Goal: Task Accomplishment & Management: Complete application form

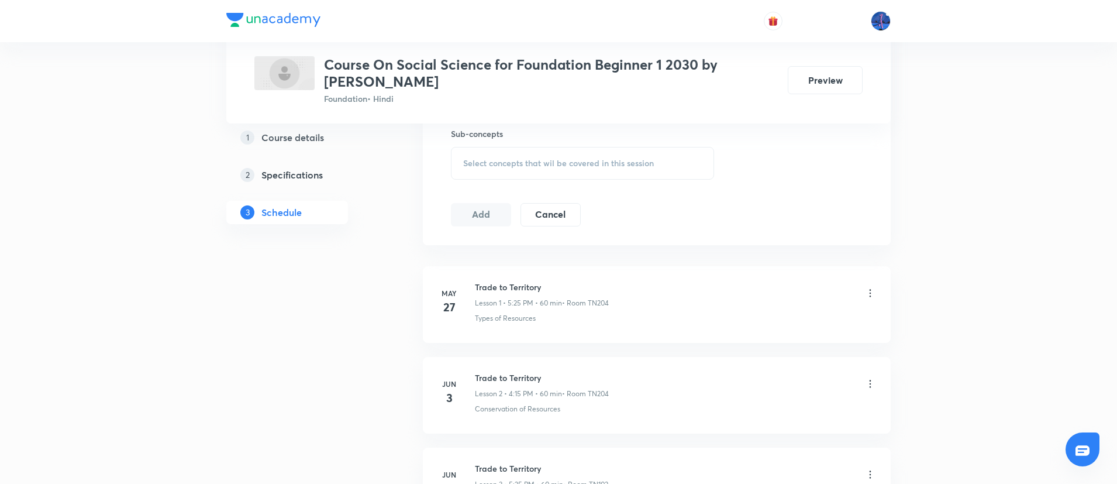
scroll to position [591, 0]
click at [522, 154] on div "Select concepts that wil be covered in this session" at bounding box center [582, 162] width 263 height 33
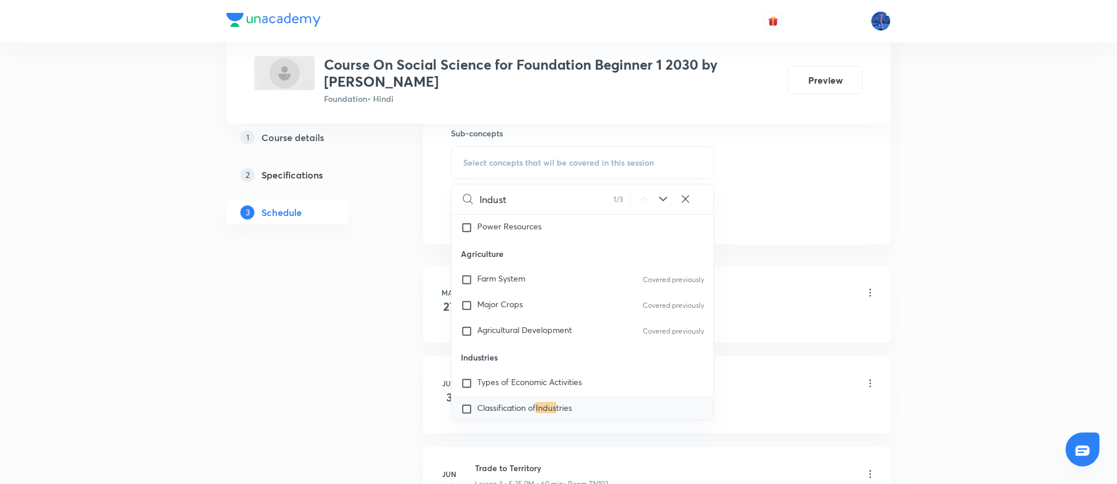
scroll to position [387, 0]
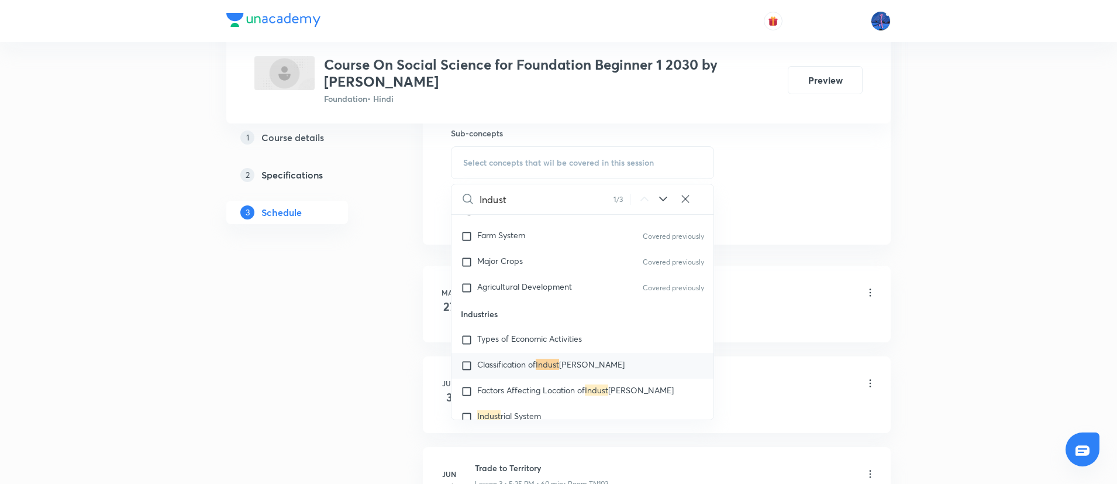
type input "Indust"
drag, startPoint x: 461, startPoint y: 314, endPoint x: 509, endPoint y: 313, distance: 48.0
click at [509, 313] on p "Industries" at bounding box center [582, 314] width 262 height 26
copy p "Industries"
click at [522, 336] on span "Types of Economic Activities" at bounding box center [529, 338] width 105 height 11
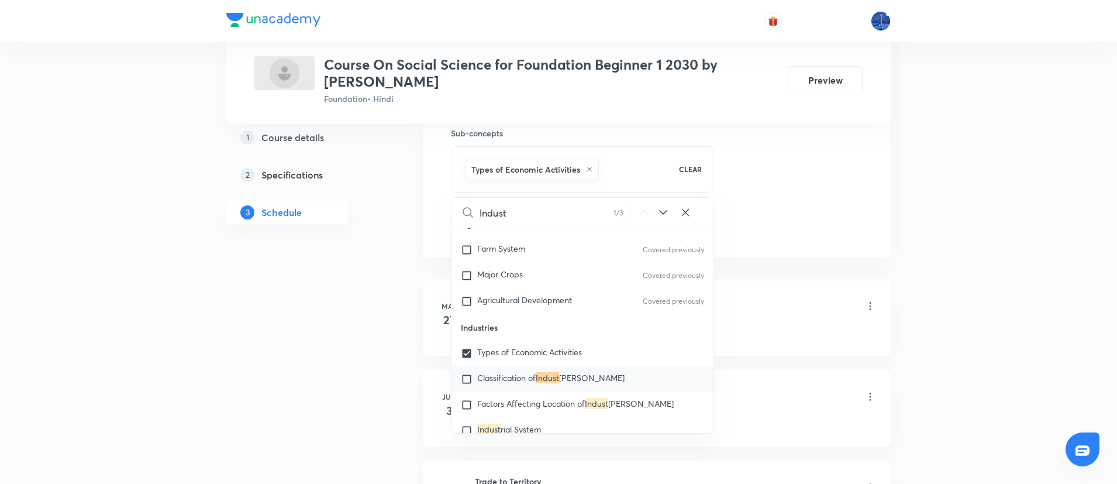
click at [510, 372] on span "Classification of" at bounding box center [506, 377] width 58 height 11
checkbox input "true"
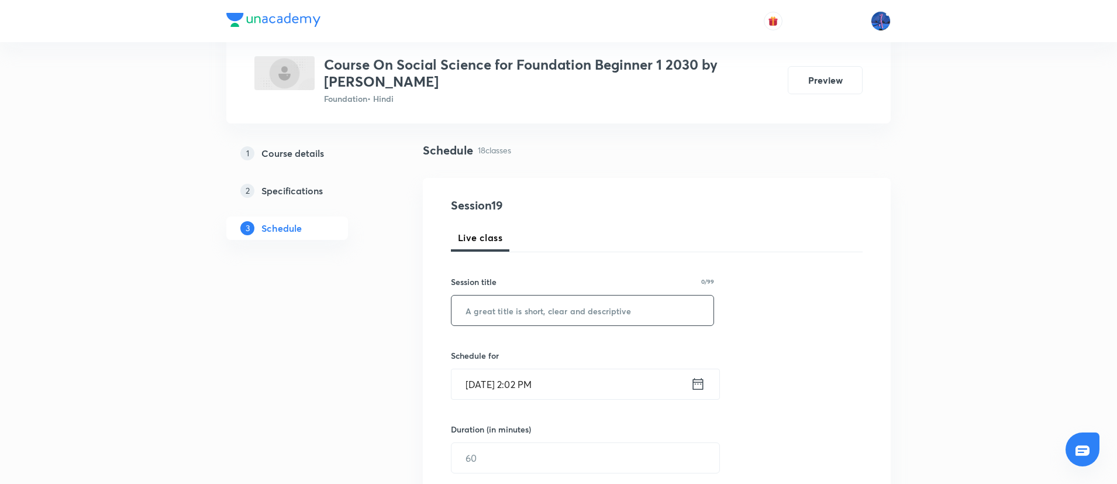
scroll to position [67, 0]
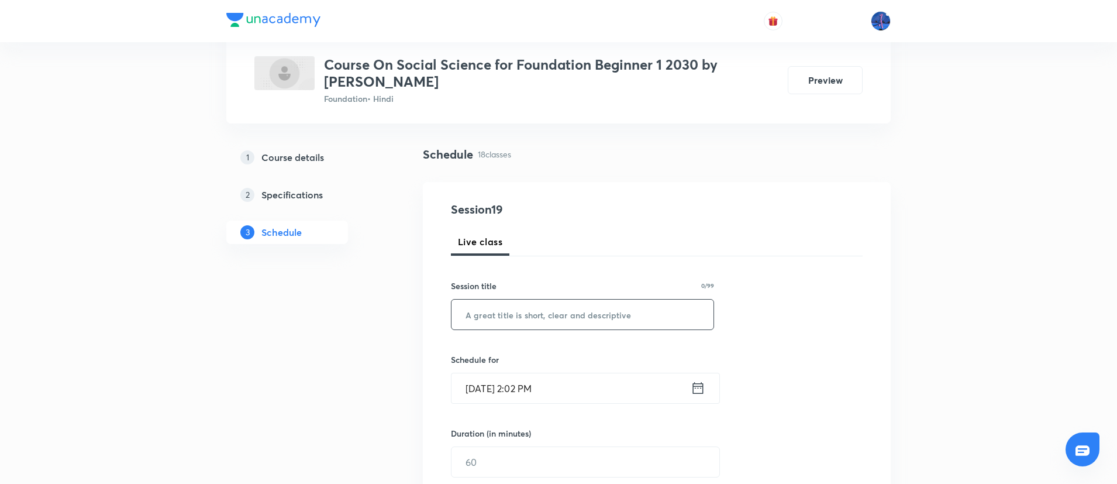
click at [561, 314] on input "text" at bounding box center [582, 314] width 262 height 30
paste input "Industries"
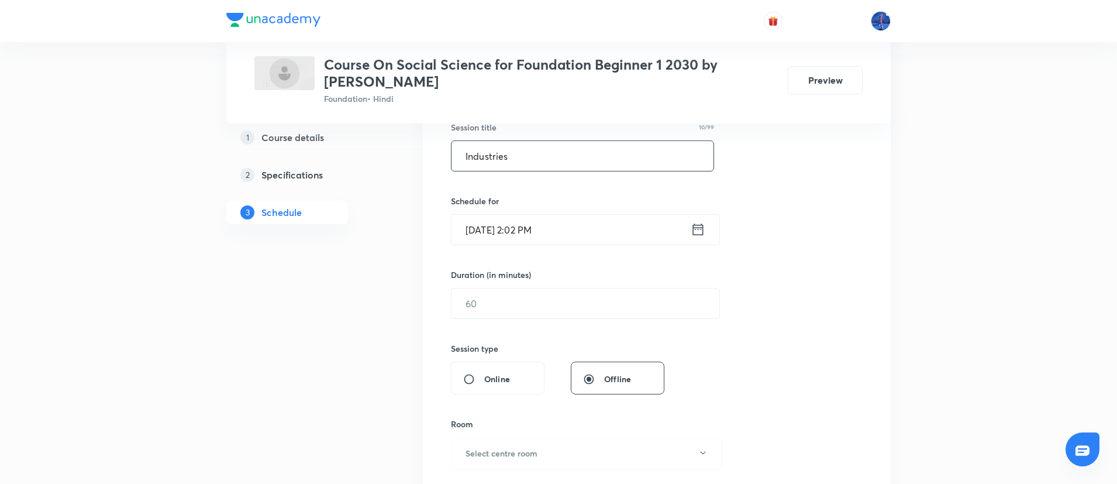
scroll to position [227, 0]
type input "Industries"
click at [589, 232] on input "Sep 2, 2025, 2:02 PM" at bounding box center [570, 227] width 239 height 30
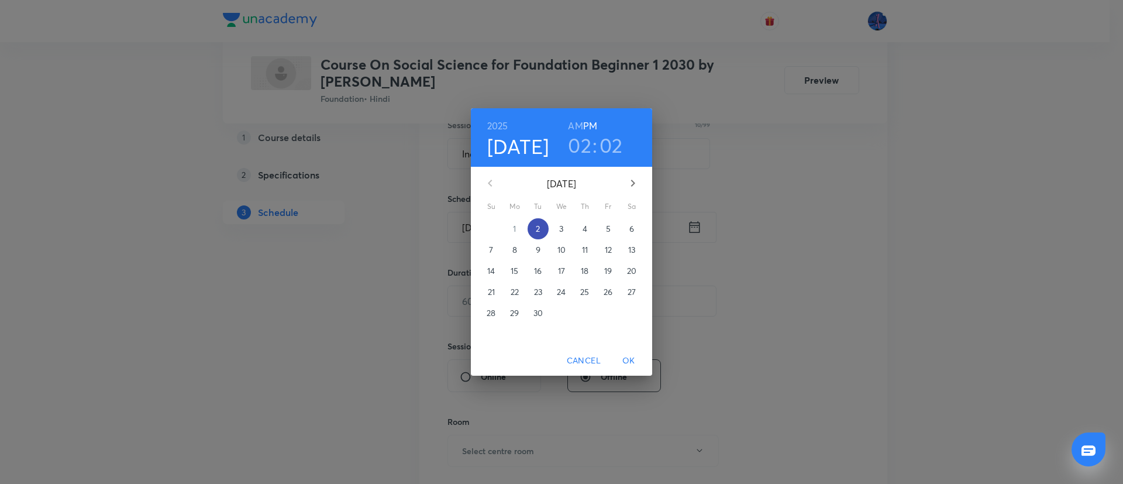
click at [538, 229] on p "2" at bounding box center [538, 229] width 4 height 12
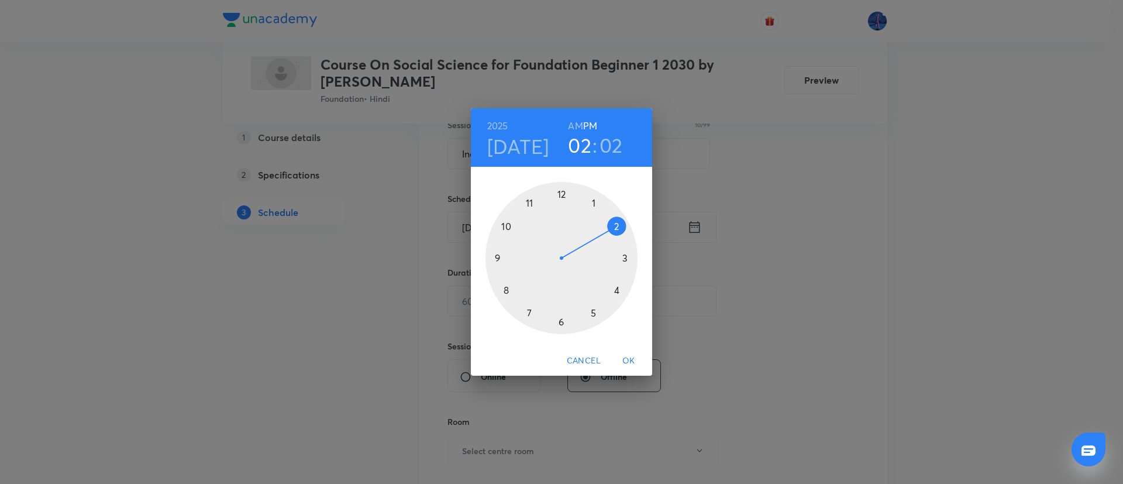
click at [593, 314] on div at bounding box center [561, 258] width 152 height 152
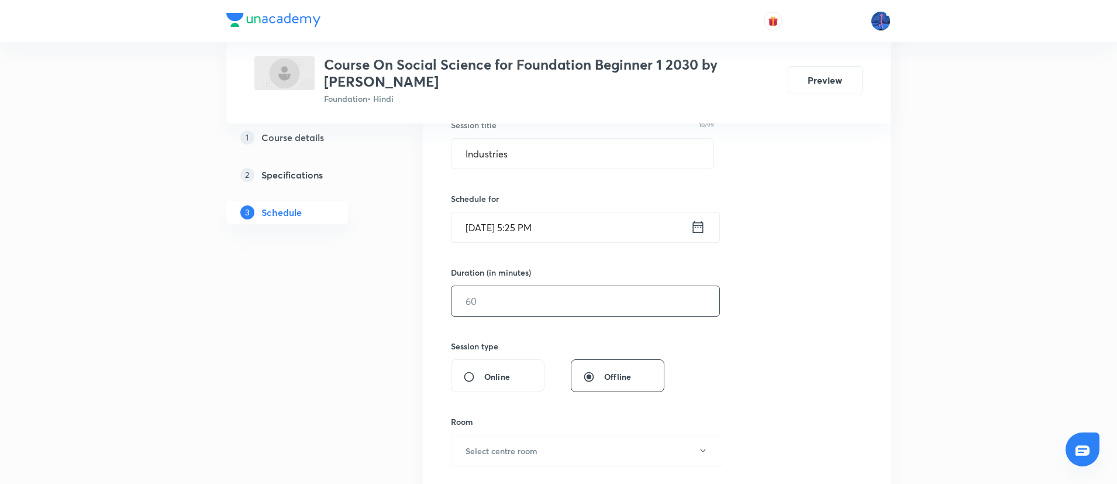
click at [556, 308] on input "text" at bounding box center [585, 301] width 268 height 30
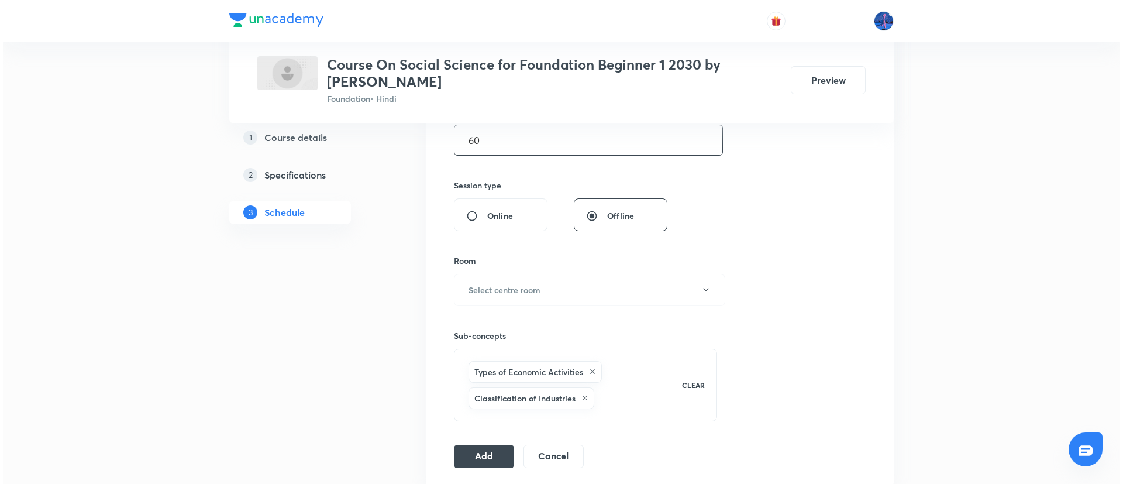
scroll to position [389, 0]
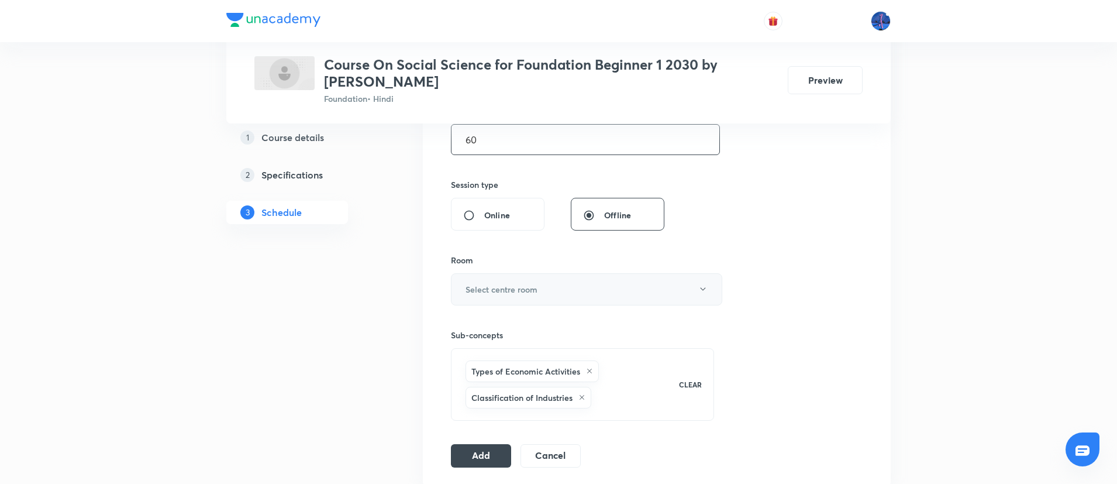
type input "60"
click at [606, 291] on button "Select centre room" at bounding box center [586, 289] width 271 height 32
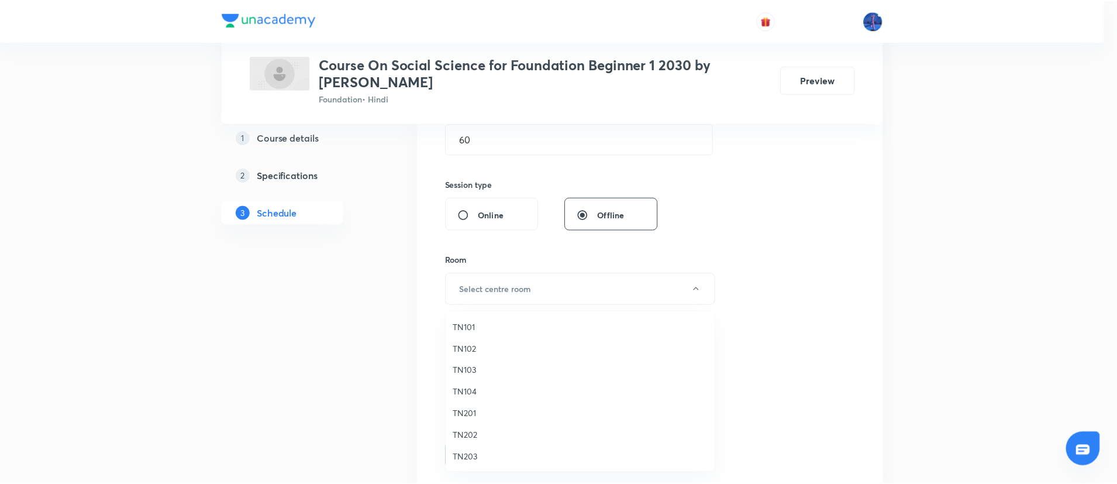
scroll to position [22, 0]
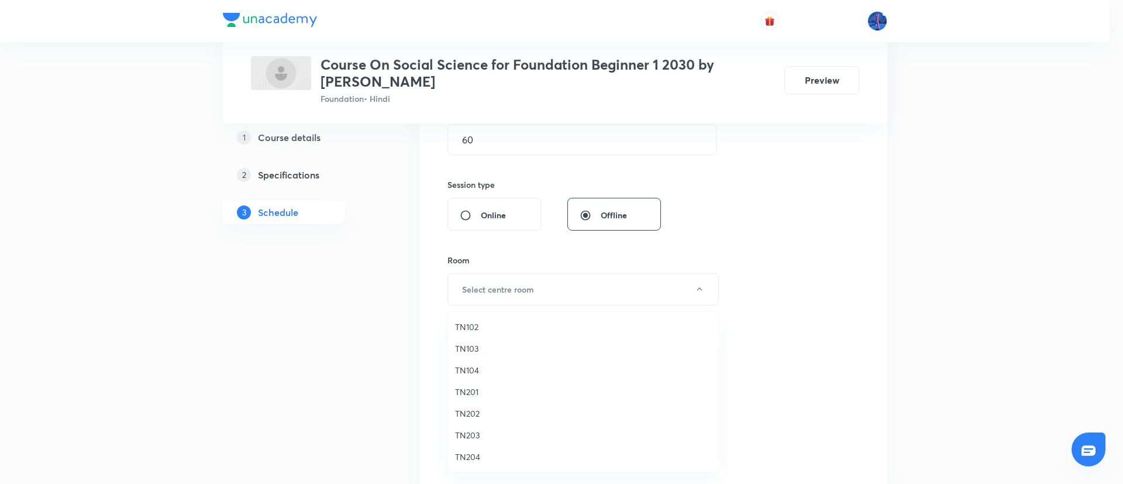
click at [480, 453] on span "TN204" at bounding box center [583, 456] width 256 height 12
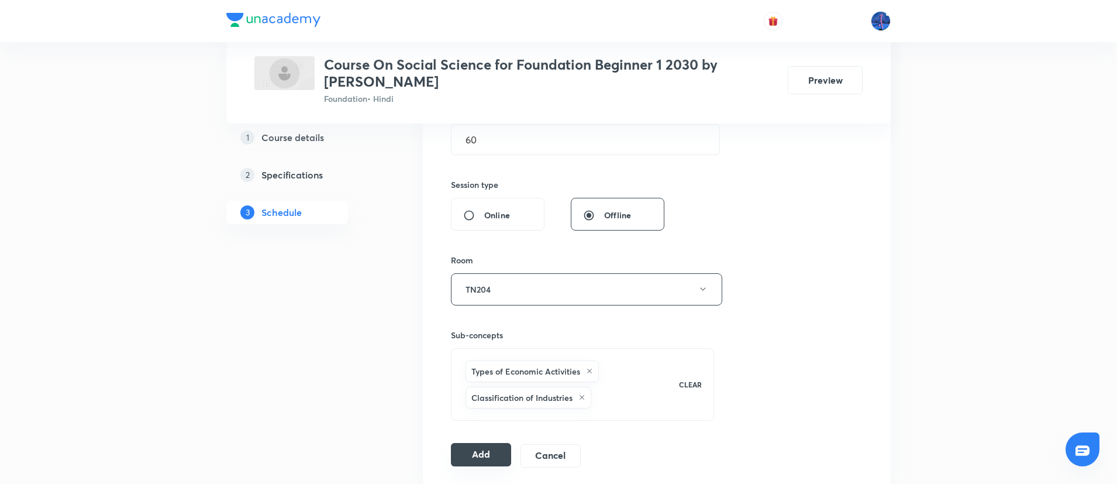
click at [485, 458] on button "Add" at bounding box center [481, 454] width 60 height 23
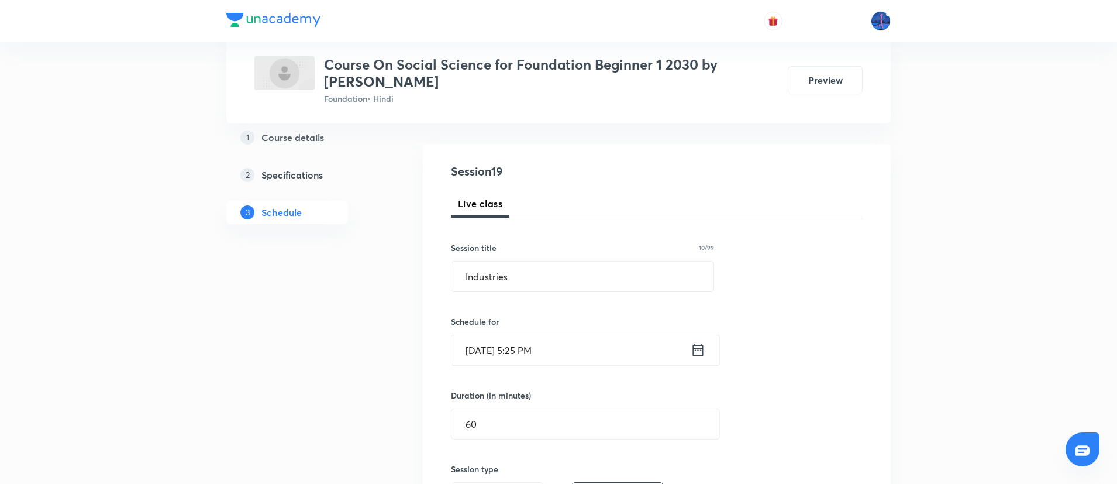
scroll to position [84, 0]
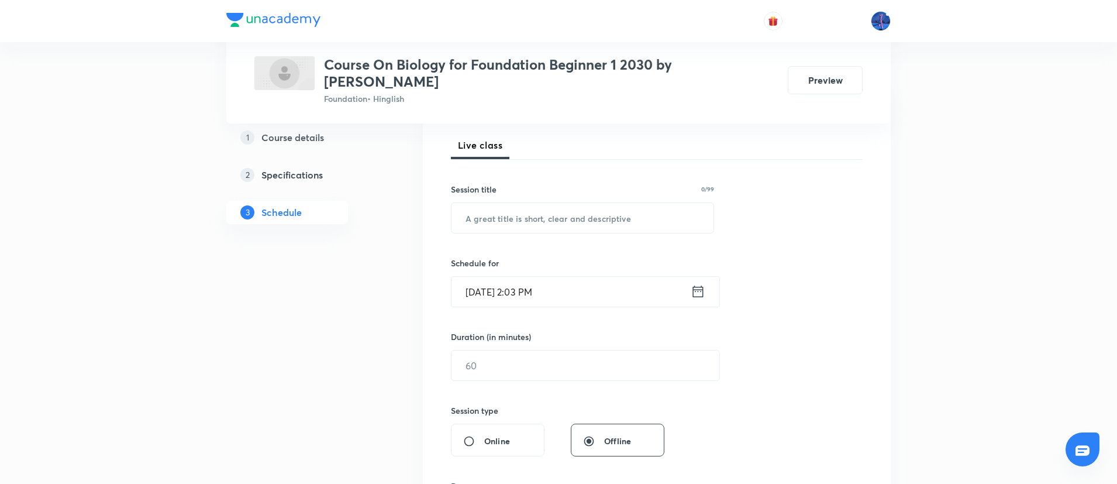
scroll to position [2903, 0]
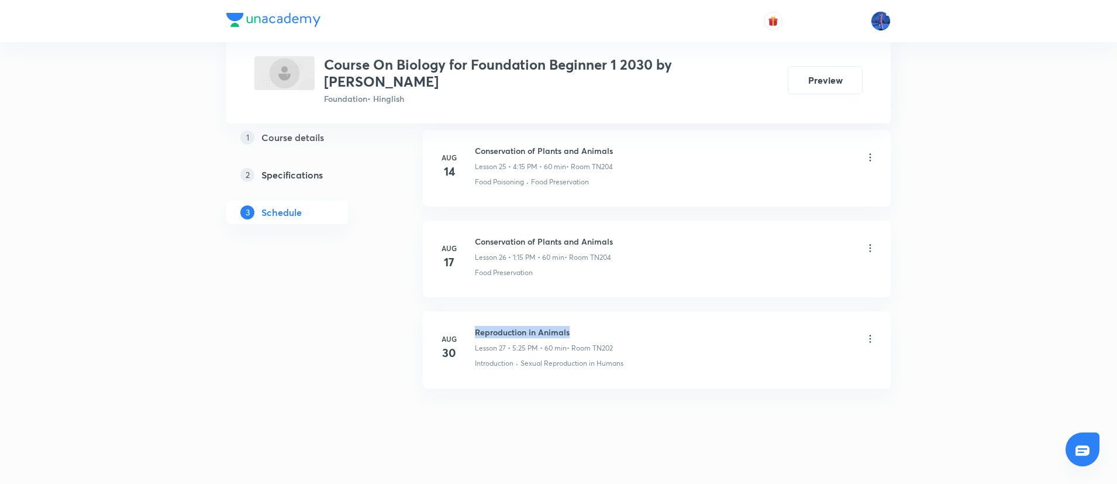
drag, startPoint x: 476, startPoint y: 316, endPoint x: 615, endPoint y: 309, distance: 139.3
click at [615, 311] on li "[DATE] Reproduction in Animals Lesson 27 • 5:25 PM • 60 min • Room TN202 Introd…" at bounding box center [657, 349] width 468 height 77
copy h6 "Reproduction in Animals"
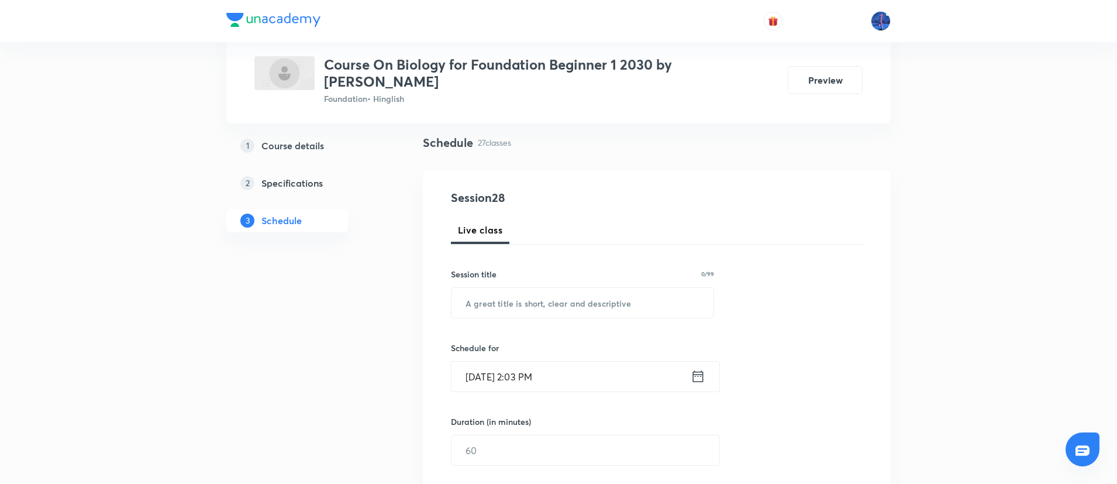
scroll to position [79, 0]
click at [555, 287] on input "text" at bounding box center [582, 302] width 262 height 30
paste input "Reproduction in Animals"
type input "Reproduction in Animals"
click at [582, 361] on input "[DATE] 2:03 PM" at bounding box center [570, 376] width 239 height 30
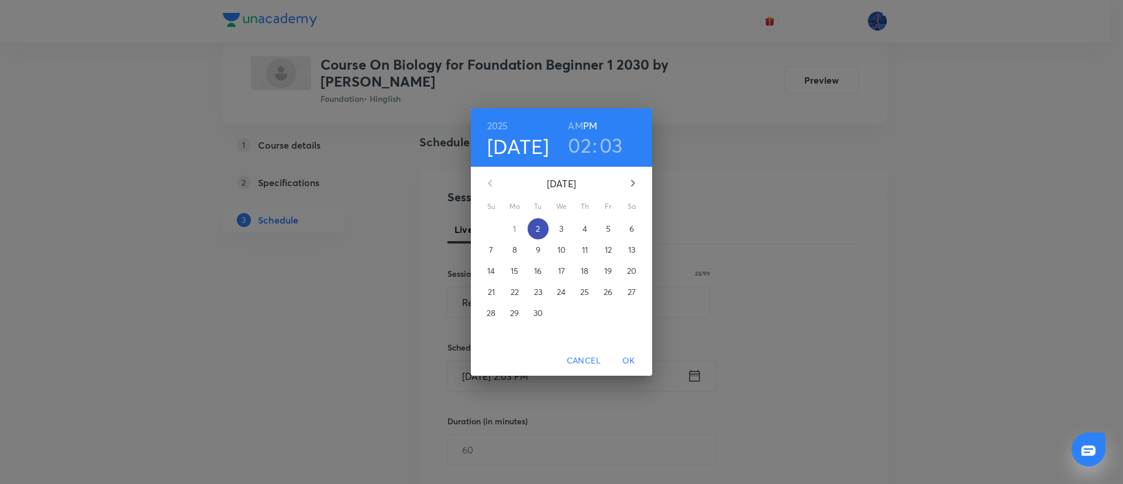
click at [539, 230] on p "2" at bounding box center [538, 229] width 4 height 12
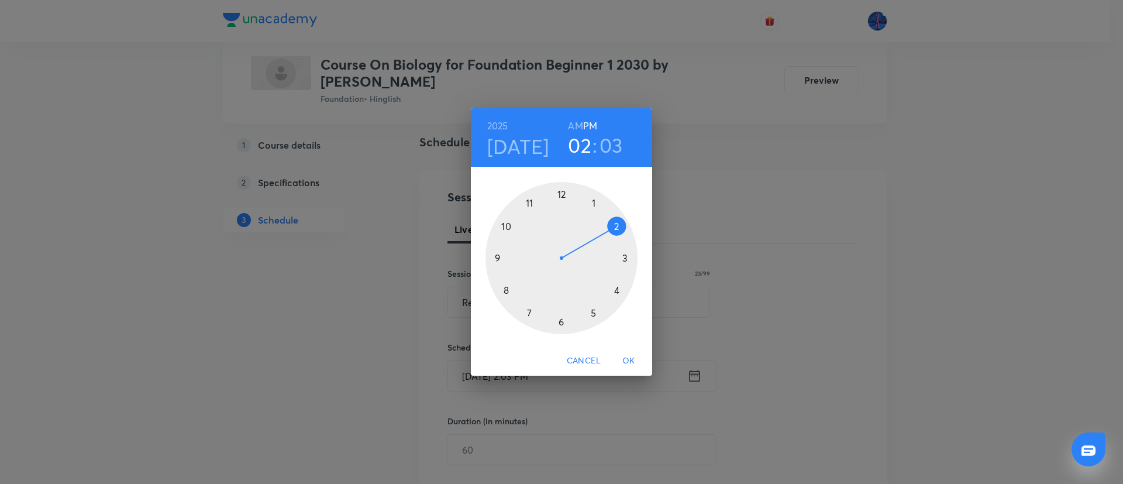
click at [561, 320] on div at bounding box center [561, 258] width 152 height 152
click at [530, 311] on div at bounding box center [561, 258] width 152 height 152
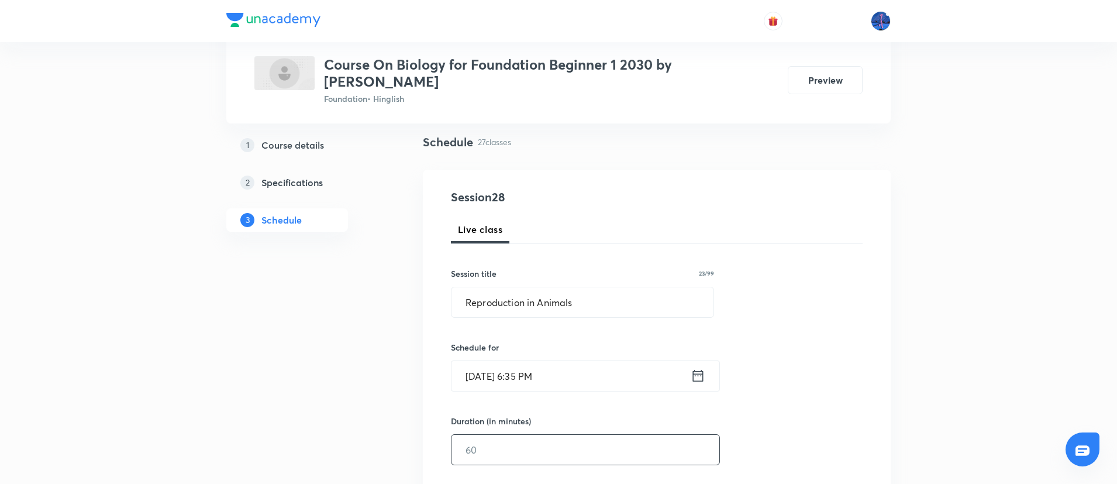
click at [523, 434] on input "text" at bounding box center [585, 449] width 268 height 30
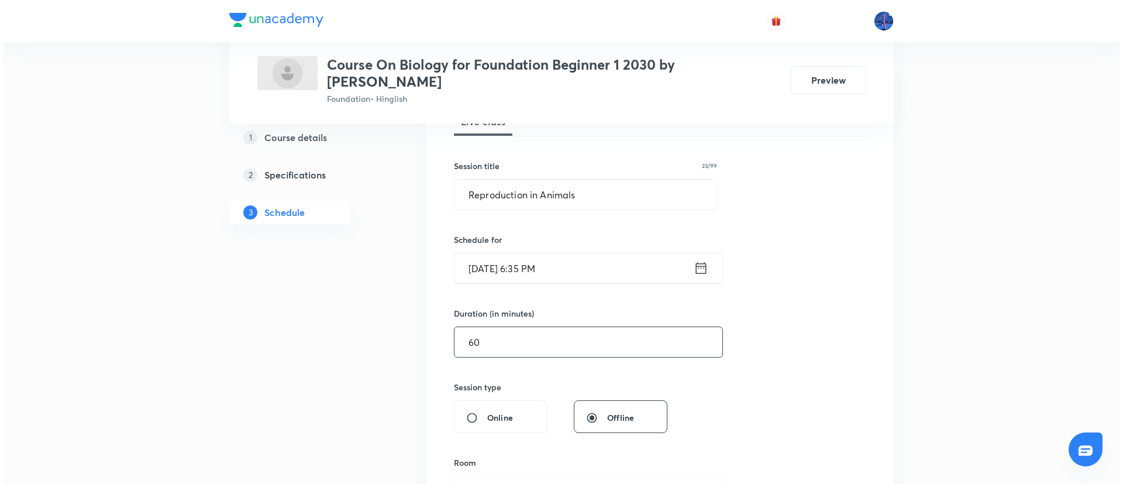
scroll to position [275, 0]
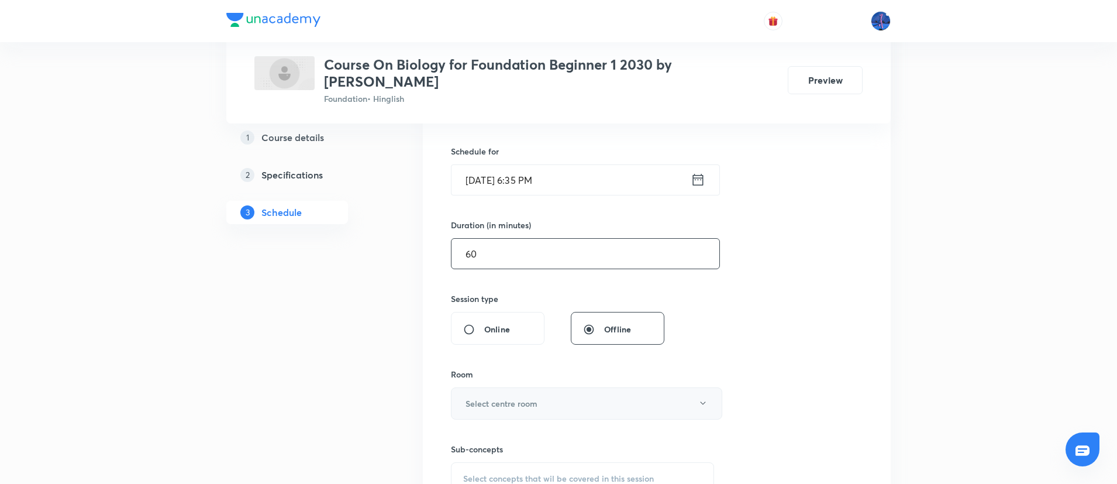
type input "60"
click at [589, 400] on button "Select centre room" at bounding box center [586, 403] width 271 height 32
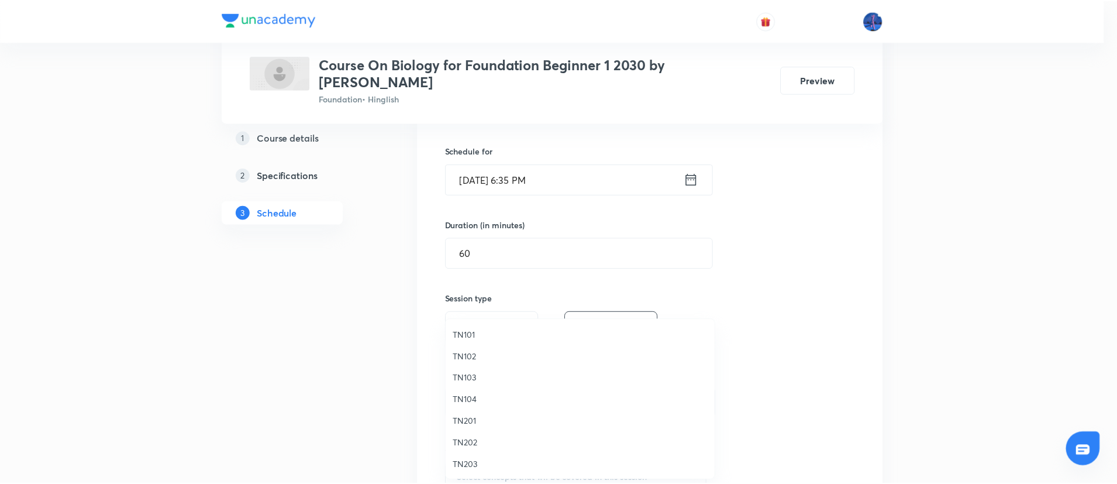
scroll to position [22, 0]
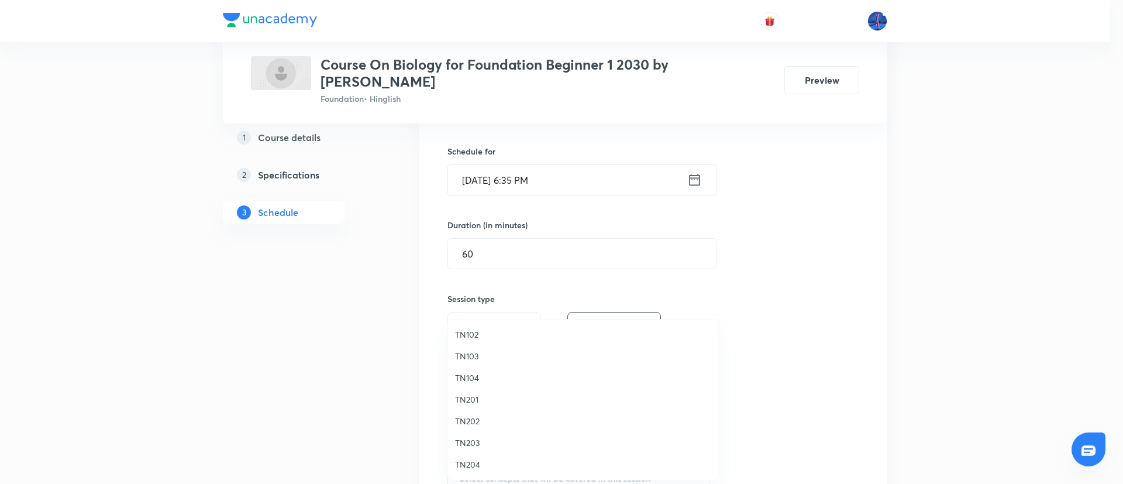
click at [465, 466] on span "TN204" at bounding box center [583, 464] width 256 height 12
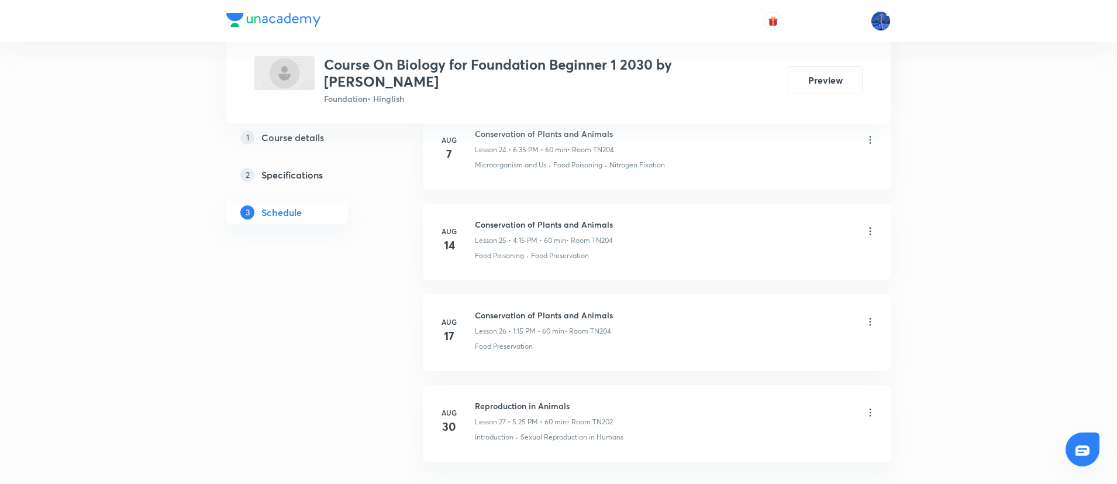
scroll to position [2903, 0]
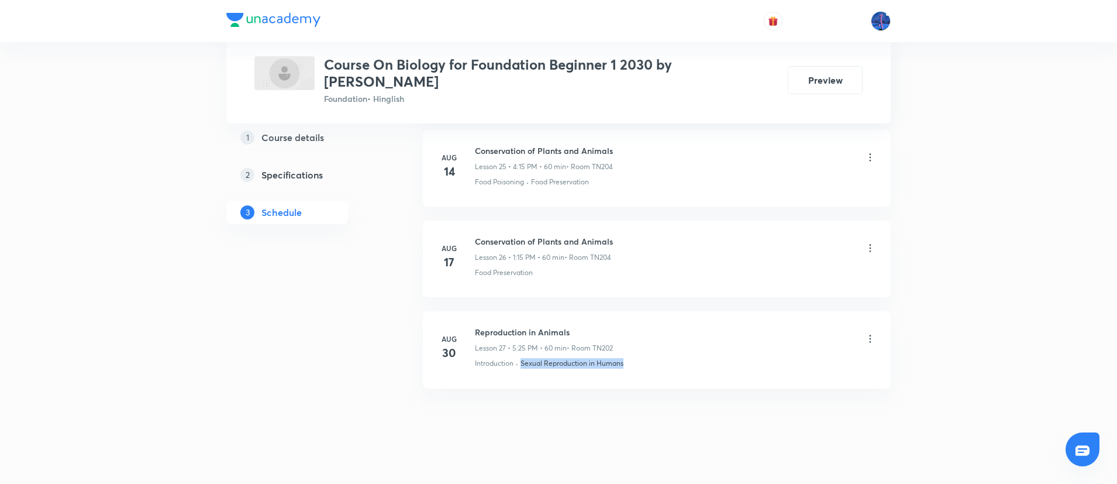
drag, startPoint x: 647, startPoint y: 347, endPoint x: 519, endPoint y: 377, distance: 132.1
copy div "· Sexual Reproduction in Humans"
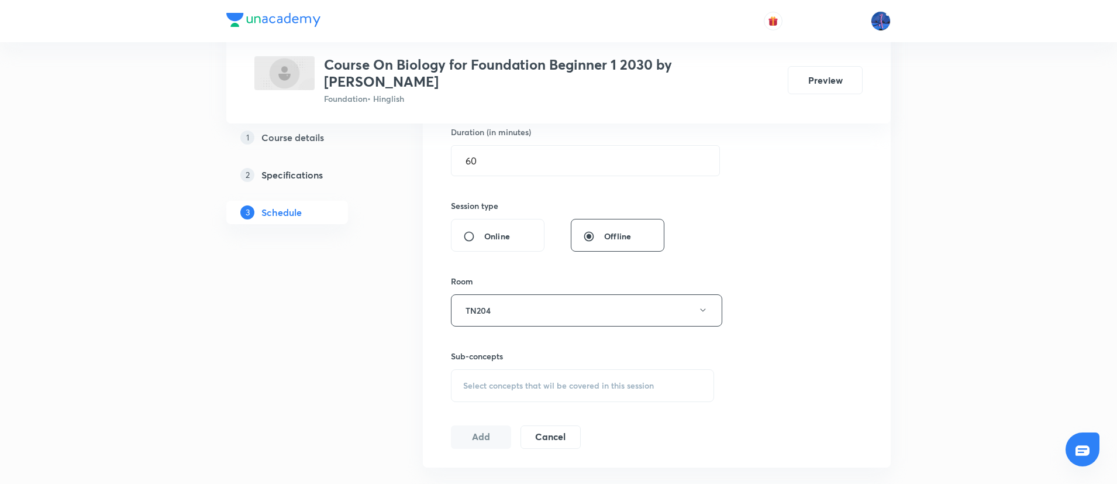
scroll to position [553, 0]
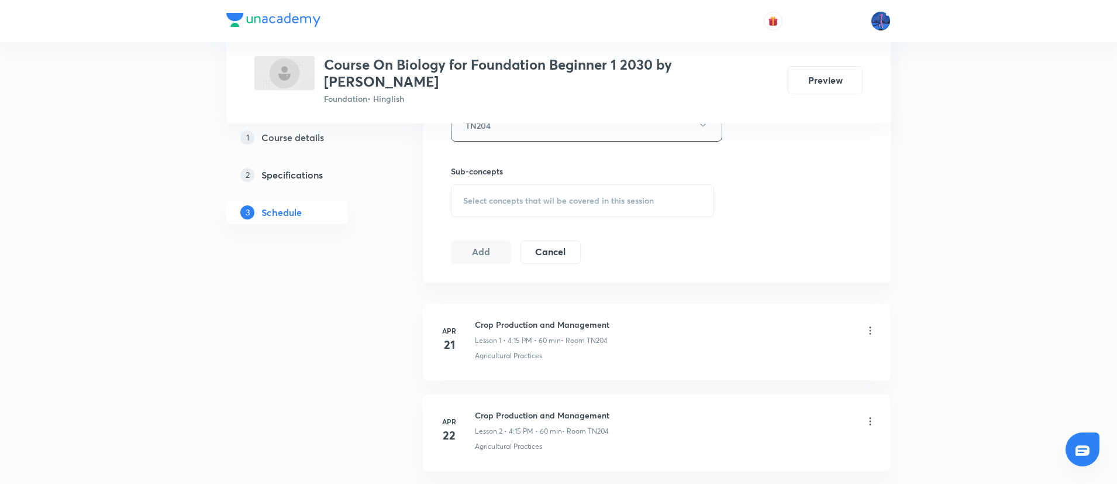
click at [574, 196] on span "Select concepts that wil be covered in this session" at bounding box center [558, 200] width 191 height 9
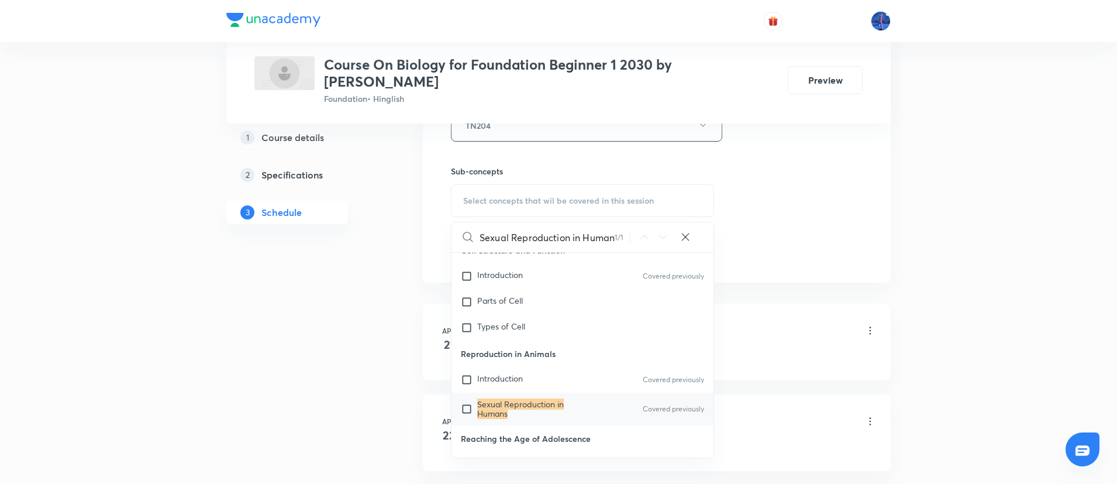
scroll to position [405, 0]
type input "Sexual Reproduction in Humans"
click at [508, 396] on mark "Sexual Reproduction in Humans" at bounding box center [520, 406] width 87 height 20
checkbox input "true"
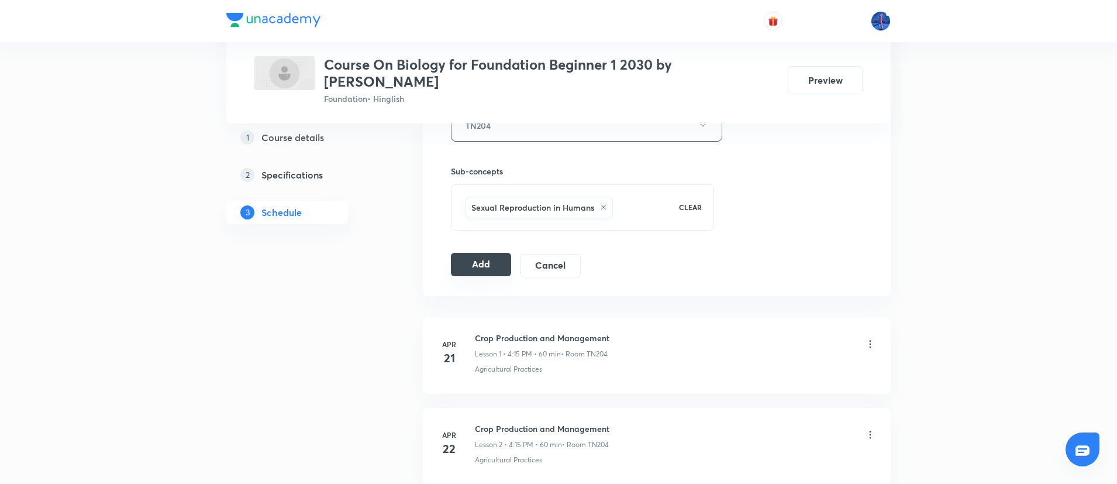
click at [484, 253] on button "Add" at bounding box center [481, 264] width 60 height 23
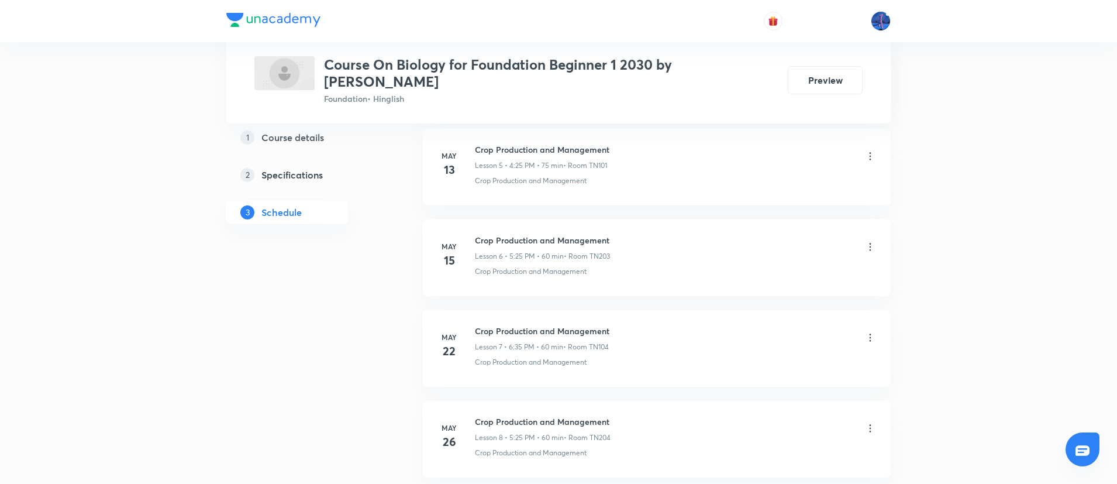
scroll to position [567, 0]
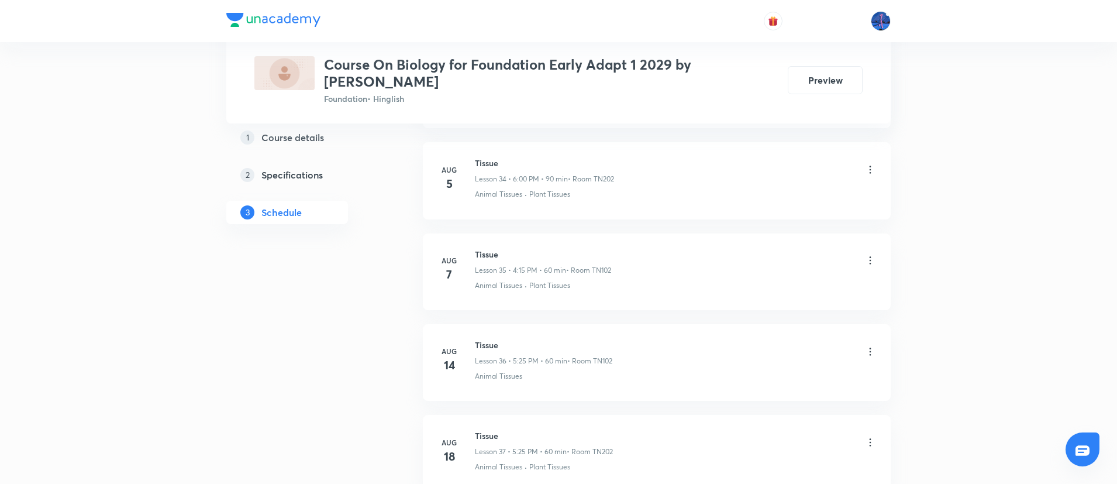
scroll to position [4096, 0]
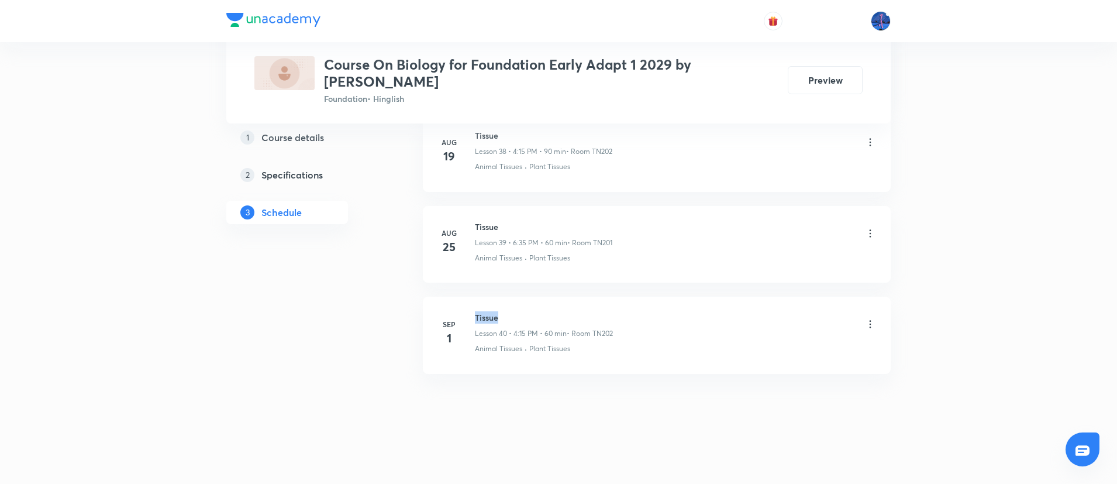
drag, startPoint x: 508, startPoint y: 315, endPoint x: 475, endPoint y: 306, distance: 34.5
click at [475, 306] on li "Sep 1 Tissue Lesson 40 • 4:15 PM • 60 min • Room TN202 Animal Tissues · Plant T…" at bounding box center [657, 334] width 468 height 77
copy h6 "Tissue"
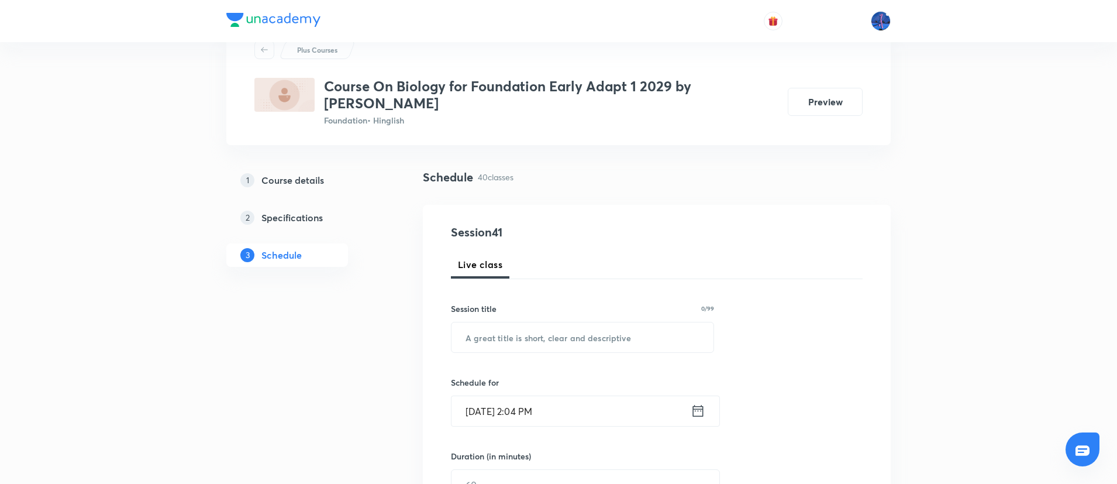
scroll to position [114, 0]
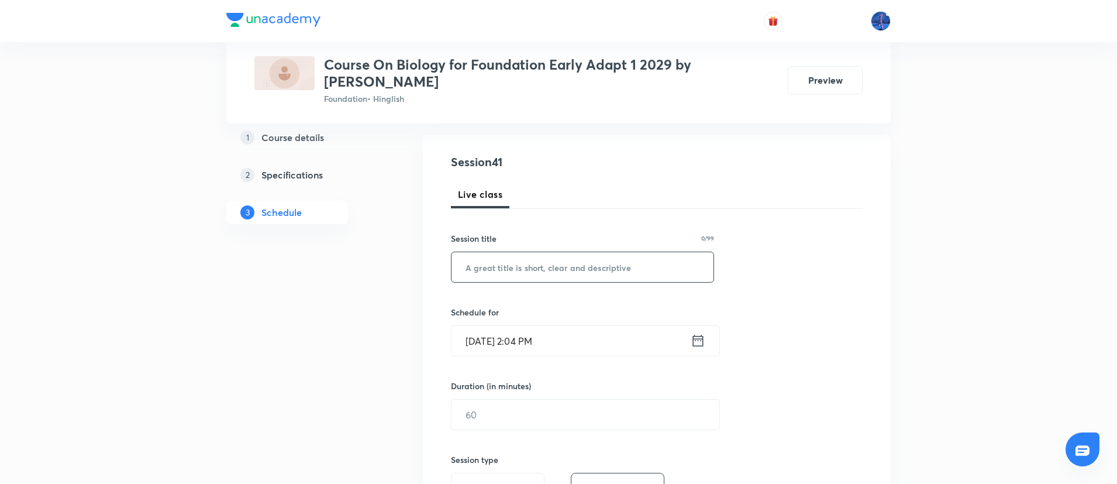
click at [556, 275] on input "text" at bounding box center [582, 267] width 262 height 30
paste input "Tissue"
type input "Tissue"
click at [619, 344] on input "Sep 2, 2025, 2:04 PM" at bounding box center [570, 341] width 239 height 30
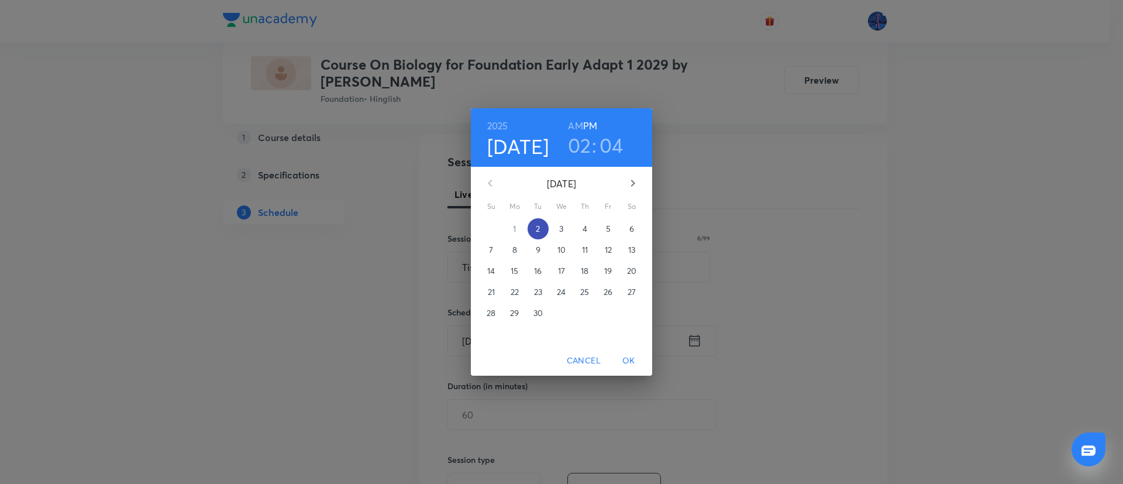
click at [539, 229] on p "2" at bounding box center [538, 229] width 4 height 12
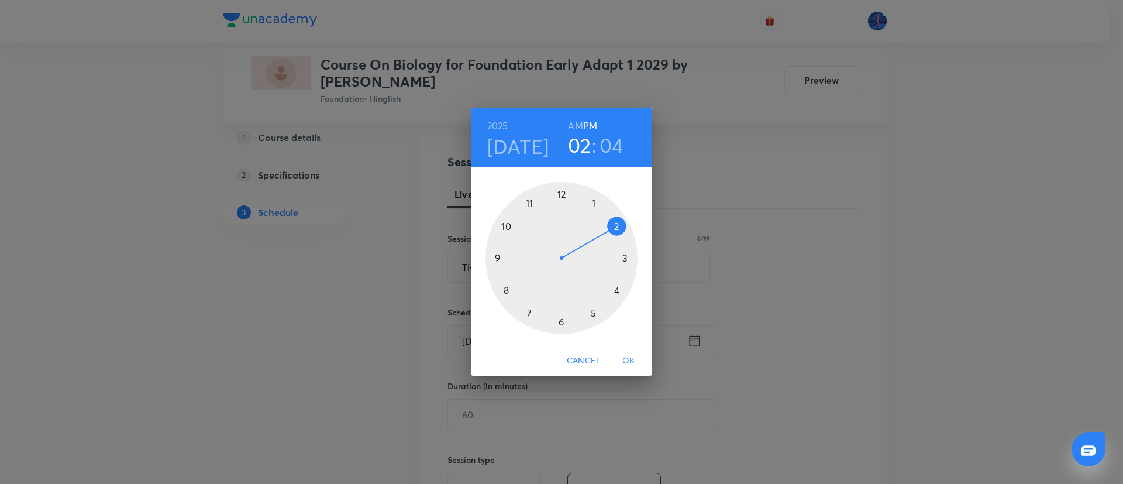
click at [616, 290] on div at bounding box center [561, 258] width 152 height 152
click at [625, 258] on div at bounding box center [561, 258] width 152 height 152
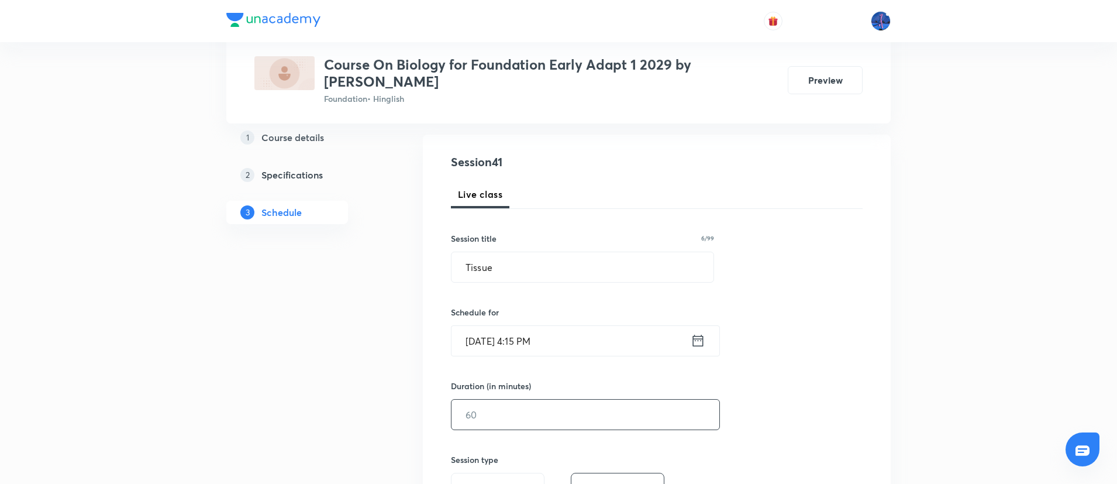
click at [535, 417] on input "text" at bounding box center [585, 414] width 268 height 30
type input "60"
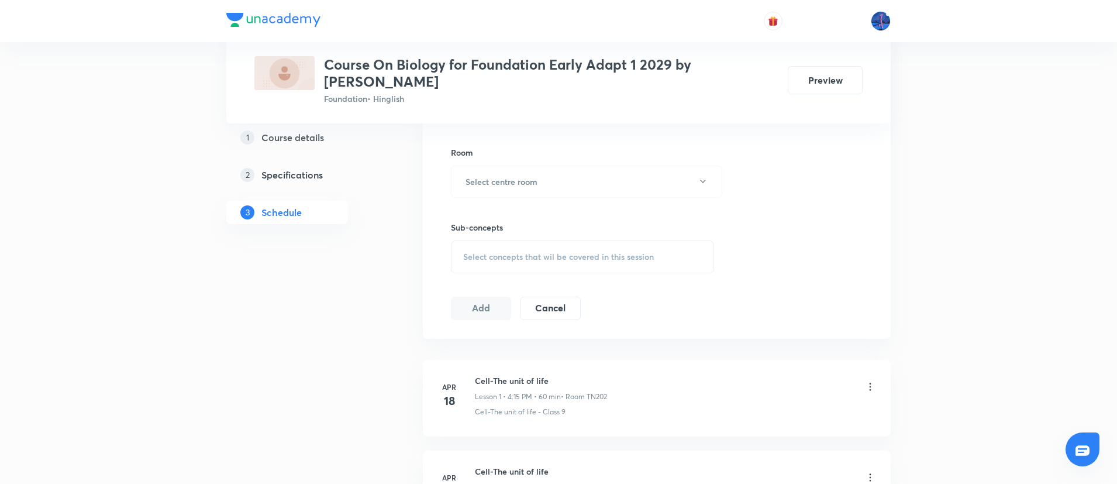
scroll to position [497, 0]
click at [612, 193] on button "Select centre room" at bounding box center [586, 181] width 271 height 32
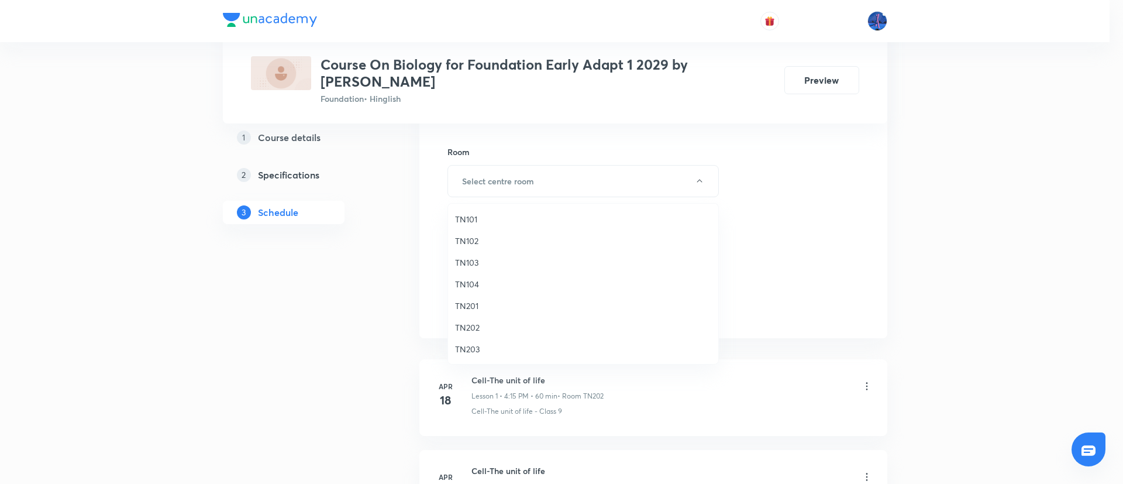
click at [479, 326] on span "TN202" at bounding box center [583, 327] width 256 height 12
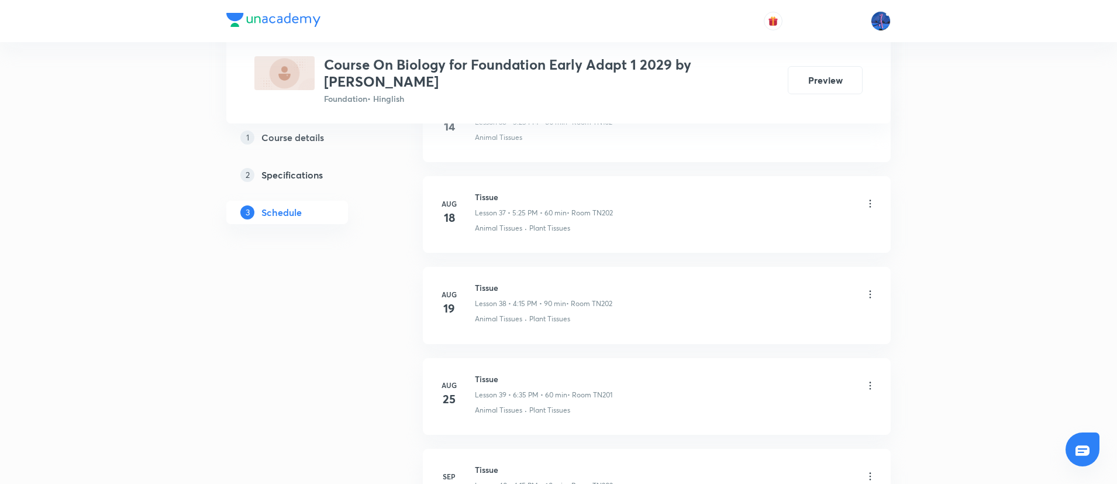
scroll to position [4096, 0]
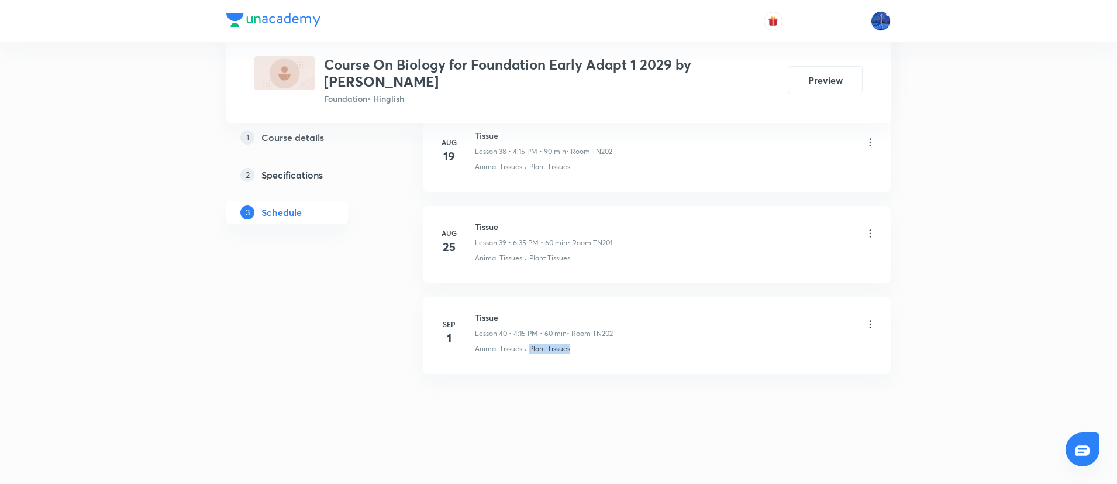
drag, startPoint x: 585, startPoint y: 354, endPoint x: 530, endPoint y: 363, distance: 55.7
click at [530, 363] on li "Sep 1 Tissue Lesson 40 • 4:15 PM • 60 min • Room TN202 Animal Tissues · Plant T…" at bounding box center [657, 334] width 468 height 77
copy p "Plant Tissues"
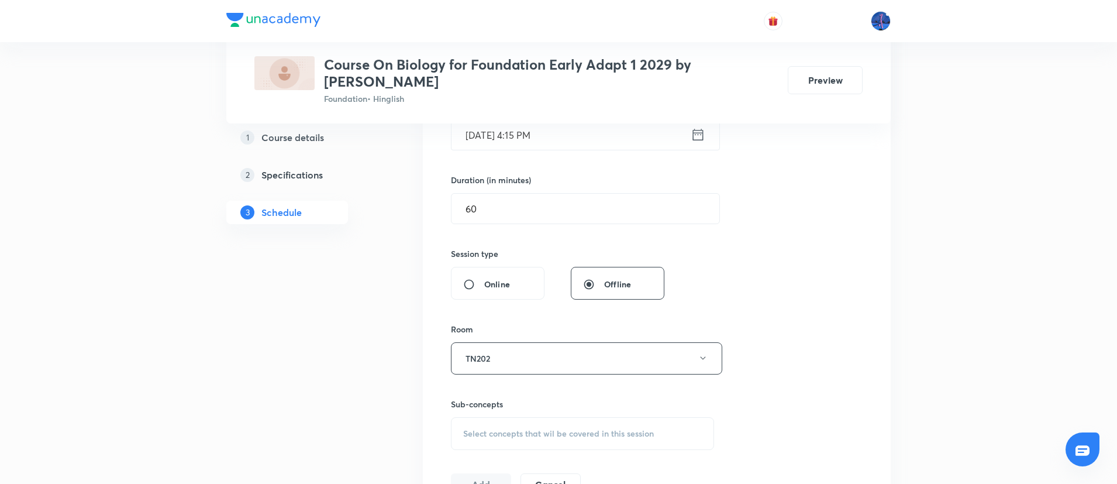
scroll to position [333, 0]
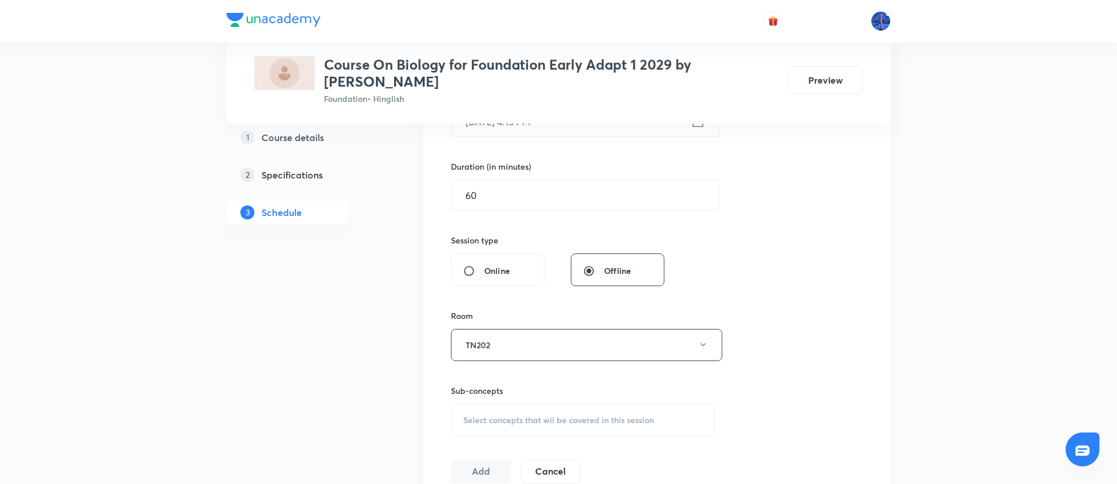
click at [536, 419] on span "Select concepts that wil be covered in this session" at bounding box center [558, 419] width 191 height 9
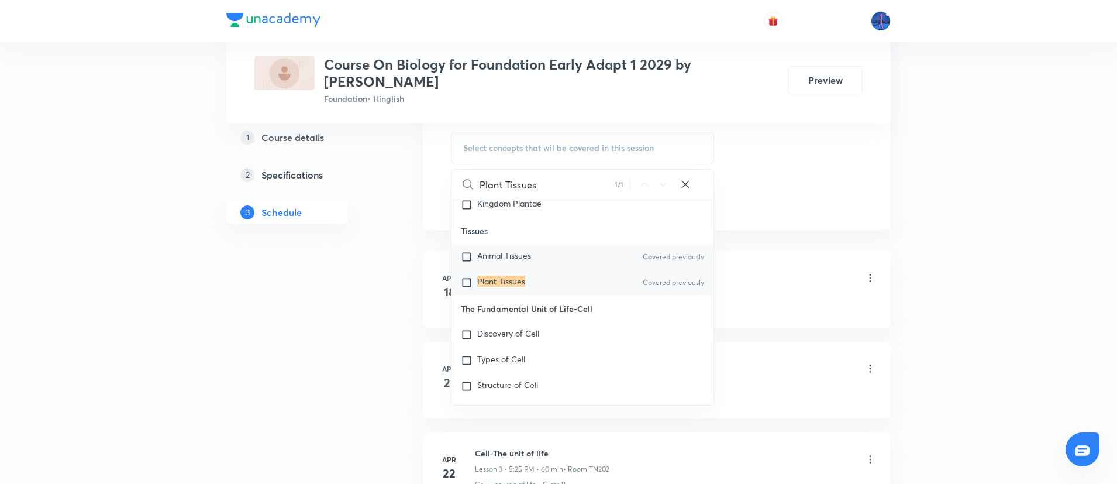
scroll to position [533, 0]
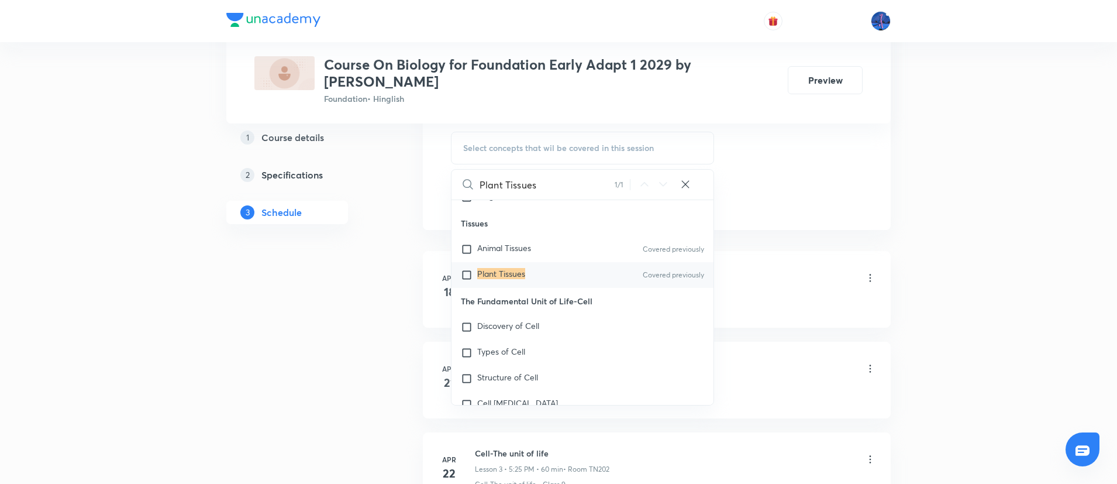
type input "Plant Tissues"
click at [510, 267] on div "Plant Tissues Covered previously" at bounding box center [582, 275] width 262 height 26
checkbox input "true"
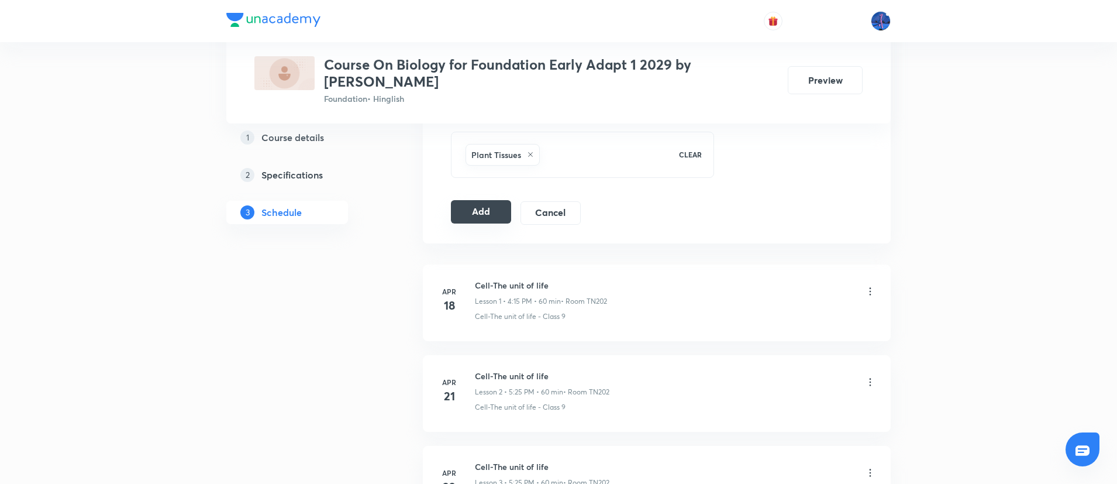
click at [482, 207] on button "Add" at bounding box center [481, 211] width 60 height 23
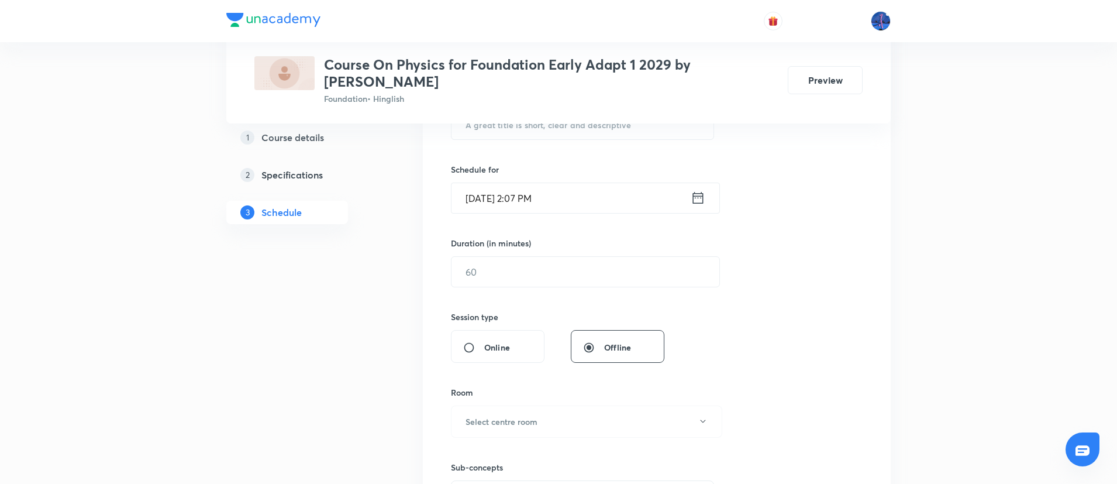
scroll to position [459, 0]
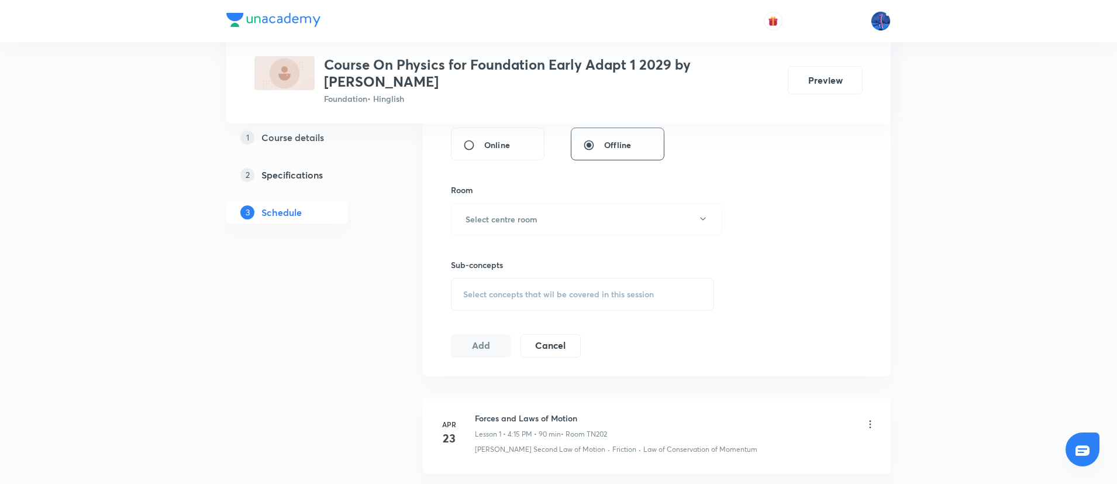
click at [625, 303] on div "Select concepts that wil be covered in this session" at bounding box center [582, 294] width 263 height 33
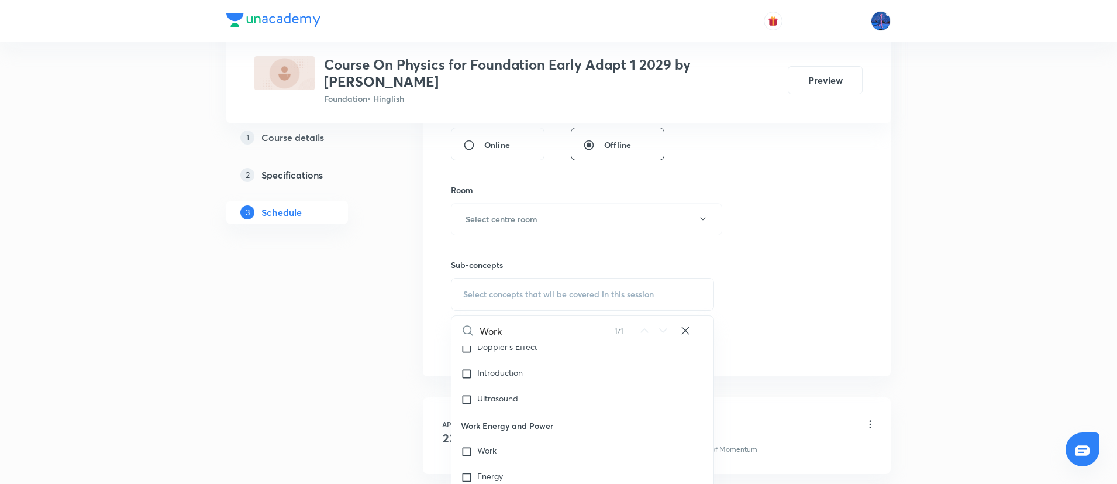
scroll to position [793, 0]
type input "Work"
drag, startPoint x: 462, startPoint y: 390, endPoint x: 563, endPoint y: 387, distance: 100.6
click at [563, 388] on p "Work Energy and Power" at bounding box center [582, 401] width 262 height 26
copy p "Work Energy and Power"
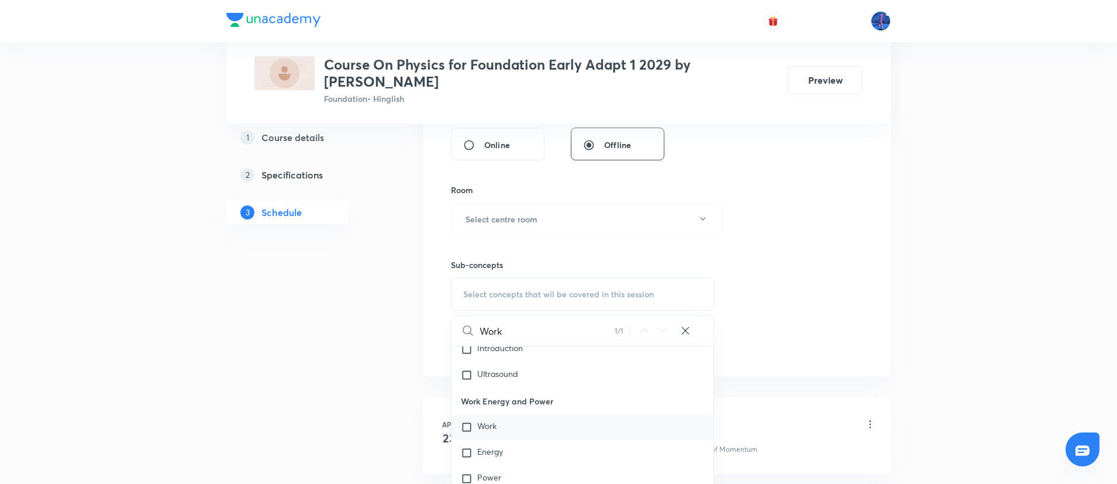
click at [504, 414] on div "Work" at bounding box center [582, 427] width 262 height 26
checkbox input "true"
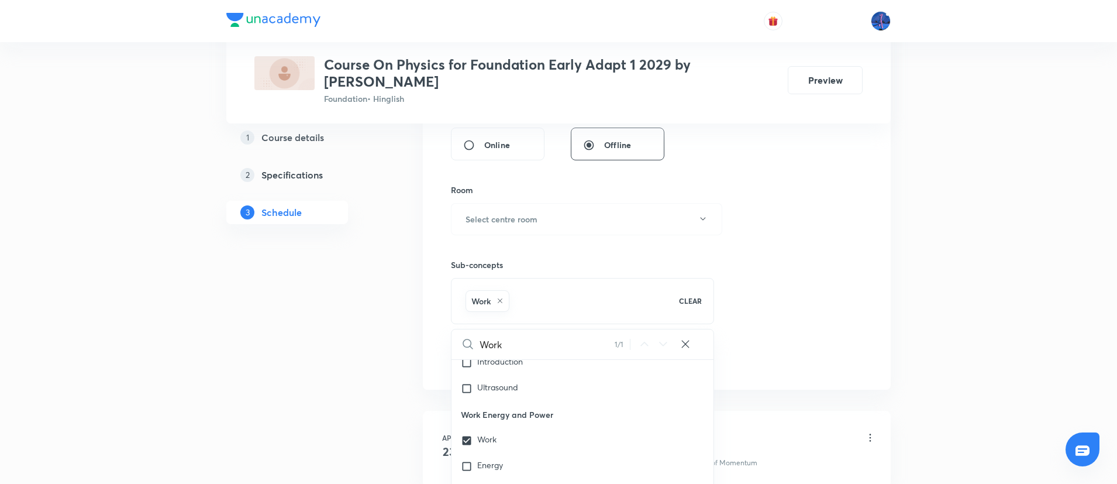
click at [819, 281] on div "Session 39 Live class Session title 0/99 ​ Schedule for Sep 2, 2025, 2:07 PM ​ …" at bounding box center [657, 89] width 412 height 563
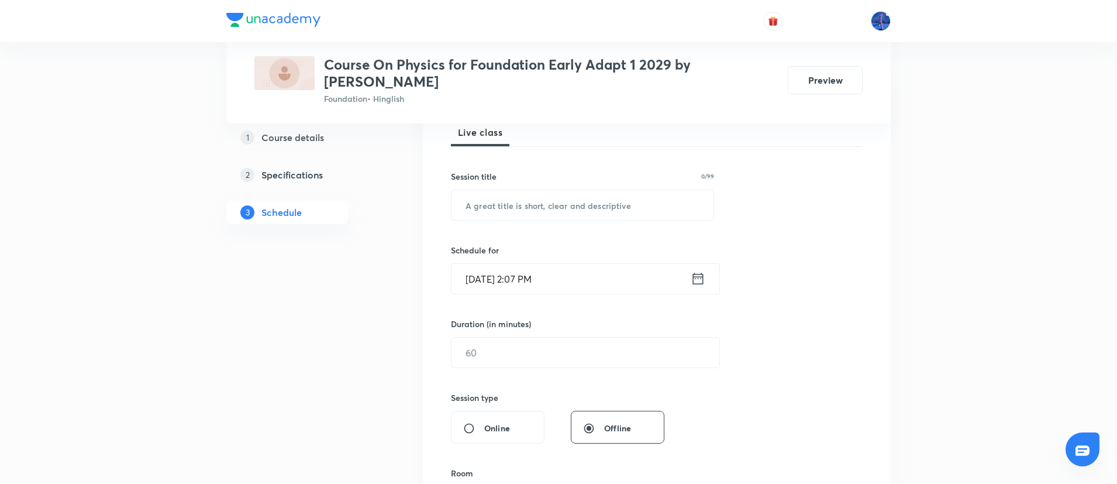
scroll to position [142, 0]
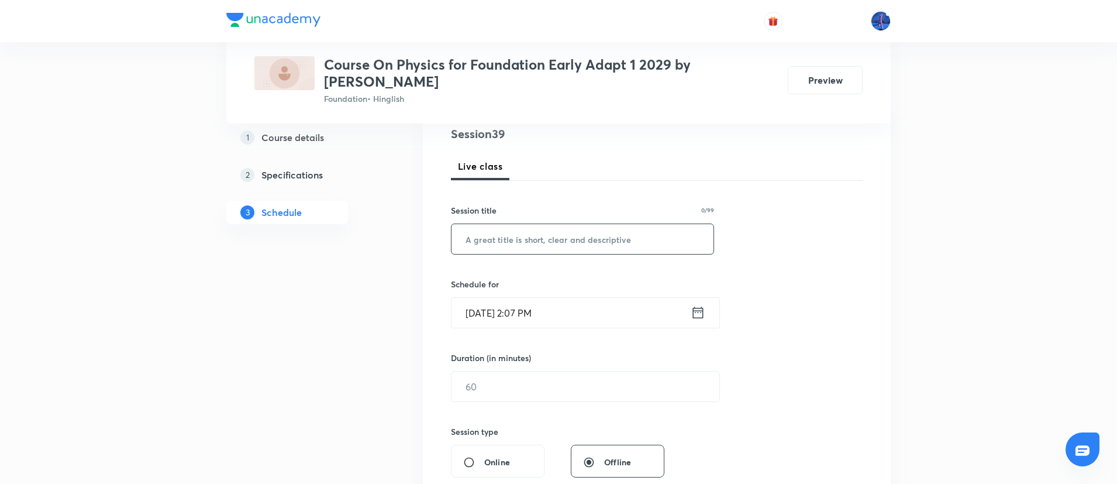
click at [630, 248] on input "text" at bounding box center [582, 239] width 262 height 30
paste input "Work Energy and Power"
type input "Work Energy and Power"
click at [616, 318] on input "Sep 2, 2025, 2:07 PM" at bounding box center [570, 313] width 239 height 30
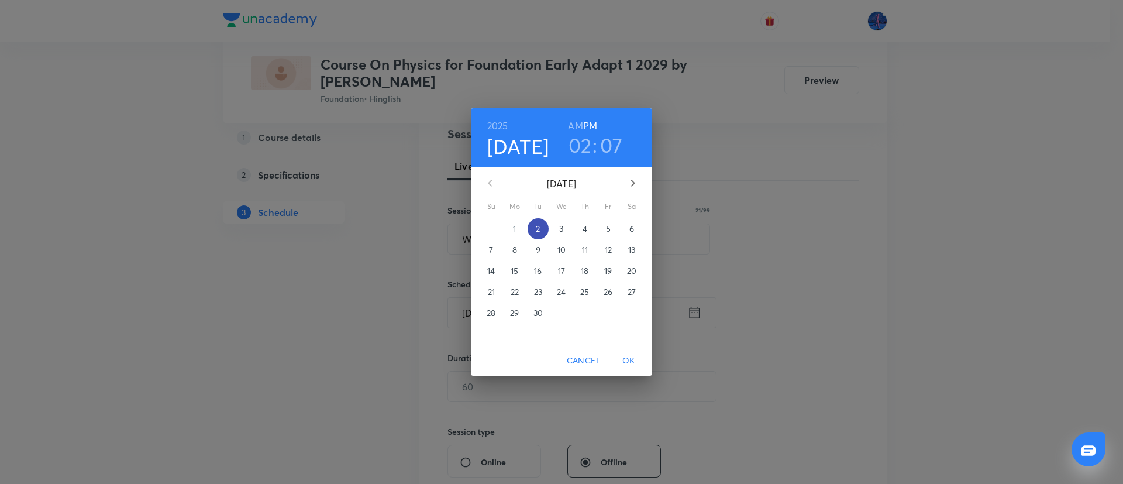
click at [540, 229] on p "2" at bounding box center [538, 229] width 4 height 12
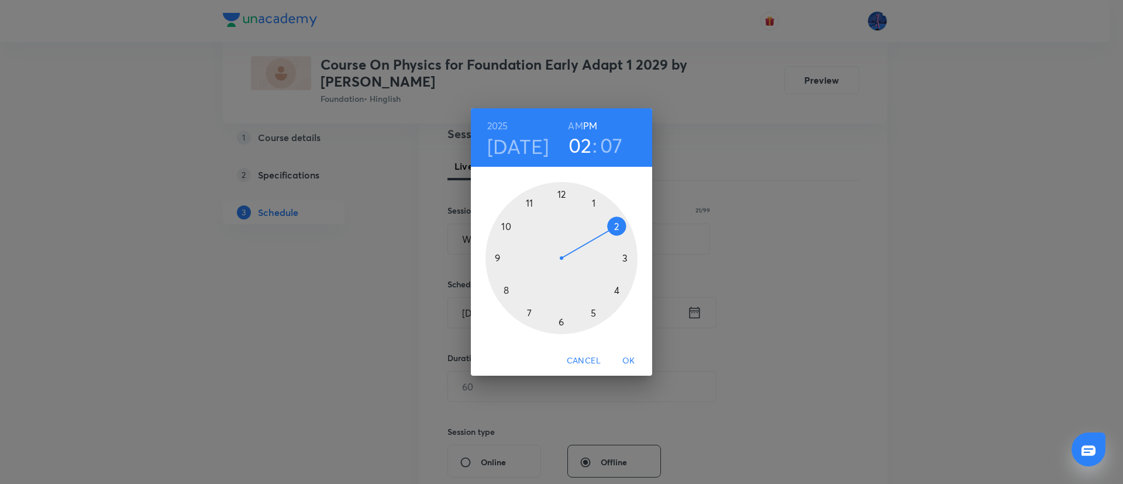
click at [591, 311] on div at bounding box center [561, 258] width 152 height 152
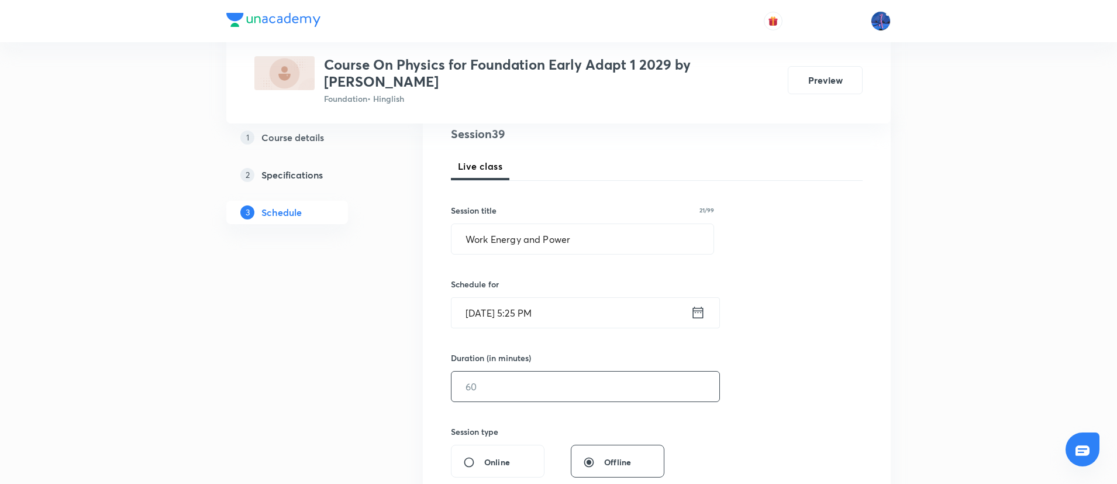
click at [512, 384] on input "text" at bounding box center [585, 386] width 268 height 30
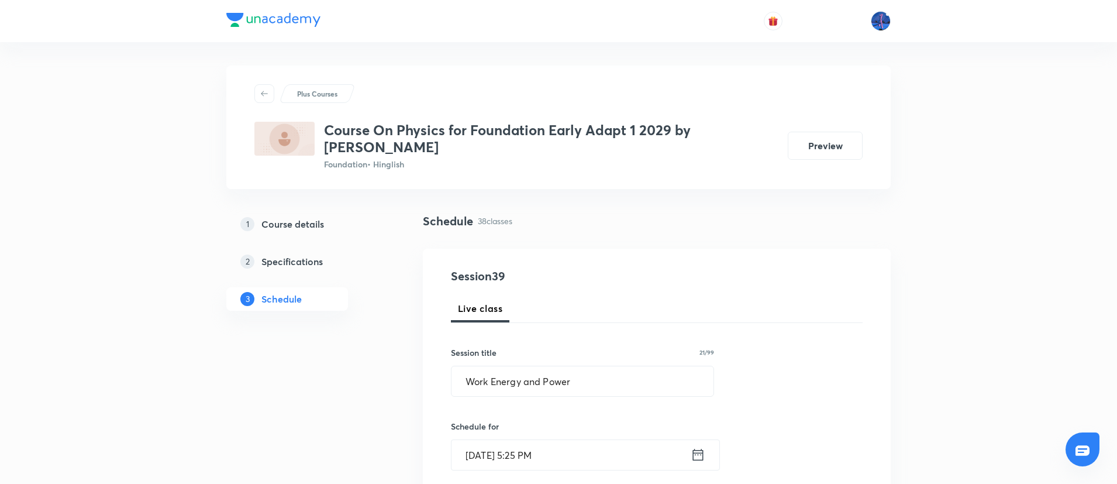
scroll to position [506, 0]
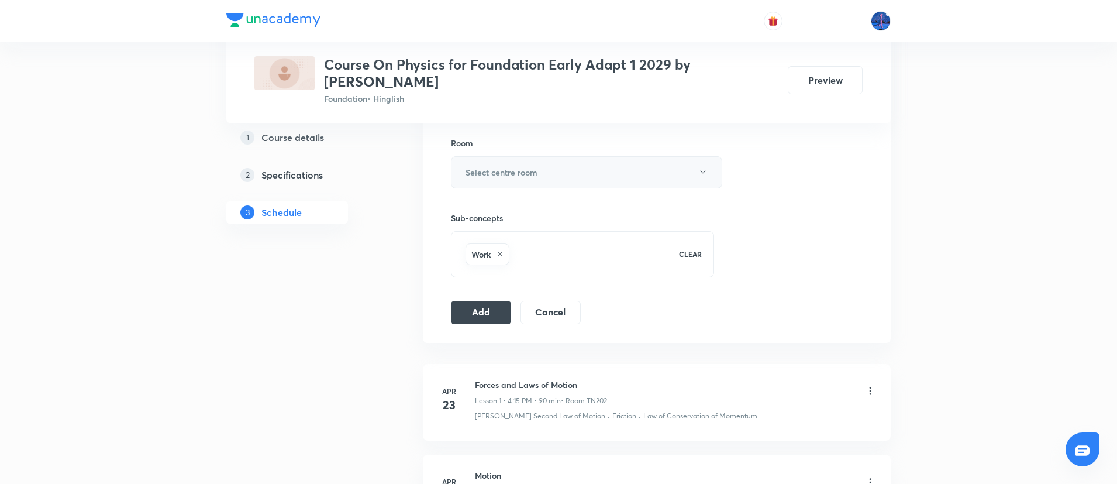
type input "60"
click at [624, 160] on button "Select centre room" at bounding box center [586, 172] width 271 height 32
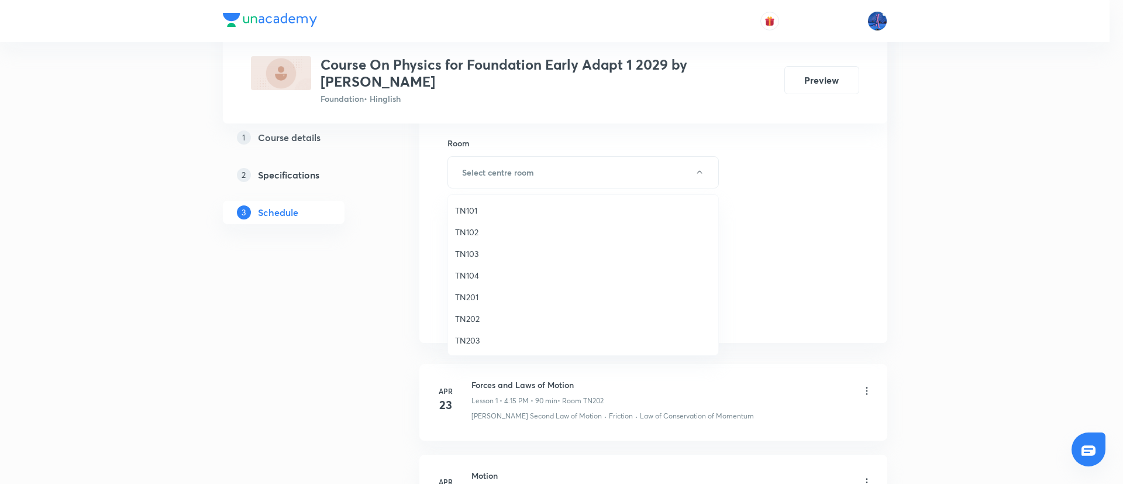
click at [478, 323] on span "TN202" at bounding box center [583, 318] width 256 height 12
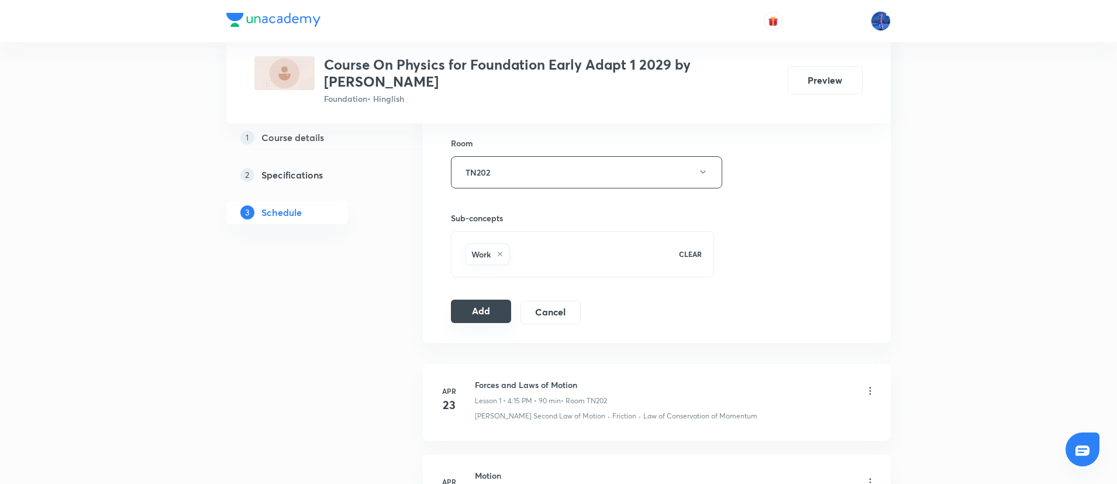
click at [489, 319] on button "Add" at bounding box center [481, 310] width 60 height 23
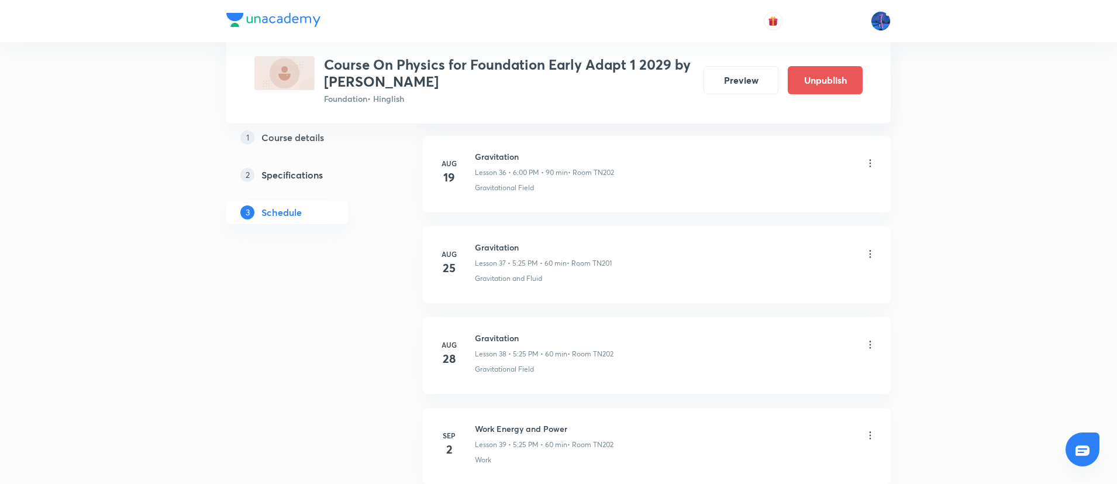
scroll to position [3481, 0]
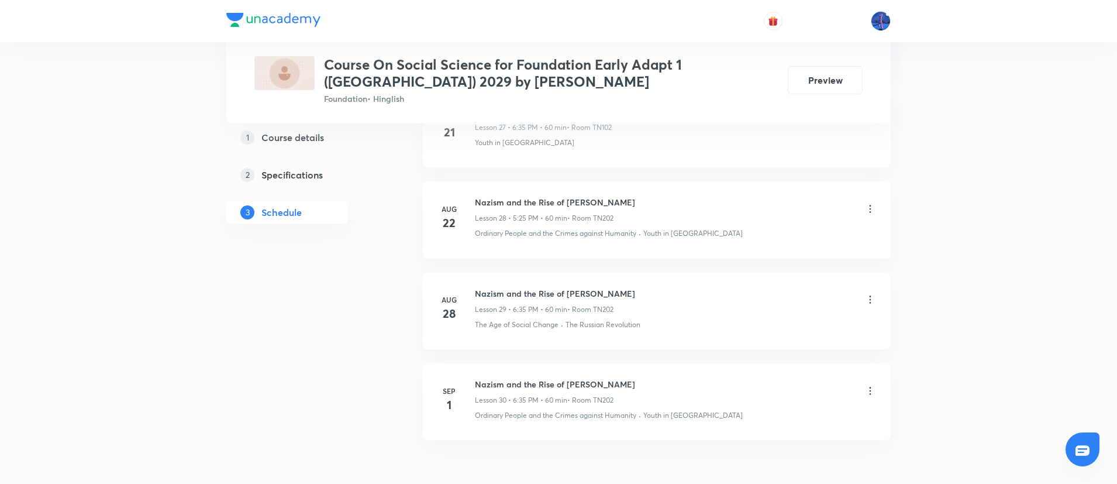
scroll to position [3201, 0]
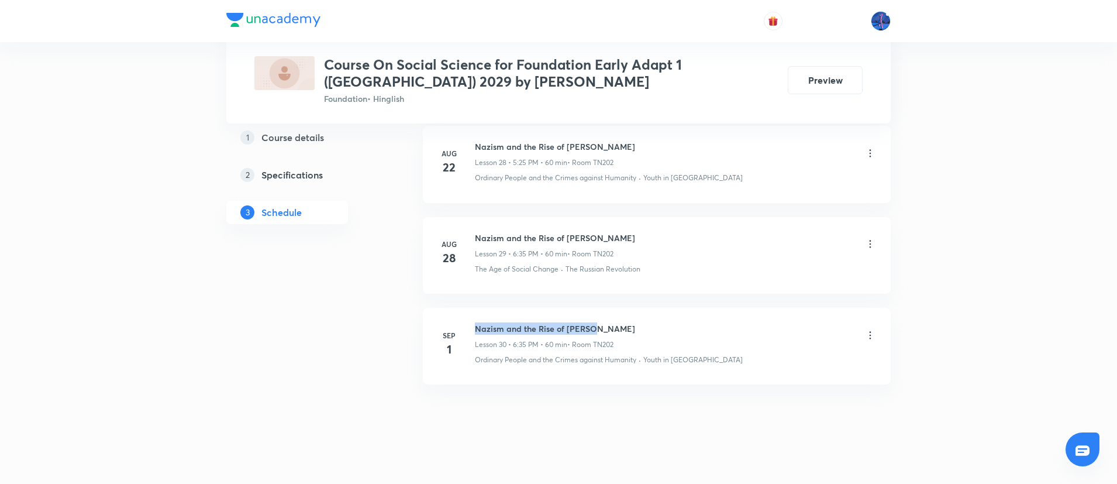
drag, startPoint x: 475, startPoint y: 318, endPoint x: 599, endPoint y: 305, distance: 124.6
click at [599, 308] on li "Sep 1 Nazism and the Rise of Hitler Lesson 30 • 6:35 PM • 60 min • Room TN202 O…" at bounding box center [657, 346] width 468 height 77
copy h6 "Nazism and the Rise of Hitler"
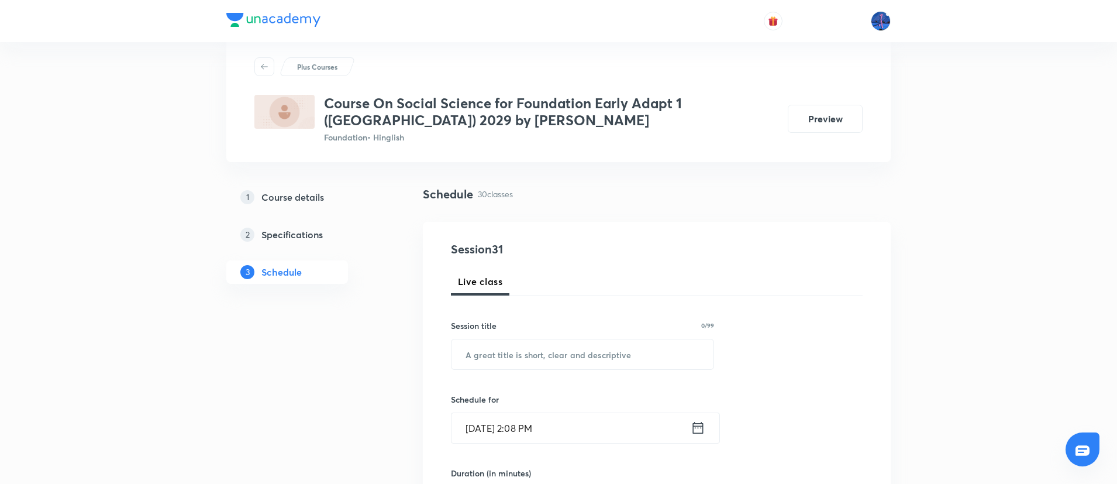
scroll to position [53, 0]
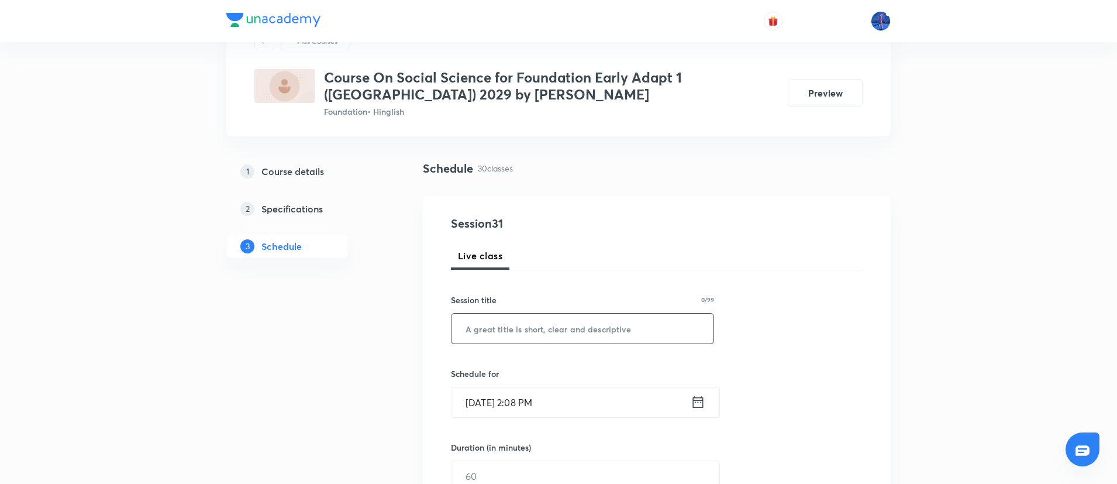
click at [567, 313] on div "​" at bounding box center [582, 328] width 263 height 31
paste input "Nazism and the Rise of Hitler"
type input "Nazism and the Rise of Hitler"
click at [616, 403] on input "Sep 2, 2025, 2:08 PM" at bounding box center [570, 402] width 239 height 30
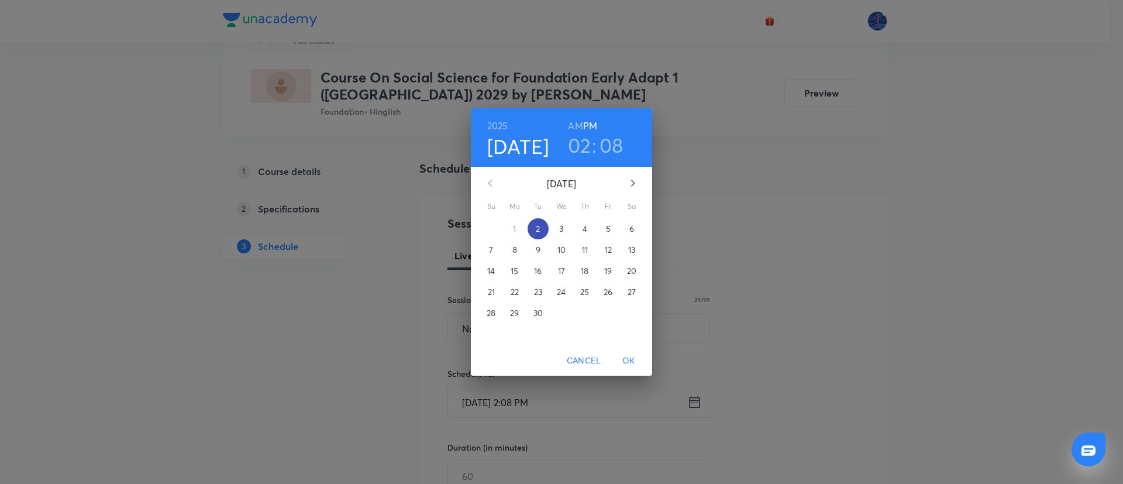
click at [536, 223] on p "2" at bounding box center [538, 229] width 4 height 12
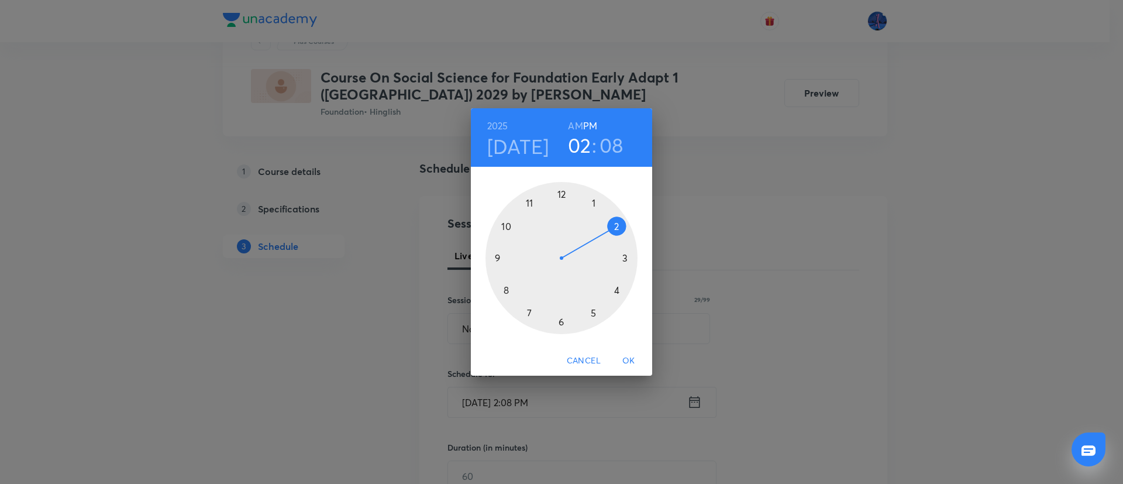
click at [562, 324] on div at bounding box center [561, 258] width 152 height 152
click at [532, 312] on div at bounding box center [561, 258] width 152 height 152
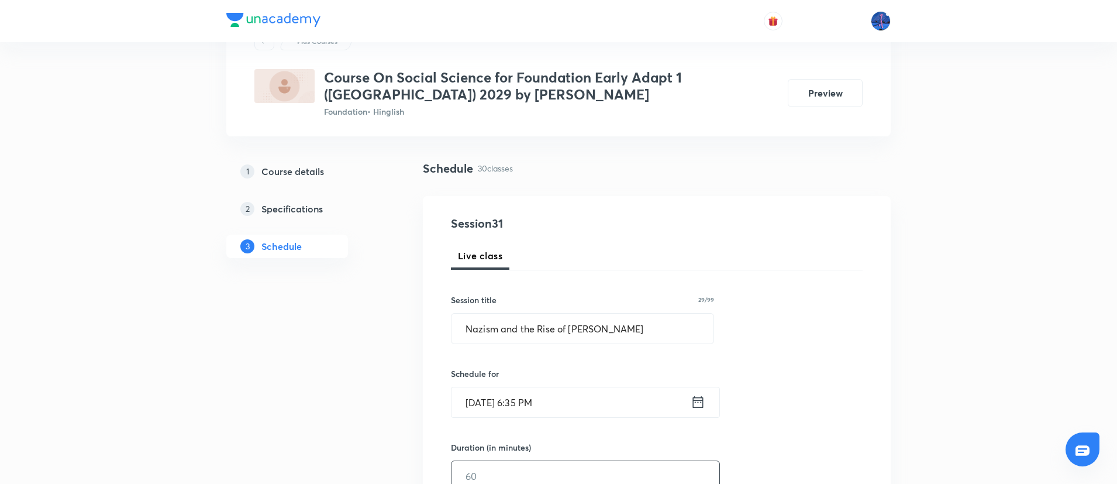
click at [553, 464] on input "text" at bounding box center [585, 476] width 268 height 30
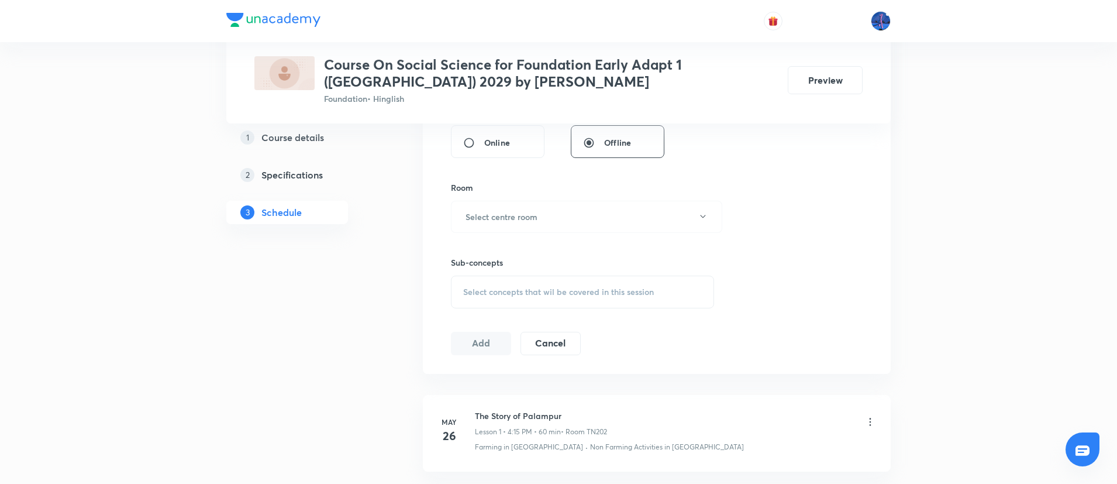
scroll to position [465, 0]
type input "60"
click at [622, 225] on button "Select centre room" at bounding box center [586, 213] width 271 height 32
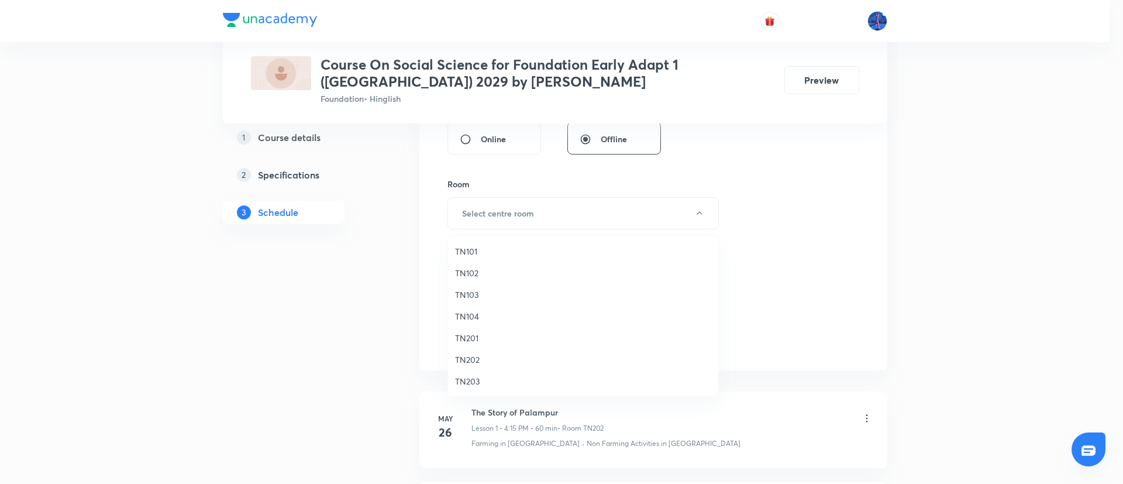
click at [485, 365] on span "TN202" at bounding box center [583, 359] width 256 height 12
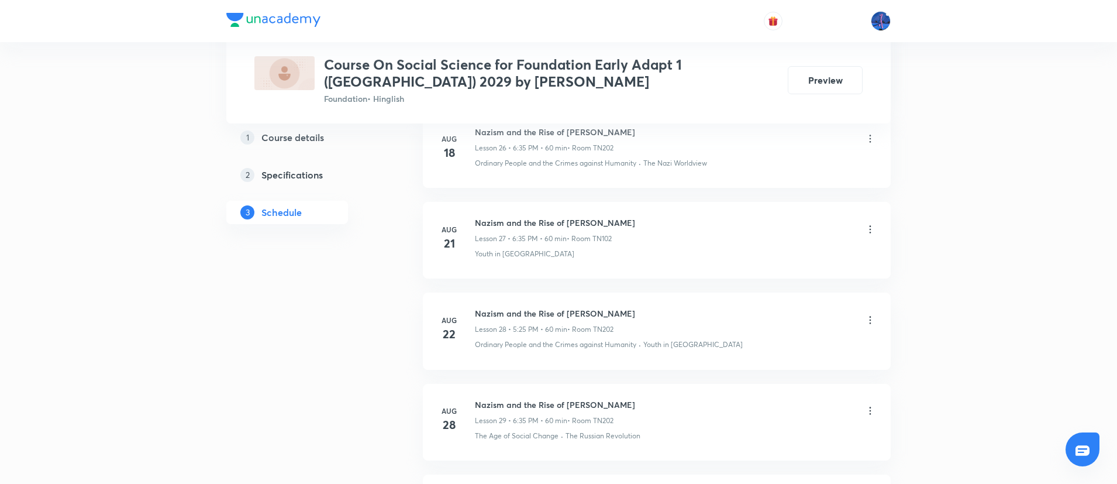
scroll to position [3201, 0]
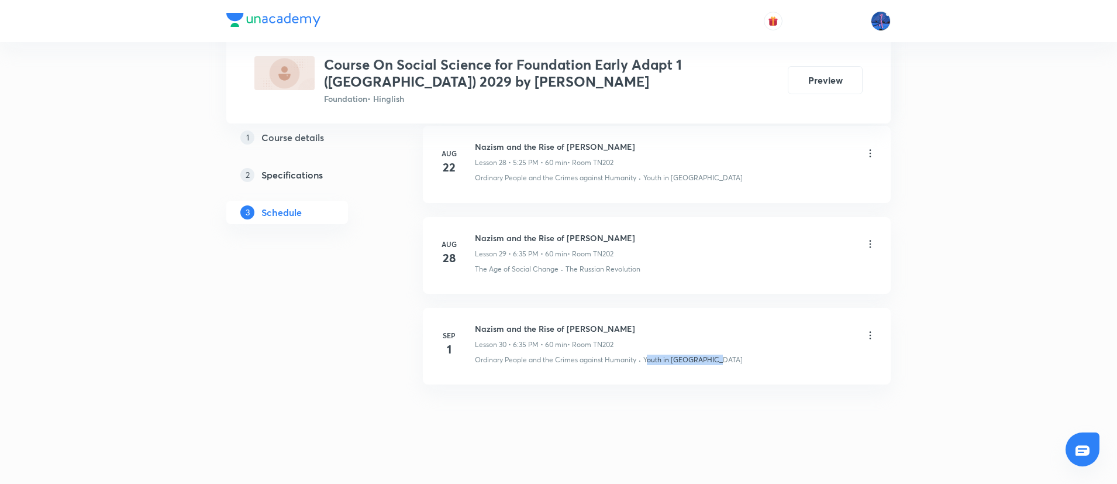
drag, startPoint x: 732, startPoint y: 354, endPoint x: 648, endPoint y: 378, distance: 87.0
copy p "Youth in Nazi Germany"
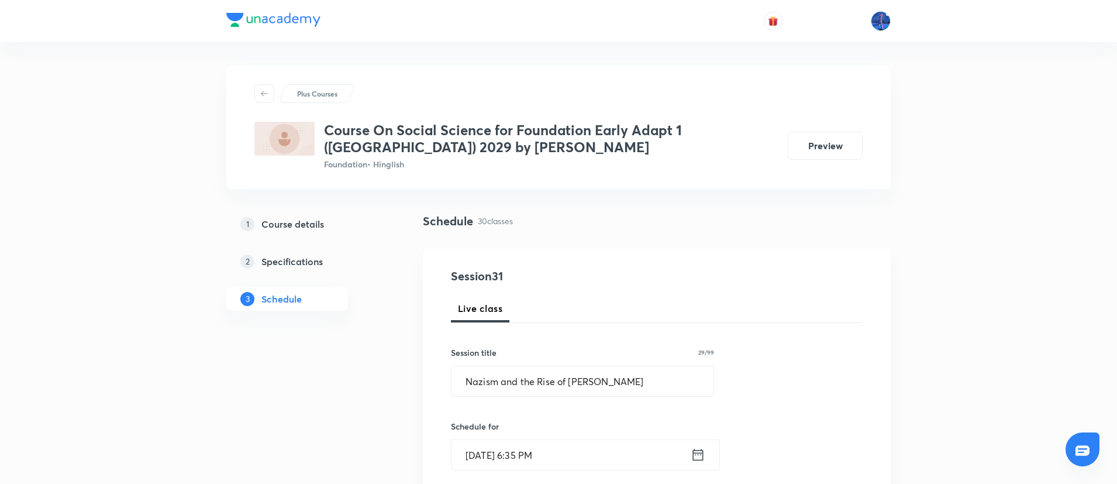
scroll to position [450, 0]
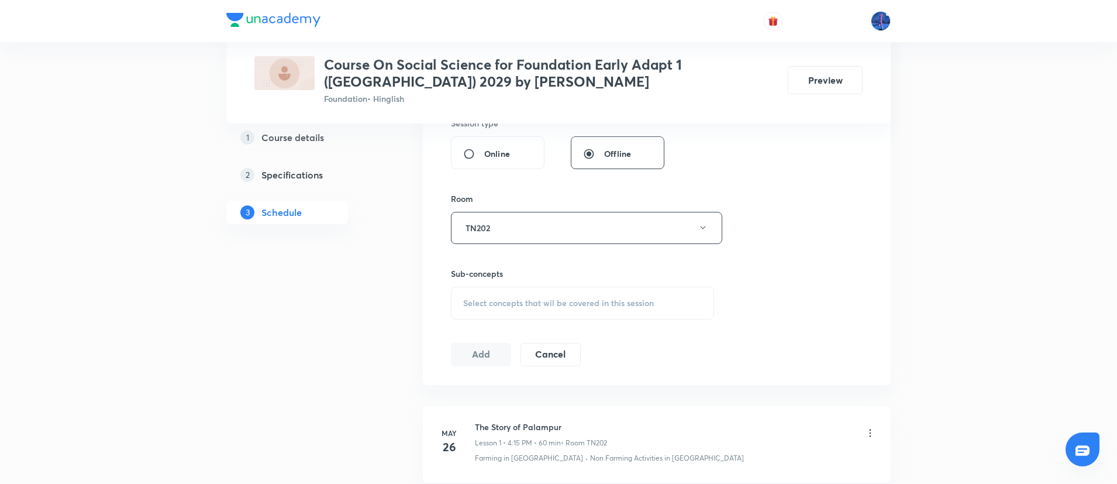
click at [565, 307] on span "Select concepts that wil be covered in this session" at bounding box center [558, 302] width 191 height 9
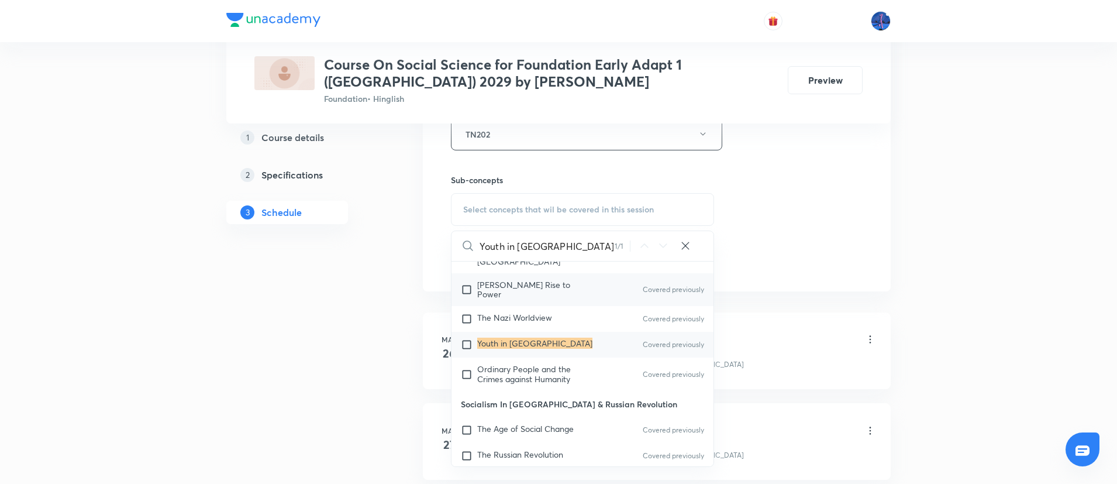
scroll to position [2497, 0]
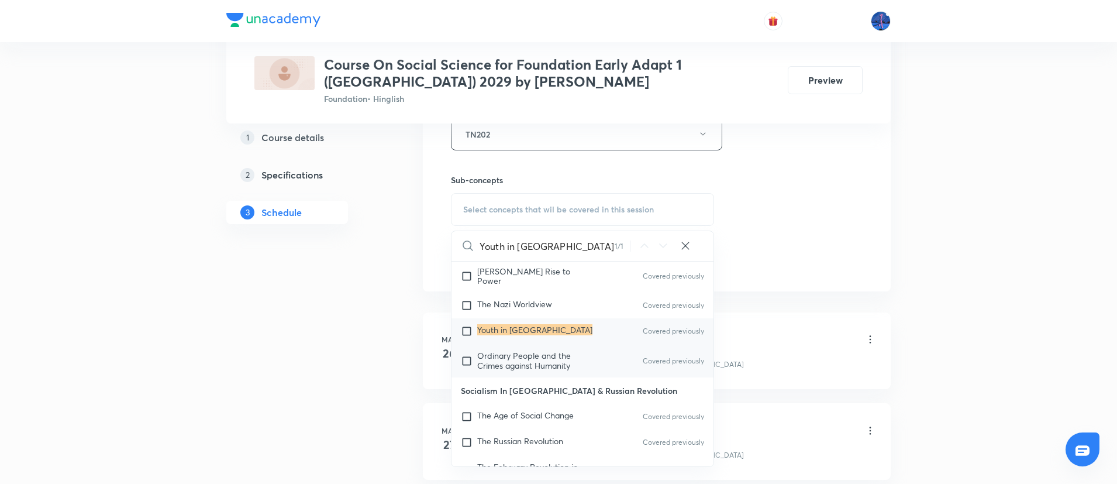
type input "Youth in Nazi Germany"
click at [553, 350] on span "Ordinary People and the Crimes against Humanity" at bounding box center [524, 360] width 94 height 20
checkbox input "true"
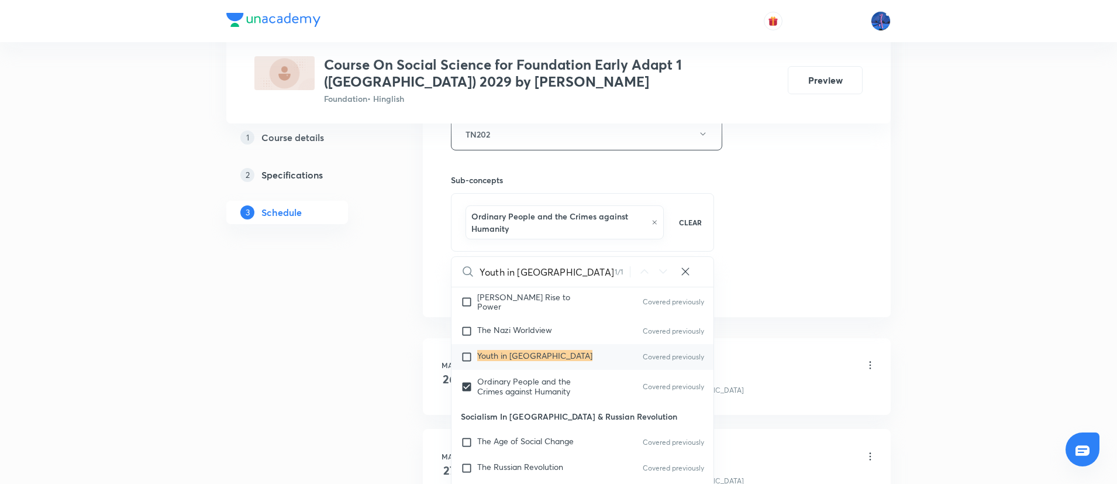
click at [768, 273] on div "Session 31 Live class Session title 29/99 Nazism and the Rise of Hitler ​ Sched…" at bounding box center [657, 10] width 412 height 575
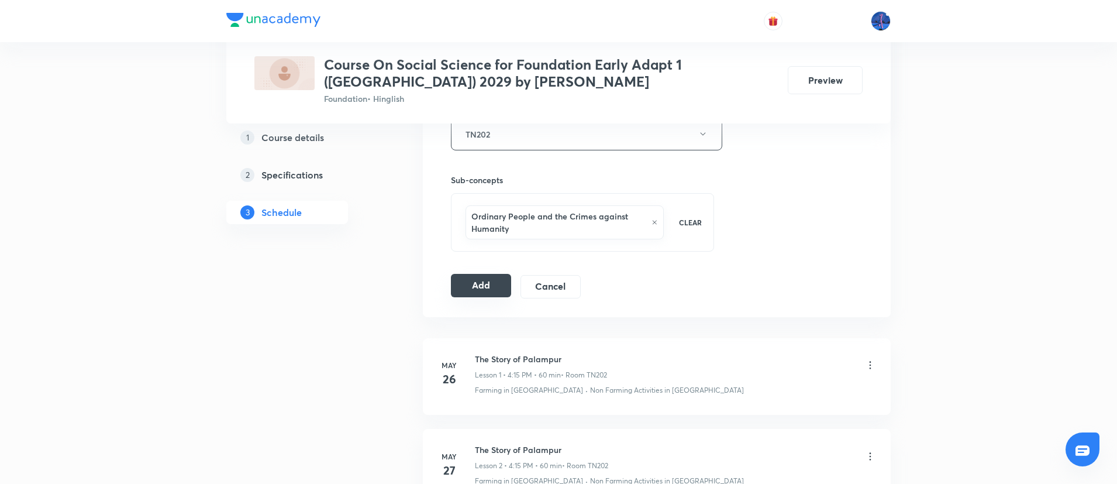
click at [491, 285] on button "Add" at bounding box center [481, 285] width 60 height 23
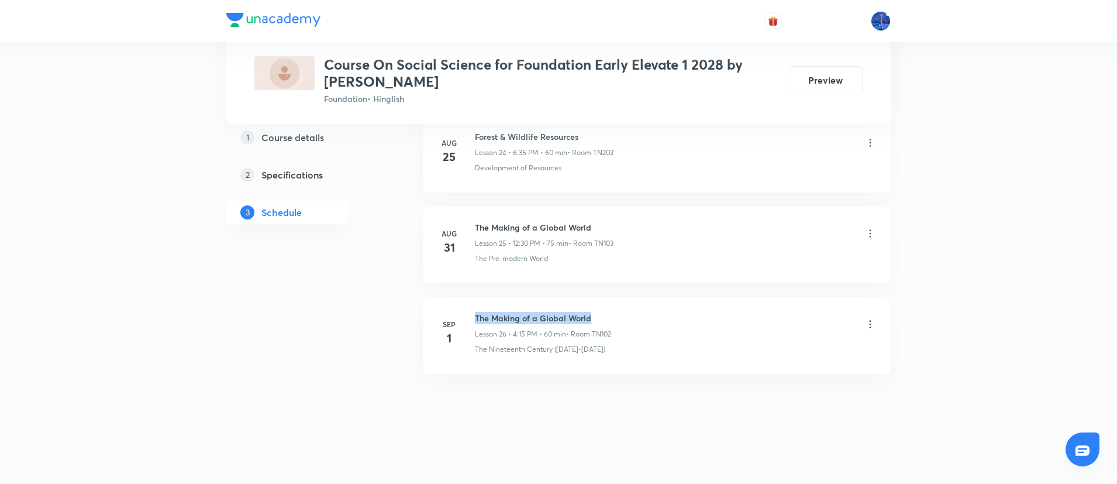
drag, startPoint x: 475, startPoint y: 316, endPoint x: 605, endPoint y: 309, distance: 129.4
click at [605, 309] on li "[DATE] The Making of a Global World Lesson 26 • 4:15 PM • 60 min • Room TN102 T…" at bounding box center [657, 335] width 468 height 77
copy h6 "The Making of a Global World"
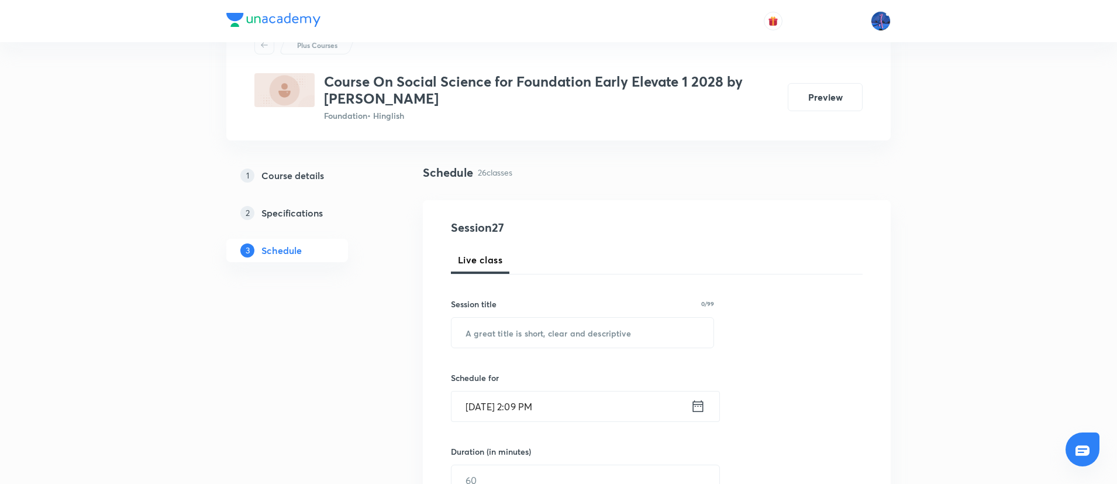
scroll to position [111, 0]
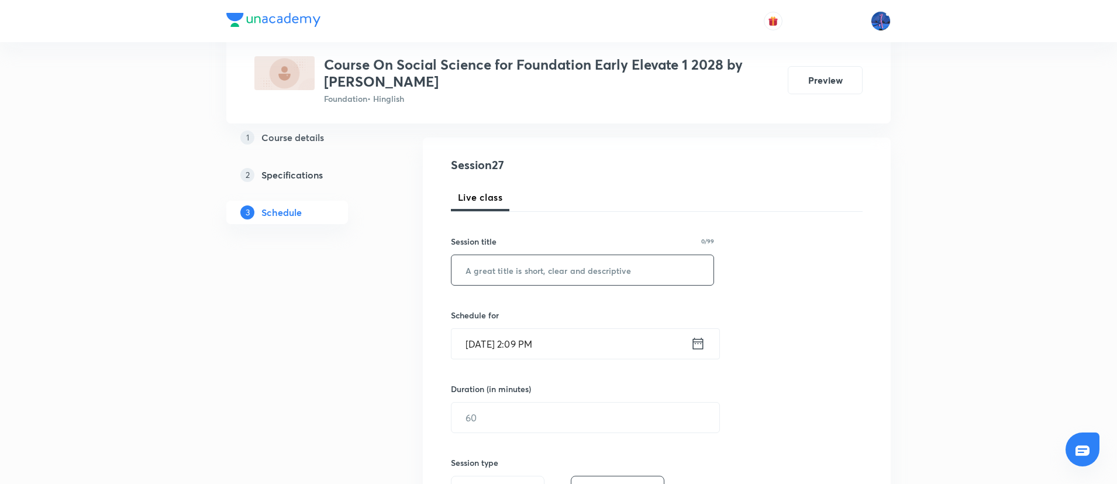
click at [558, 278] on input "text" at bounding box center [582, 270] width 262 height 30
paste input "The Making of a Global World"
type input "The Making of a Global World"
click at [619, 348] on input "[DATE] 2:09 PM" at bounding box center [570, 344] width 239 height 30
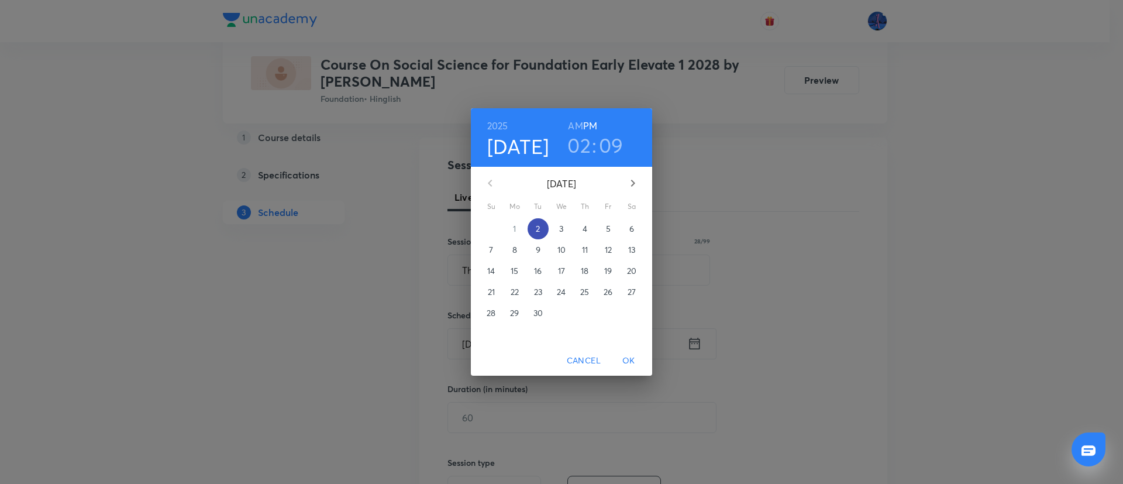
click at [540, 226] on p "2" at bounding box center [538, 229] width 4 height 12
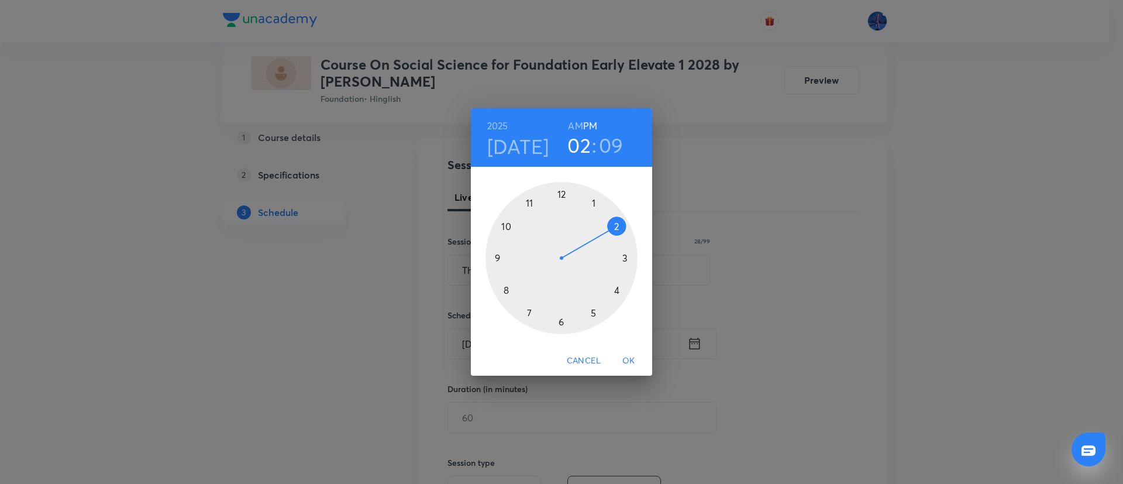
click at [616, 291] on div at bounding box center [561, 258] width 152 height 152
click at [625, 257] on div at bounding box center [561, 258] width 152 height 152
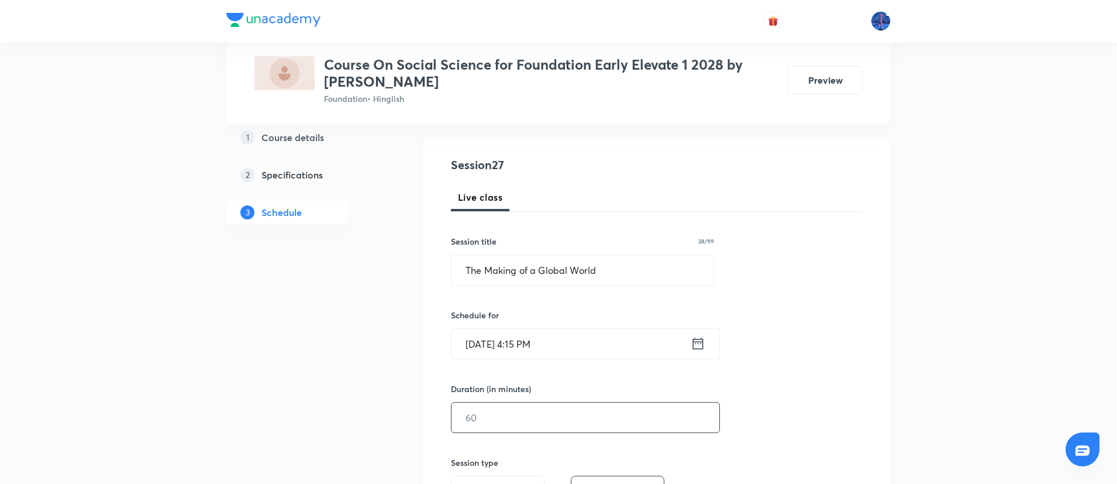
click at [505, 420] on input "text" at bounding box center [585, 417] width 268 height 30
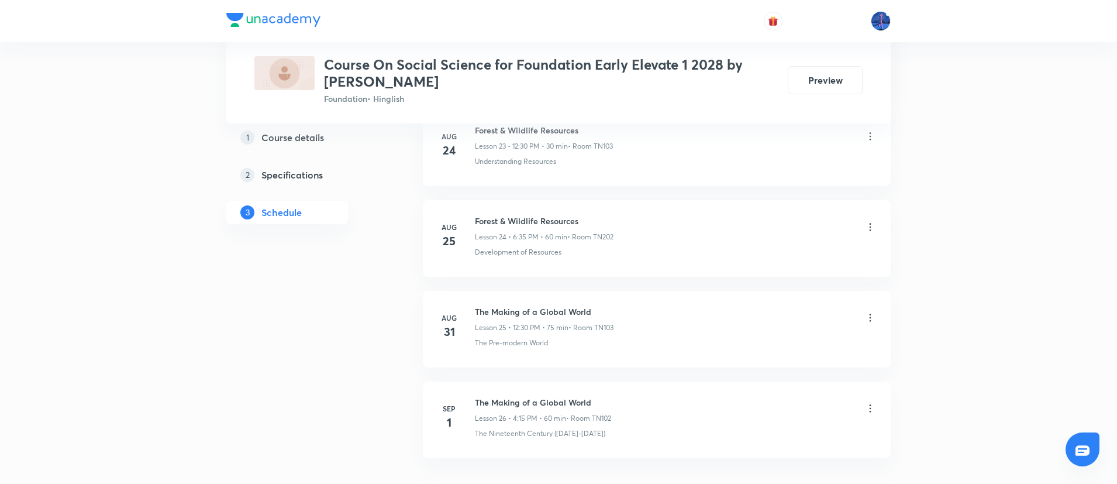
scroll to position [2826, 0]
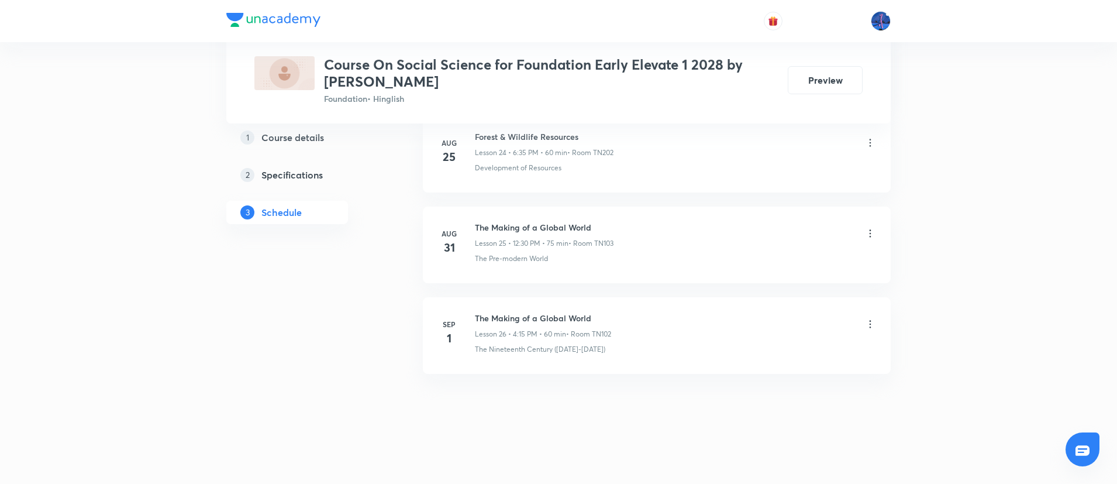
type input "60"
drag, startPoint x: 558, startPoint y: 261, endPoint x: 473, endPoint y: 278, distance: 86.4
click at [473, 278] on li "[DATE] The Making of a Global World Lesson 25 • 12:30 PM • 75 min • Room TN103 …" at bounding box center [657, 244] width 468 height 77
copy p "The Pre-modern World"
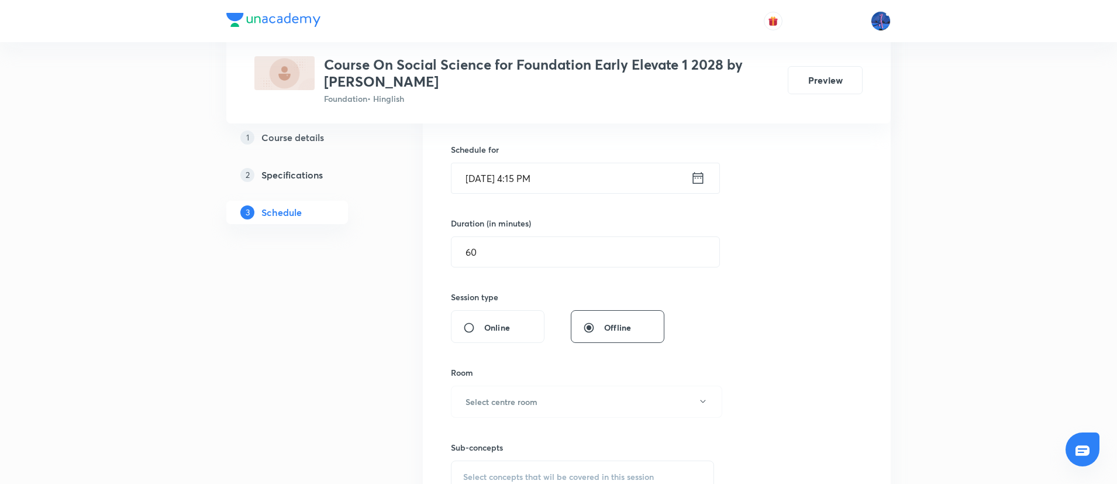
scroll to position [444, 0]
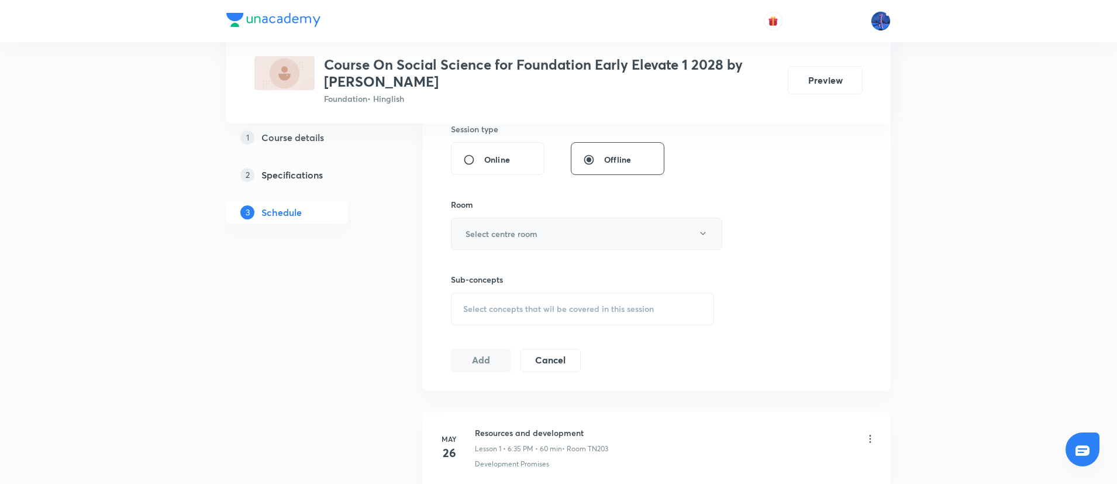
click at [568, 225] on button "Select centre room" at bounding box center [586, 234] width 271 height 32
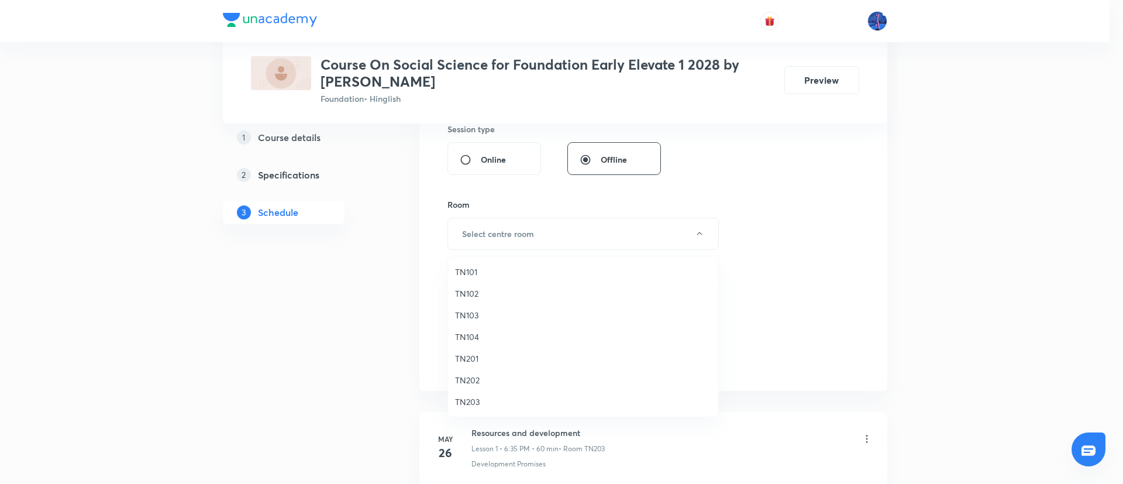
click at [471, 296] on span "TN102" at bounding box center [583, 293] width 256 height 12
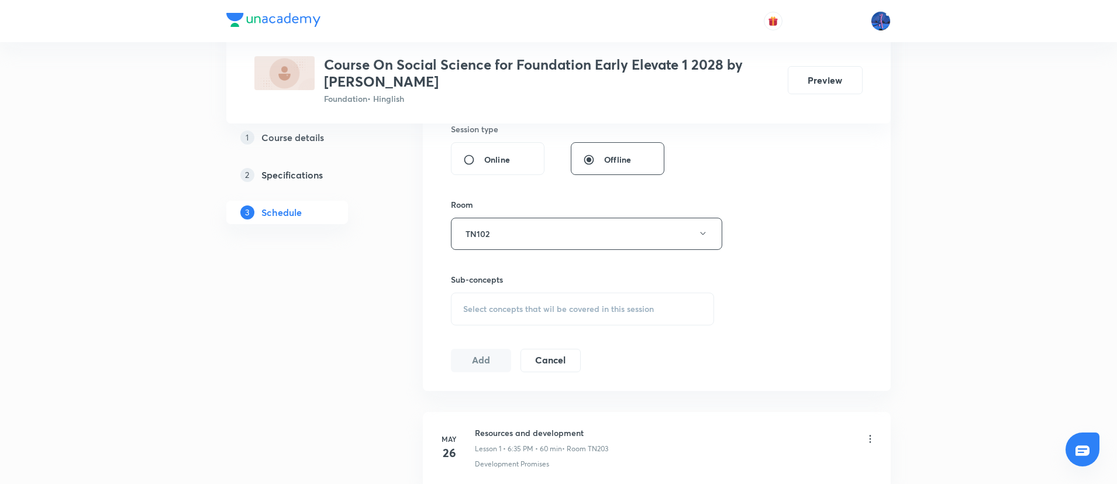
click at [548, 315] on div "Select concepts that wil be covered in this session" at bounding box center [582, 308] width 263 height 33
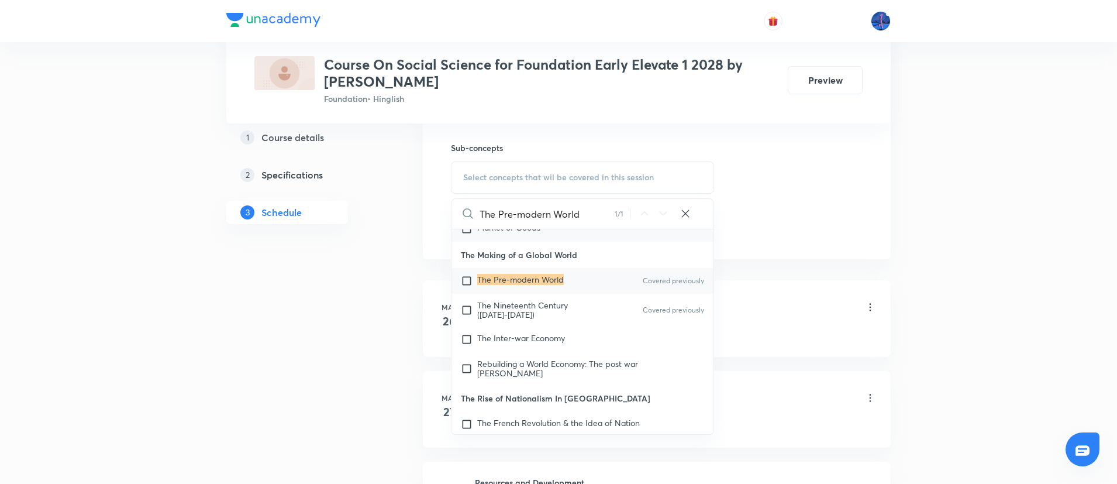
scroll to position [2635, 0]
type input "The Pre-modern World"
click at [555, 330] on span "The Inter-war Economy" at bounding box center [521, 335] width 88 height 11
checkbox input "true"
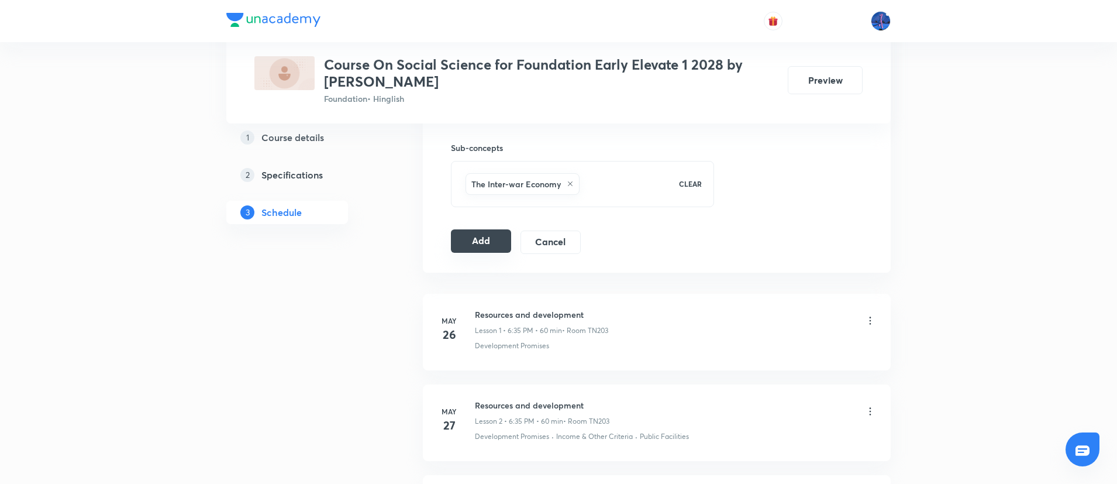
click at [474, 247] on button "Add" at bounding box center [481, 240] width 60 height 23
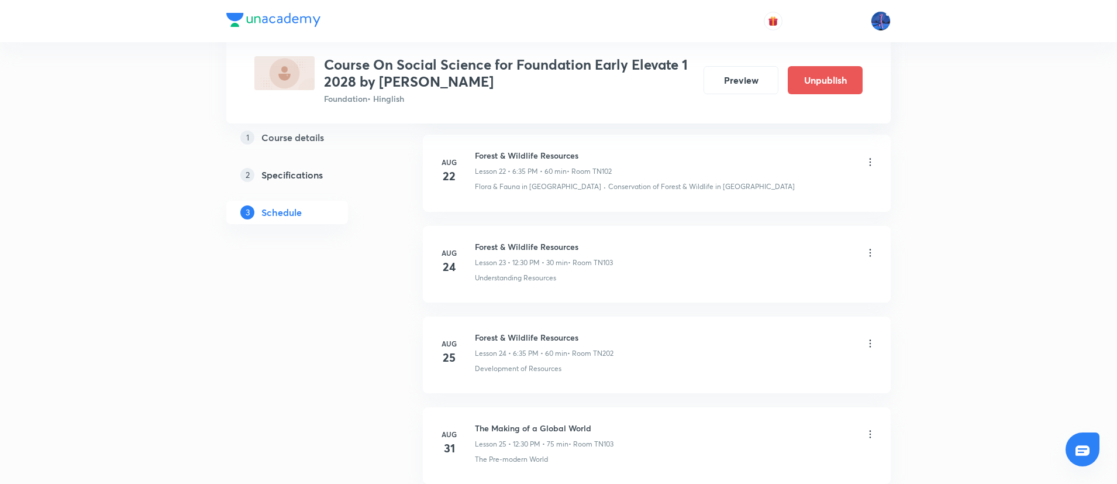
scroll to position [2379, 0]
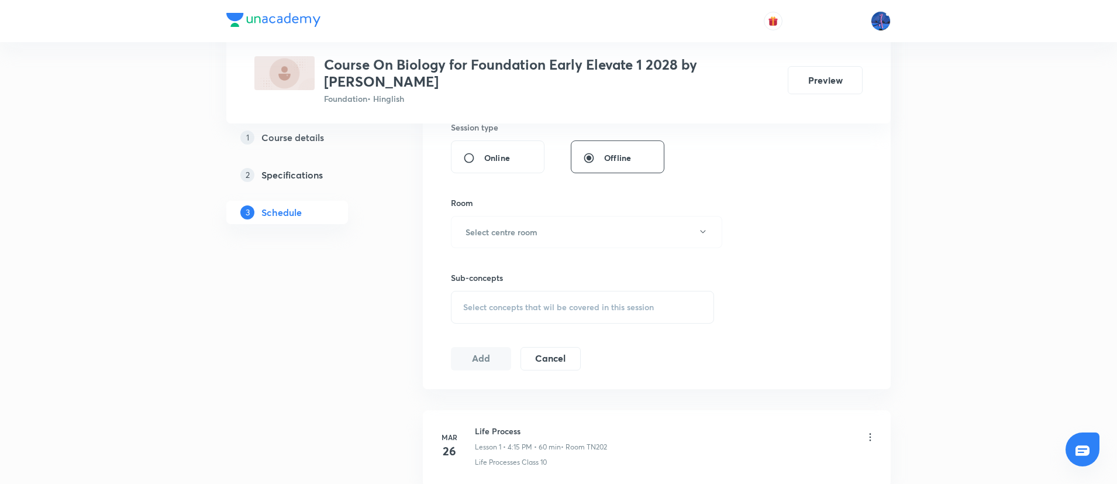
scroll to position [450, 0]
click at [580, 303] on span "Select concepts that wil be covered in this session" at bounding box center [558, 302] width 191 height 9
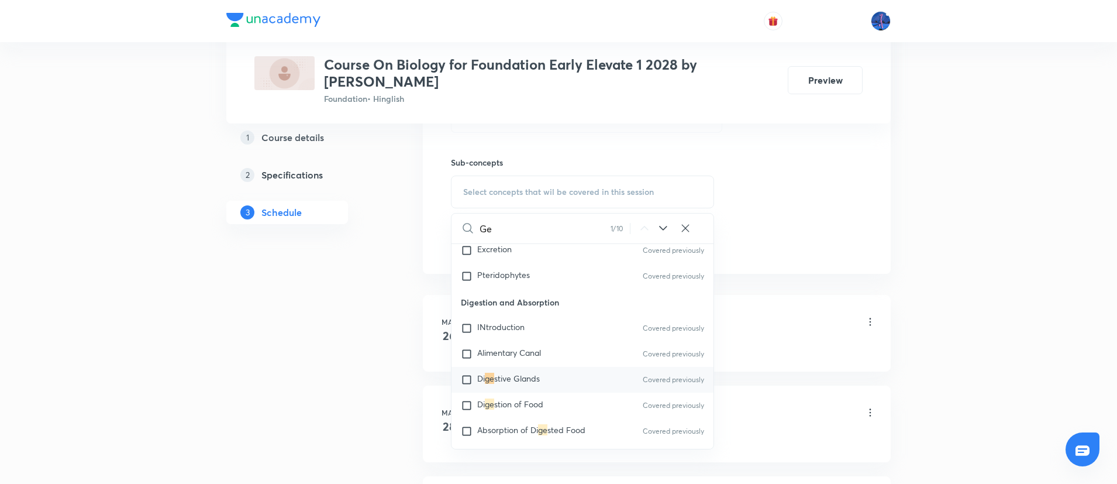
scroll to position [792, 0]
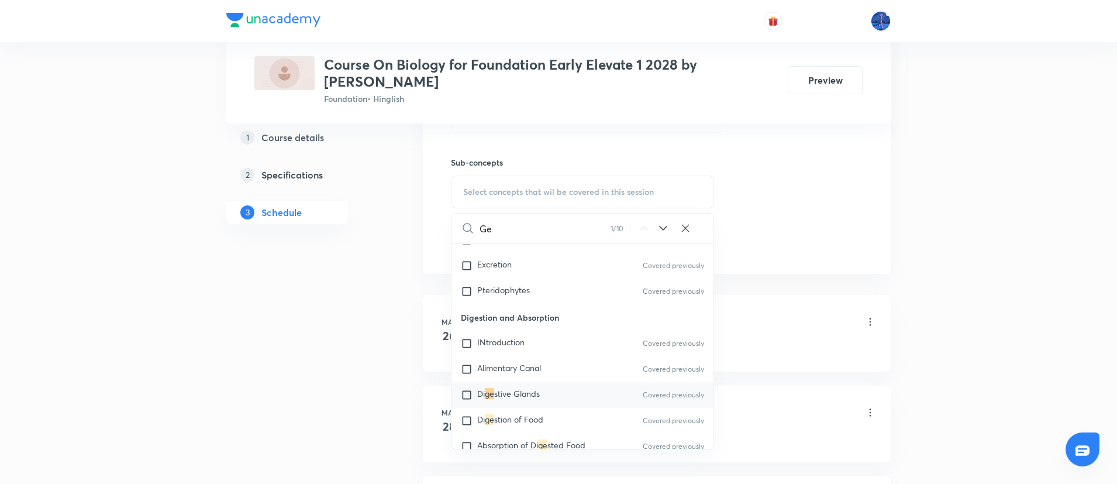
type input "G"
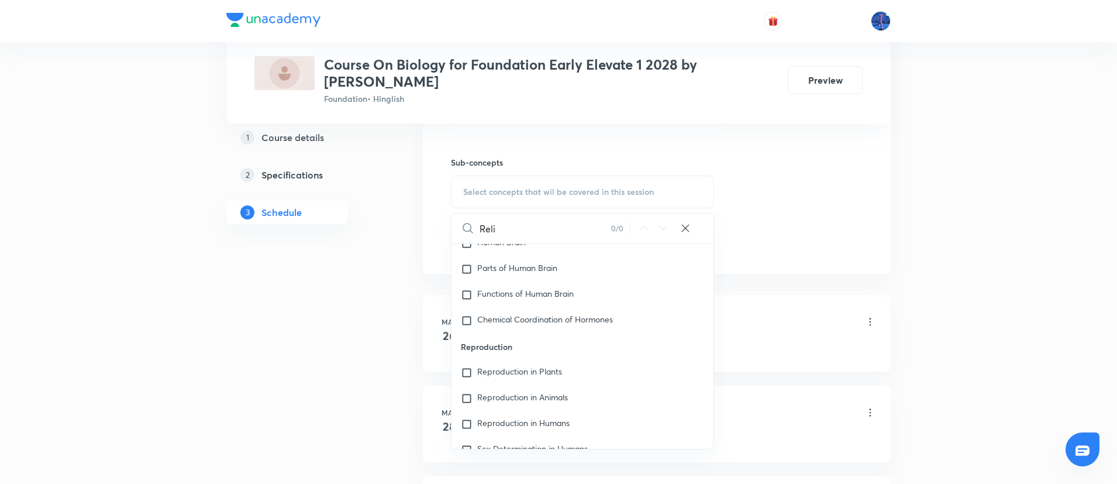
scroll to position [69, 0]
type input "R"
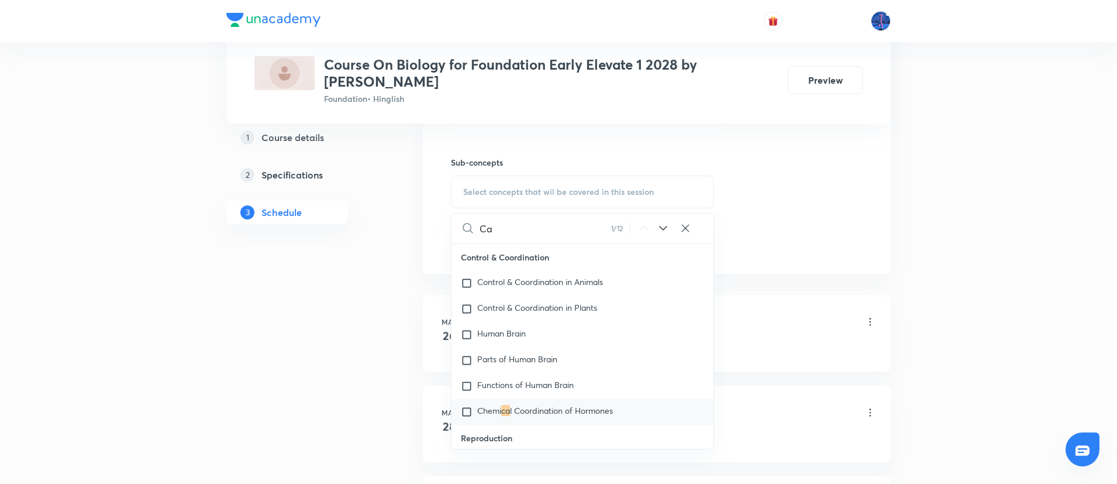
scroll to position [17, 0]
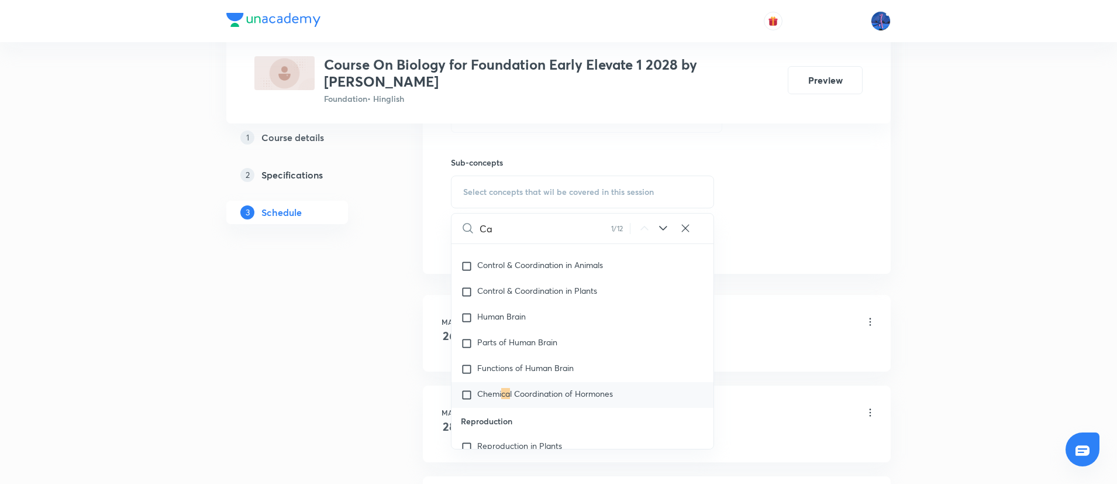
type input "C"
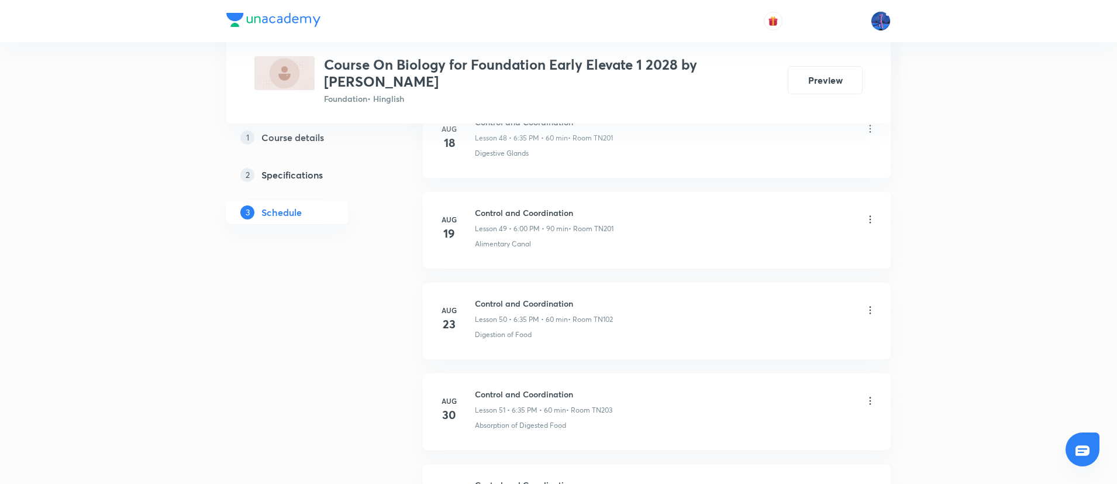
scroll to position [5183, 0]
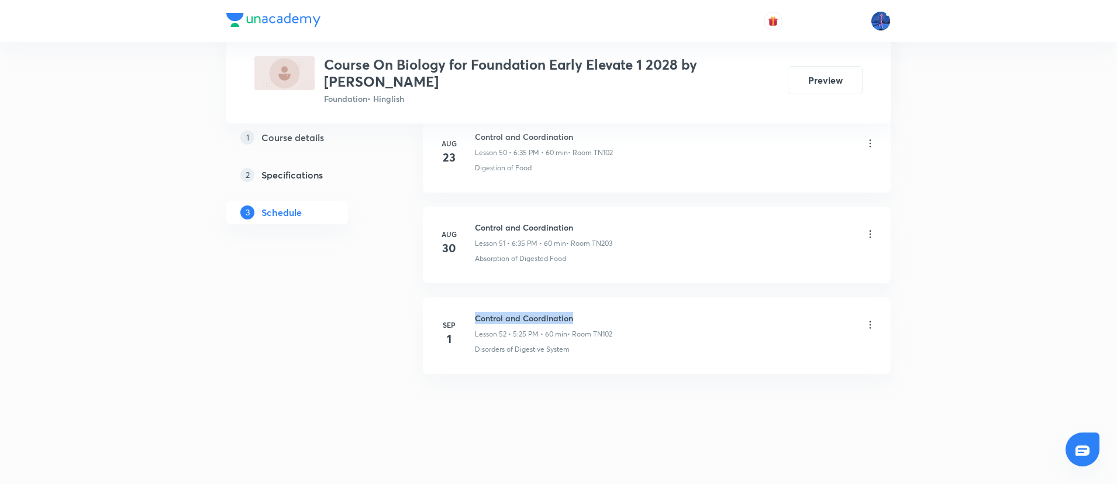
drag, startPoint x: 476, startPoint y: 318, endPoint x: 617, endPoint y: 310, distance: 141.7
click at [617, 310] on li "Sep 1 Control and Coordination Lesson 52 • 5:25 PM • 60 min • Room TN102 Disord…" at bounding box center [657, 335] width 468 height 77
copy h6 "Control and Coordination"
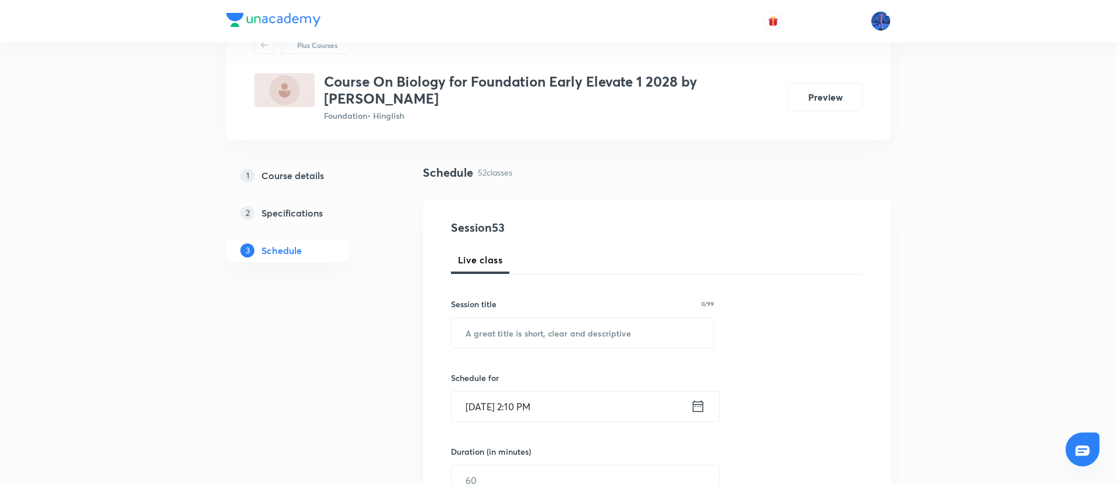
scroll to position [50, 0]
click at [564, 323] on input "text" at bounding box center [582, 331] width 262 height 30
paste input "Control and Coordination"
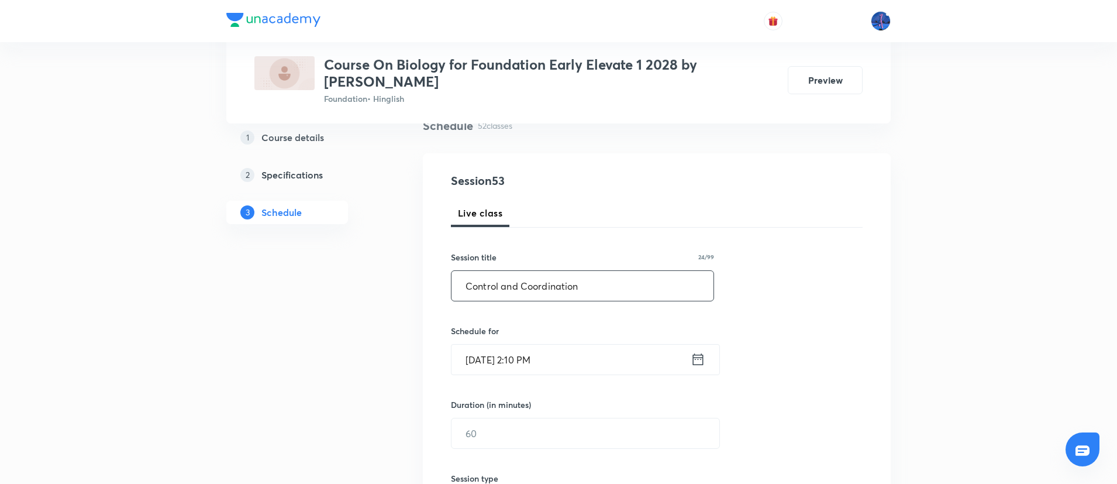
scroll to position [99, 0]
type input "Control and Coordination"
click at [586, 351] on input "Sep 2, 2025, 2:10 PM" at bounding box center [570, 355] width 239 height 30
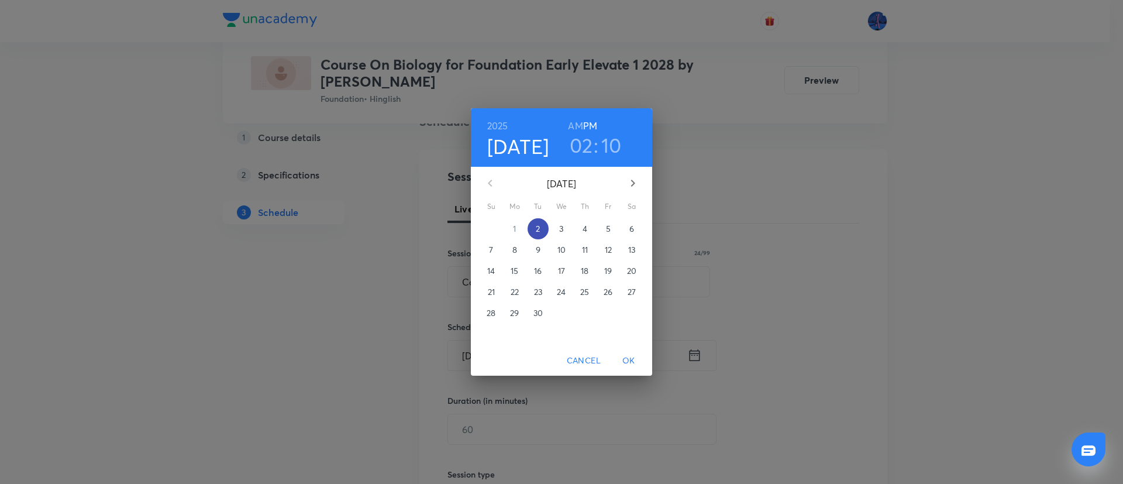
click at [540, 229] on span "2" at bounding box center [537, 229] width 21 height 12
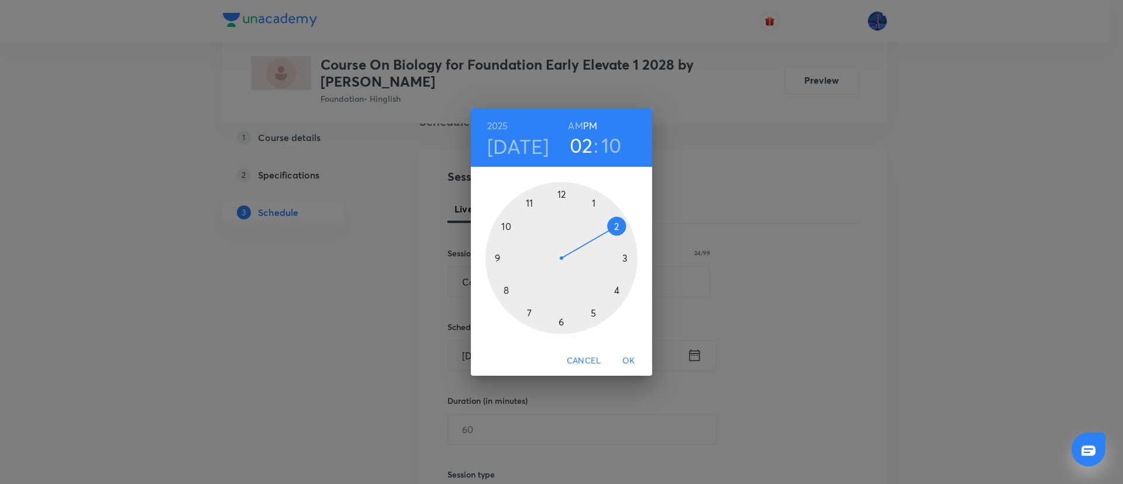
click at [593, 311] on div at bounding box center [561, 258] width 152 height 152
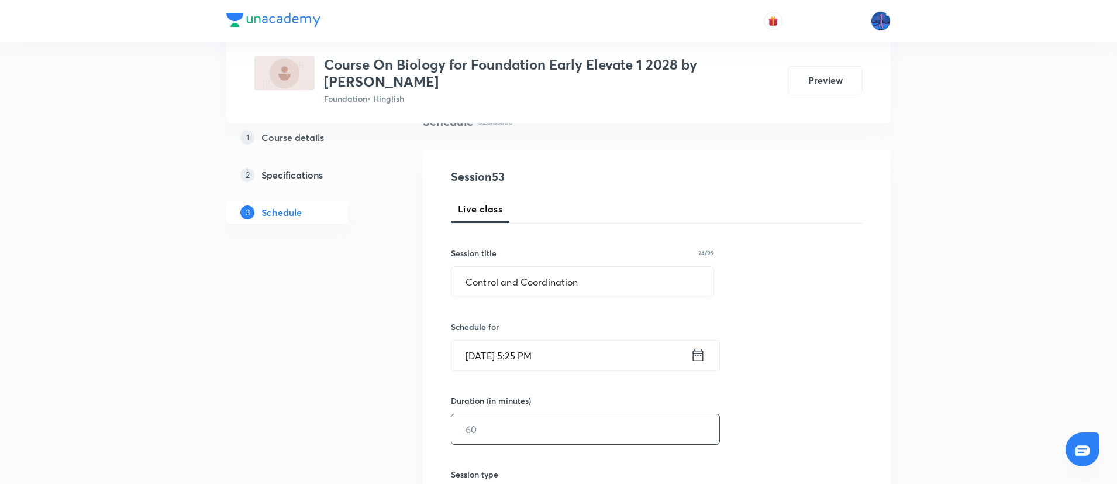
click at [511, 425] on input "text" at bounding box center [585, 429] width 268 height 30
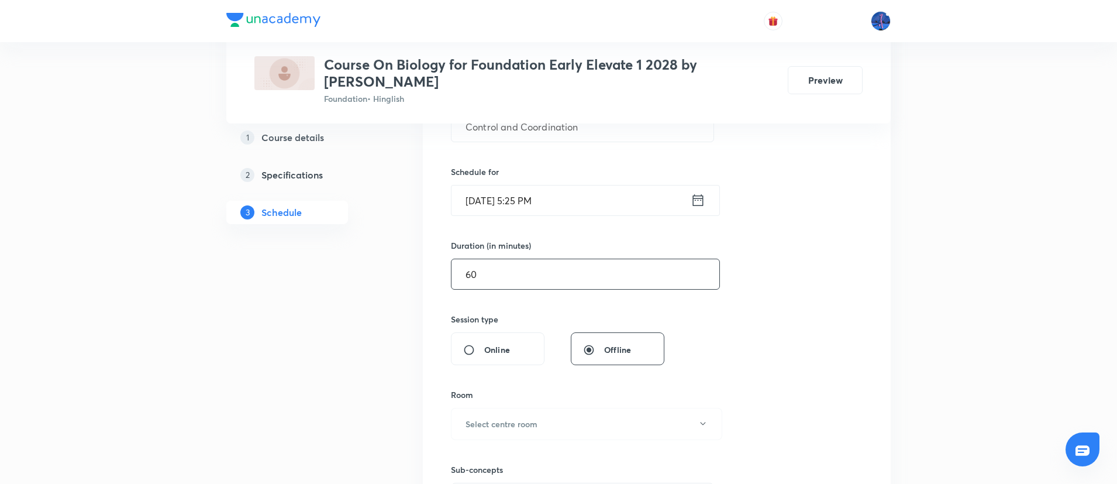
scroll to position [377, 0]
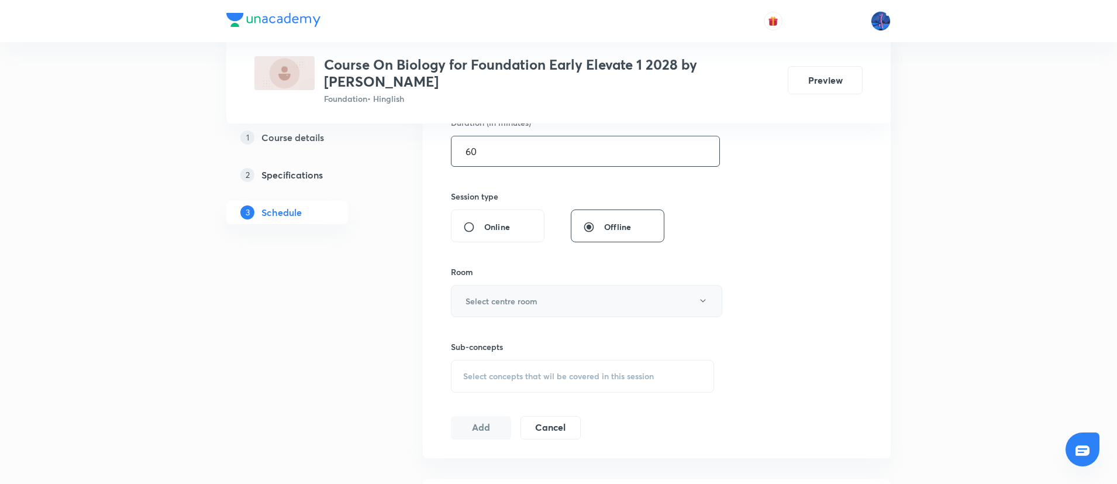
type input "60"
click at [567, 306] on button "Select centre room" at bounding box center [586, 301] width 271 height 32
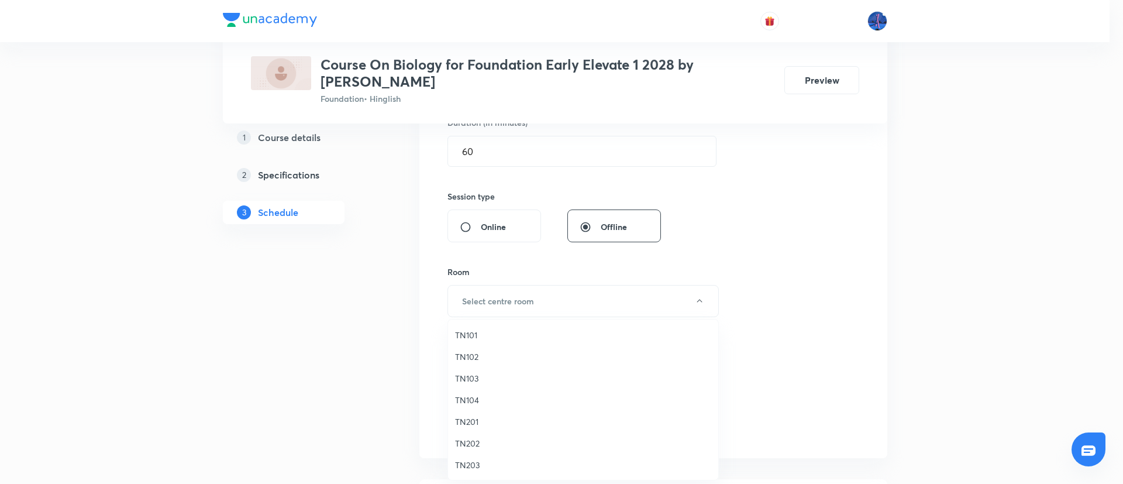
click at [477, 364] on li "TN102" at bounding box center [583, 357] width 270 height 22
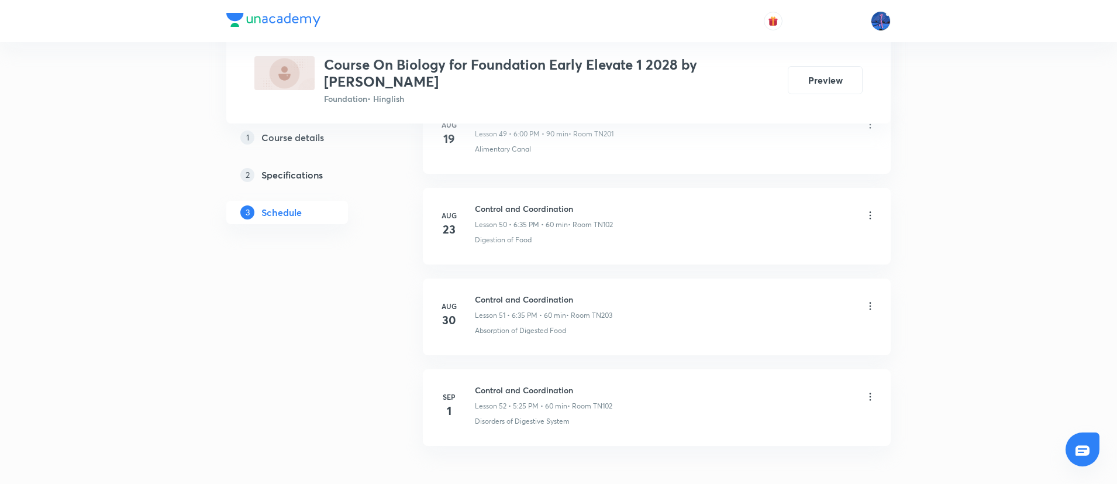
scroll to position [5183, 0]
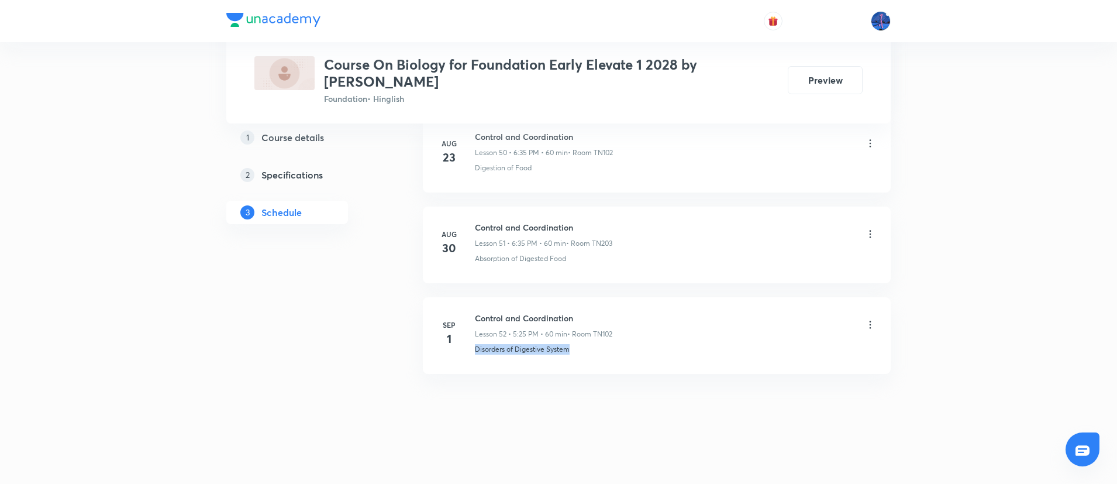
drag, startPoint x: 582, startPoint y: 350, endPoint x: 477, endPoint y: 373, distance: 107.2
click at [477, 373] on li "Sep 1 Control and Coordination Lesson 52 • 5:25 PM • 60 min • Room TN102 Disord…" at bounding box center [657, 335] width 468 height 77
copy p "Disorders of Digestive System"
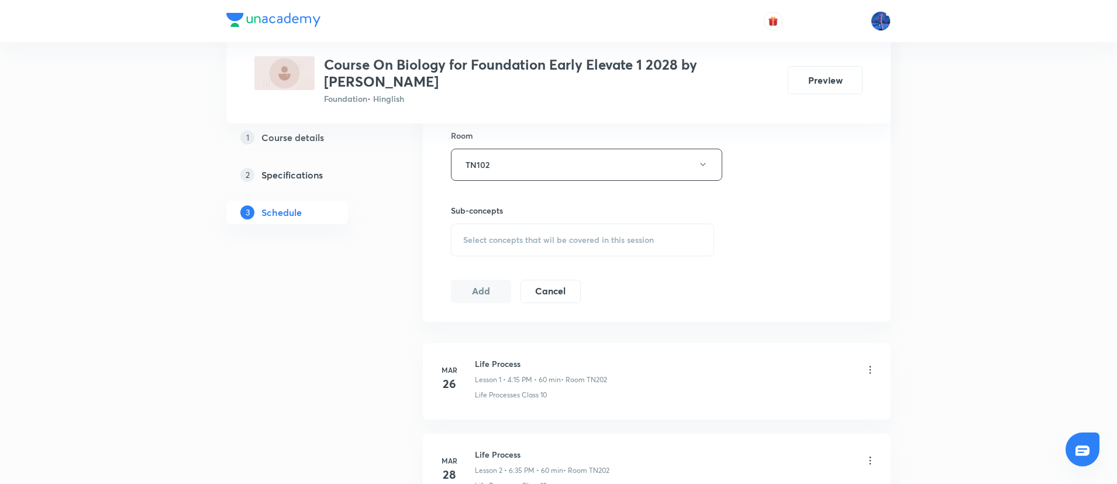
scroll to position [512, 0]
click at [570, 237] on span "Select concepts that wil be covered in this session" at bounding box center [558, 241] width 191 height 9
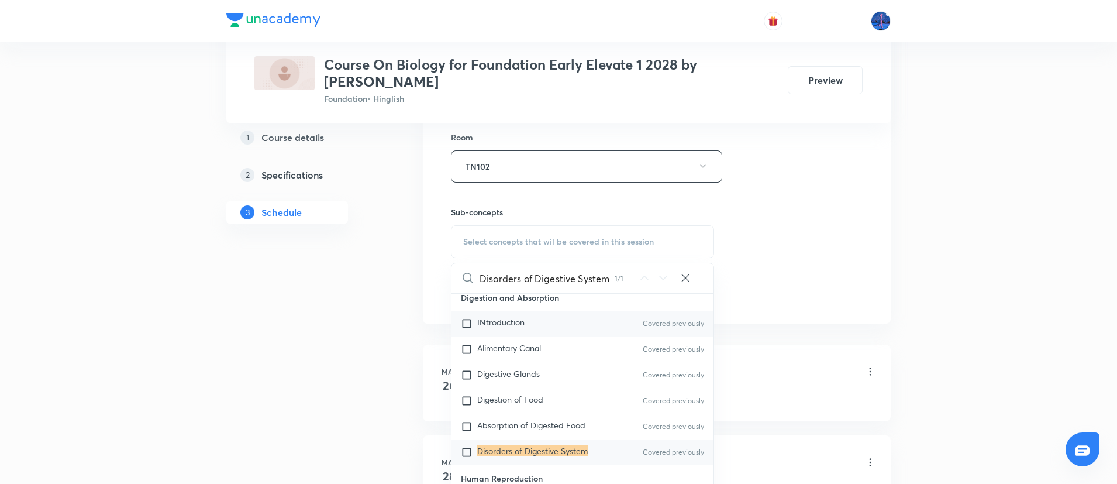
scroll to position [869, 0]
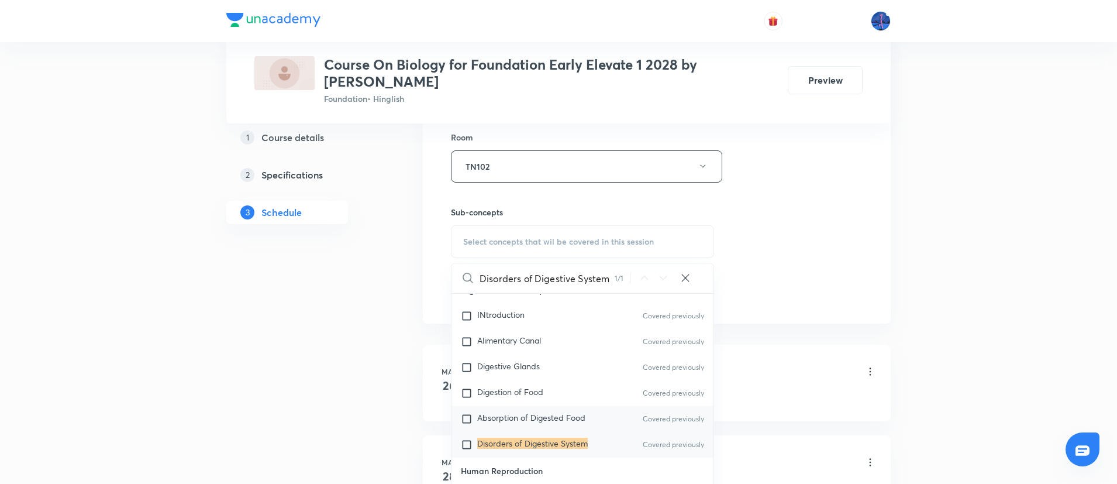
type input "Disorders of Digestive System"
click at [541, 416] on span "Absorption of Digested Food" at bounding box center [531, 417] width 108 height 11
checkbox input "true"
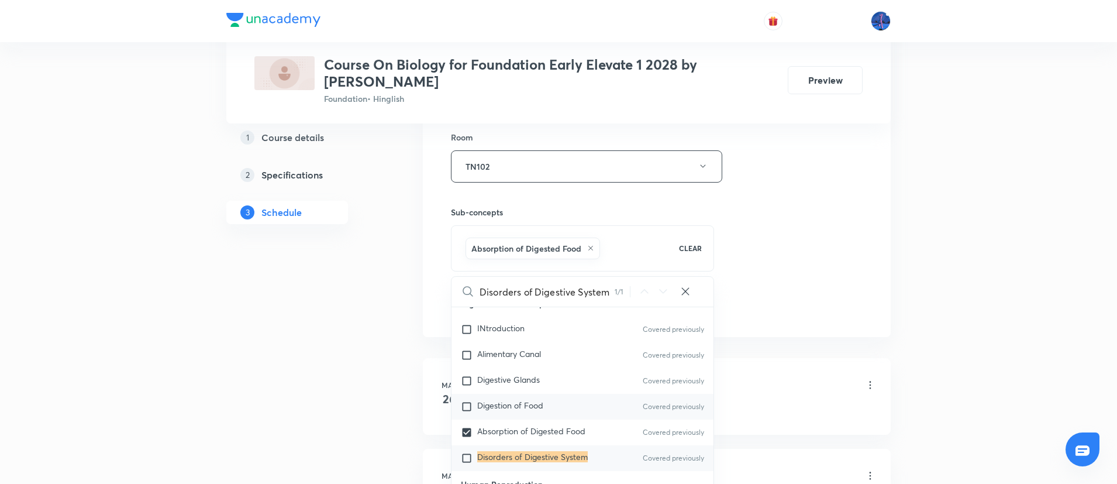
click at [519, 407] on span "Digestion of Food" at bounding box center [510, 404] width 66 height 11
checkbox input "true"
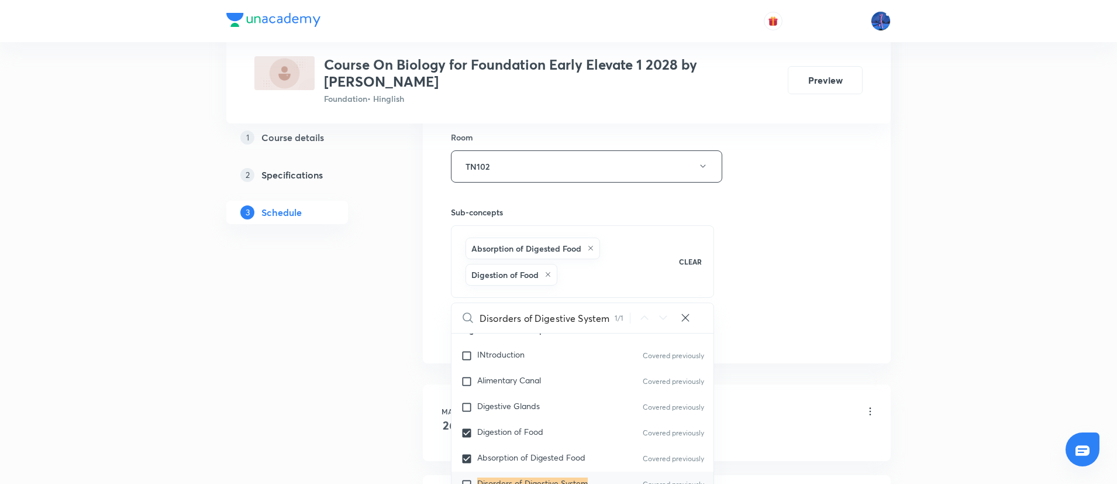
click at [802, 260] on div "Session 53 Live class Session title 24/99 Control and Coordination ​ Schedule f…" at bounding box center [657, 50] width 412 height 589
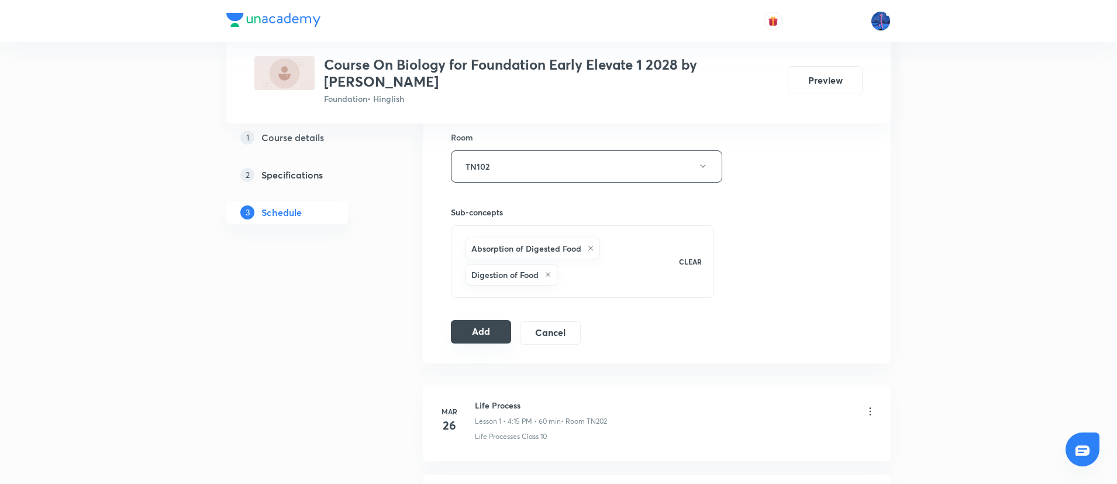
click at [491, 333] on button "Add" at bounding box center [481, 331] width 60 height 23
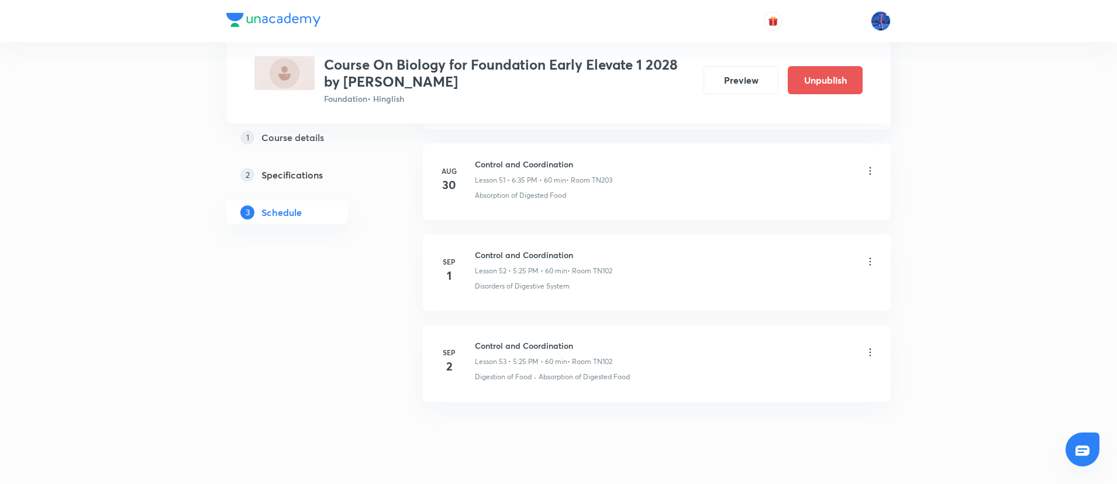
scroll to position [4737, 0]
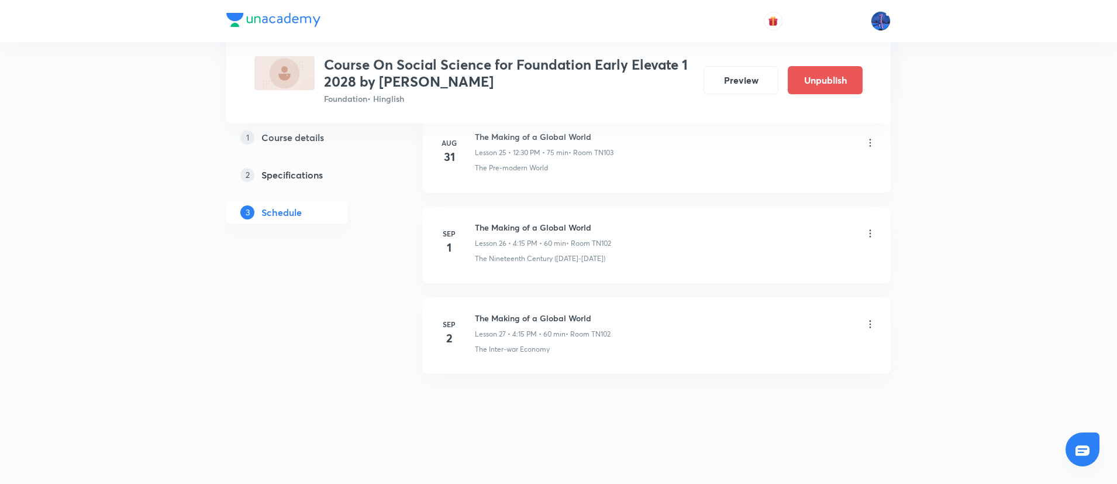
click at [871, 326] on icon at bounding box center [870, 324] width 12 height 12
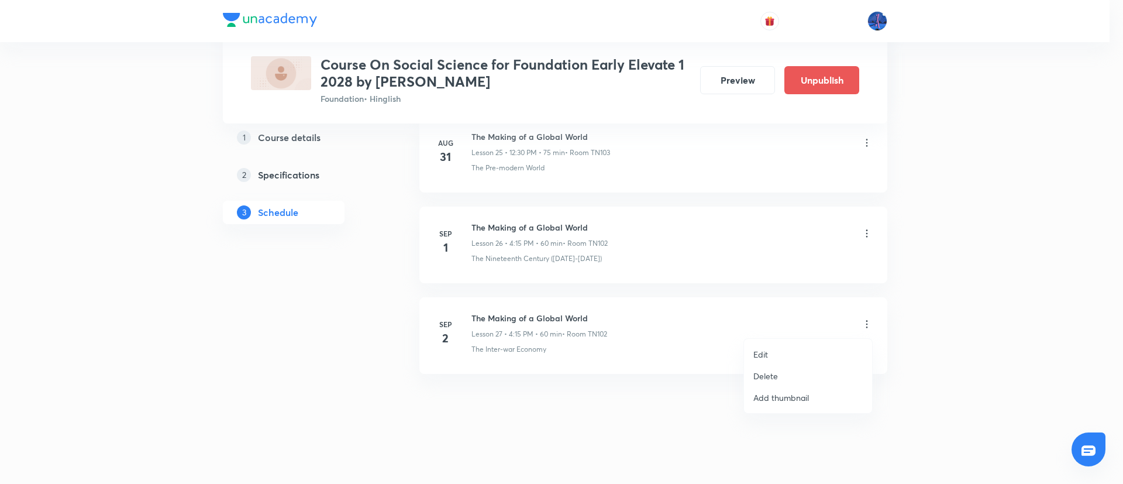
click at [769, 351] on li "Edit" at bounding box center [808, 354] width 128 height 22
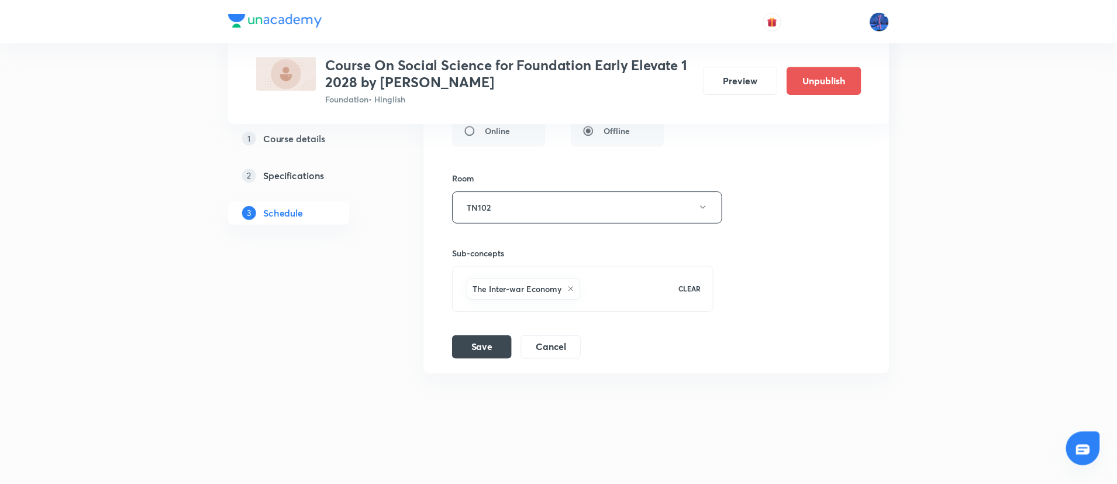
scroll to position [2829, 0]
click at [609, 285] on div "The Inter-war Economy" at bounding box center [565, 289] width 202 height 26
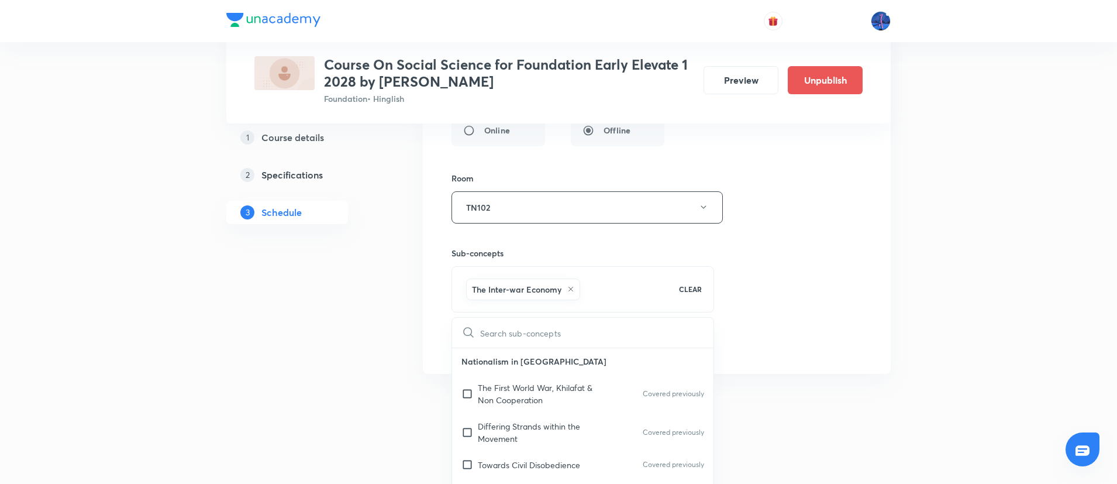
type input "G"
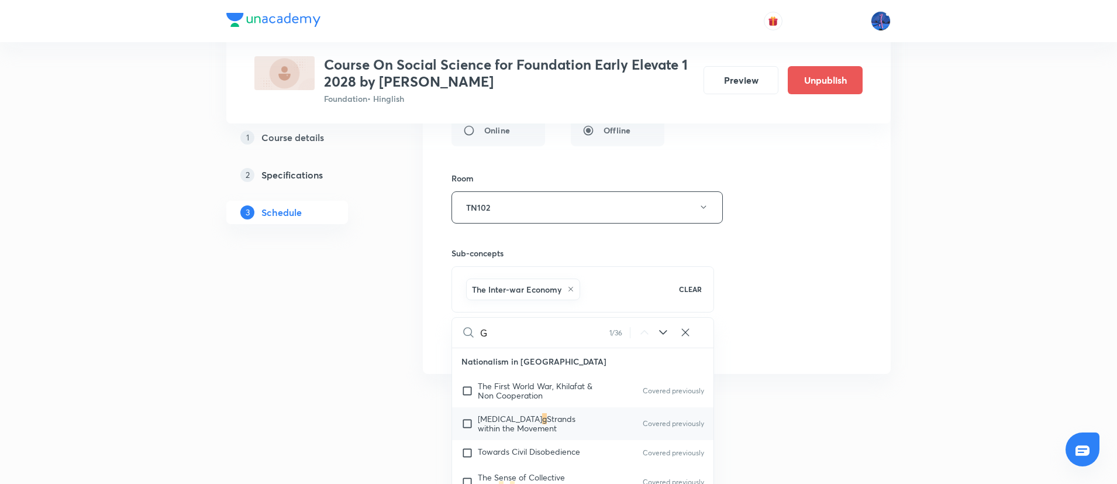
checkbox input "true"
type input "Ge"
checkbox input "true"
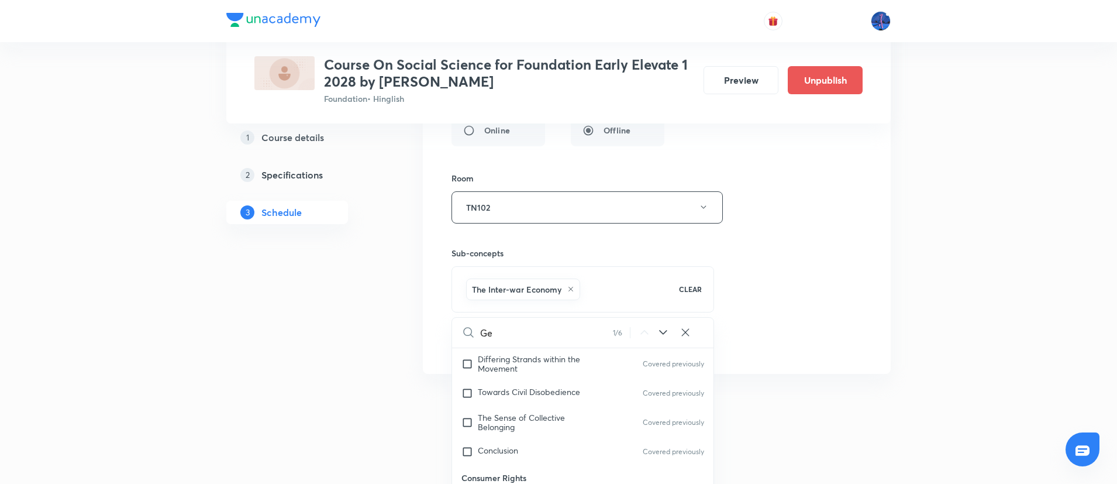
type input "Gen"
checkbox input "true"
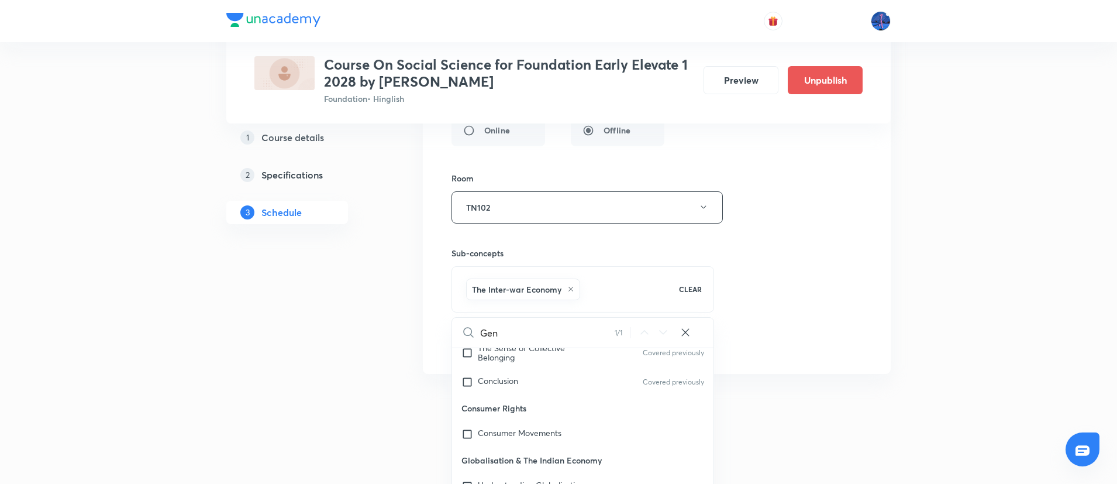
type input "Gend"
checkbox input "true"
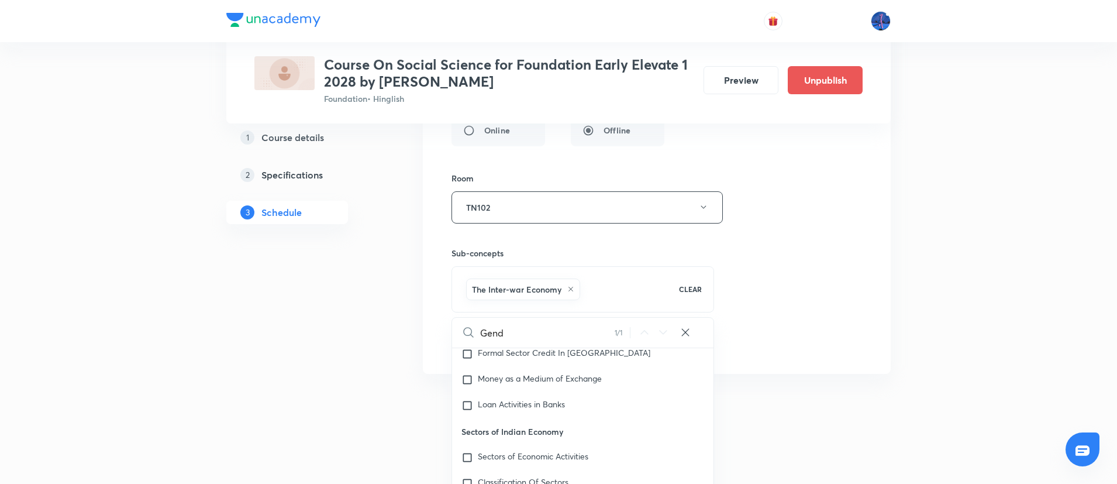
type input "Gende"
checkbox input "true"
type input "Gender"
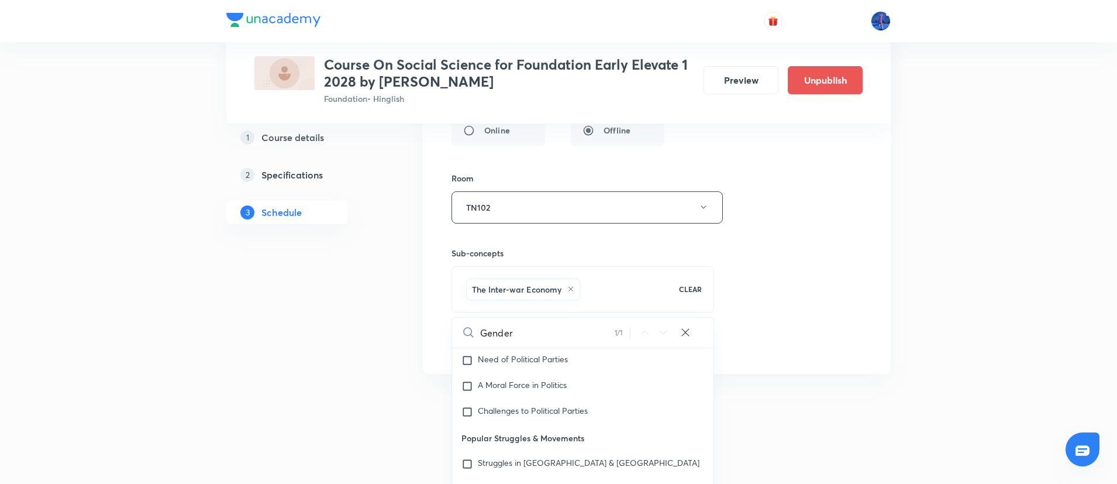
checkbox input "true"
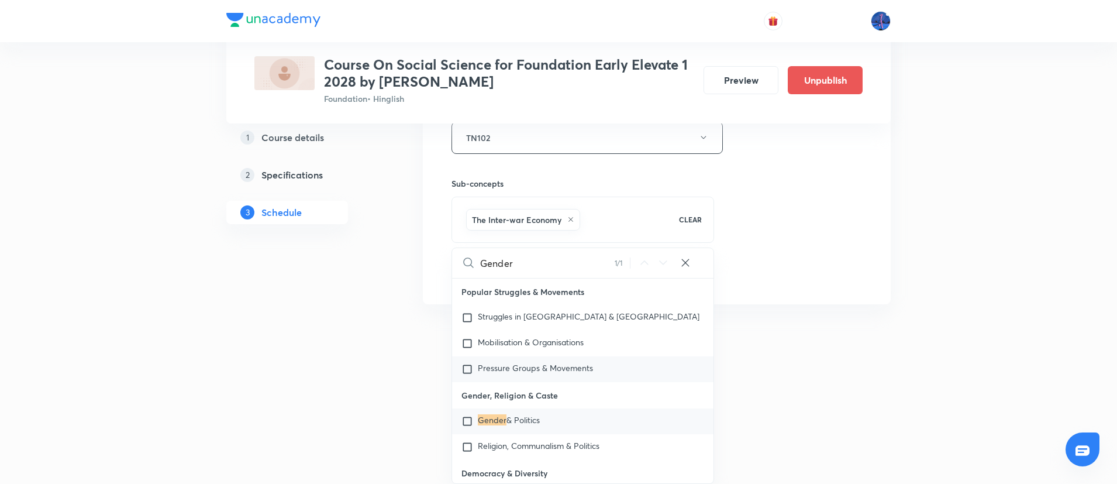
scroll to position [879, 0]
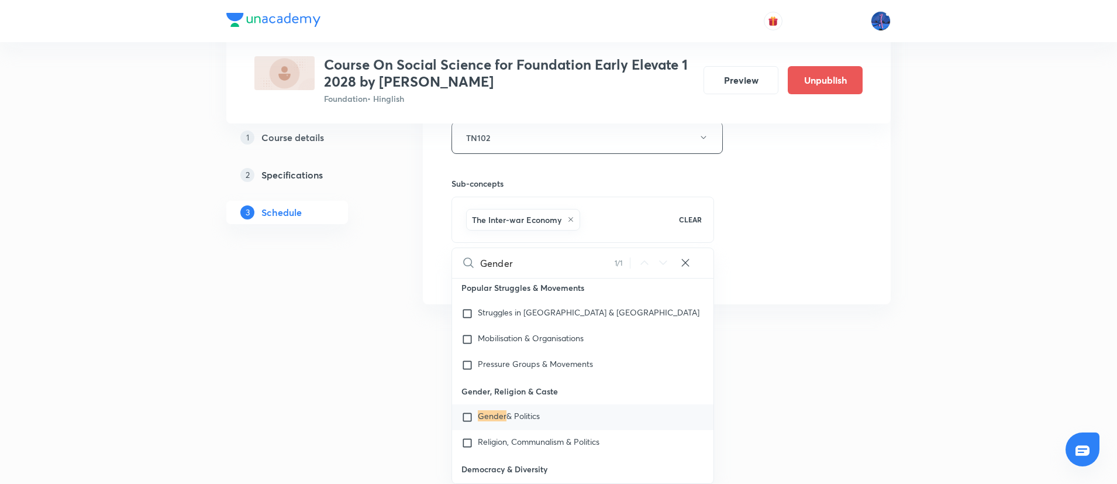
type input "Gender"
drag, startPoint x: 463, startPoint y: 391, endPoint x: 561, endPoint y: 387, distance: 98.9
click at [561, 387] on p "Gender, Religion & Caste" at bounding box center [582, 391] width 261 height 26
copy p "Gender, Religion & Caste"
click at [528, 410] on span "& Politics" at bounding box center [522, 415] width 33 height 11
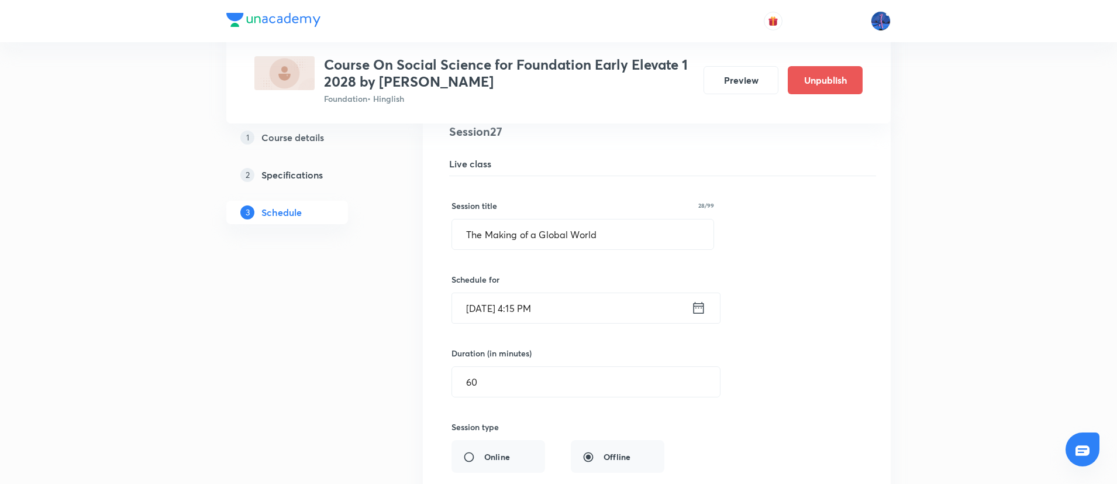
scroll to position [2502, 0]
click at [644, 243] on input "The Making of a Global World" at bounding box center [582, 235] width 261 height 30
paste input "Gender, Religion & Caste"
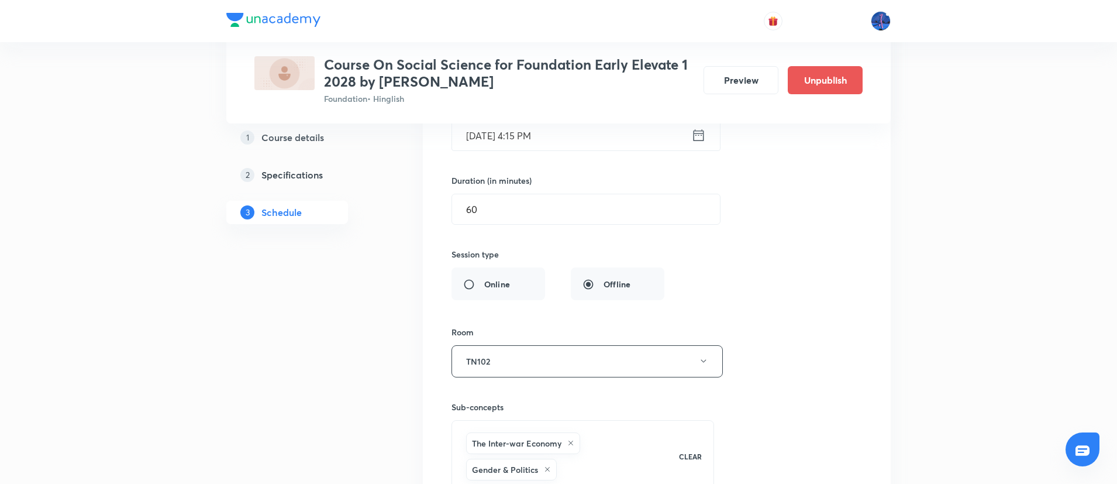
scroll to position [2855, 0]
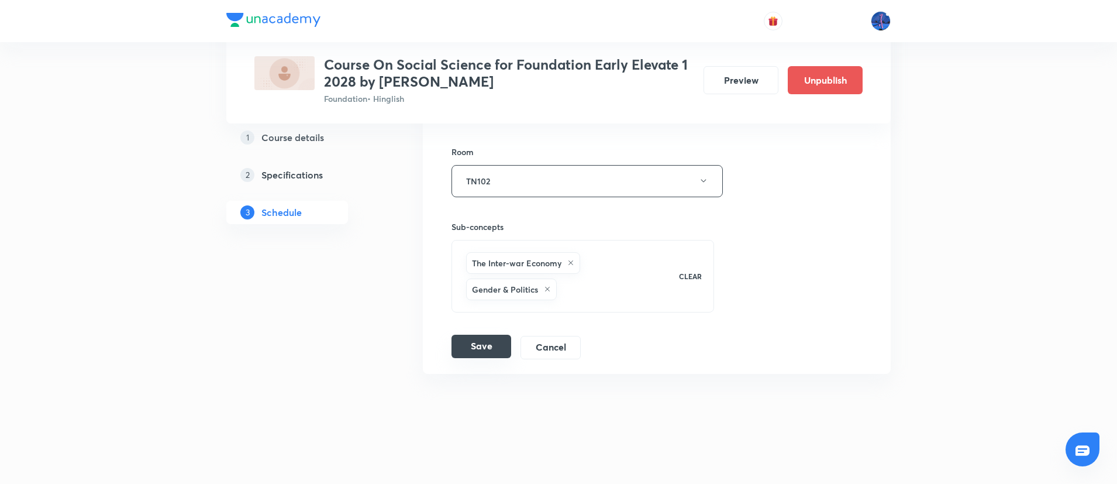
type input "Gender, Religion & Caste"
click at [486, 342] on button "Save" at bounding box center [481, 345] width 60 height 23
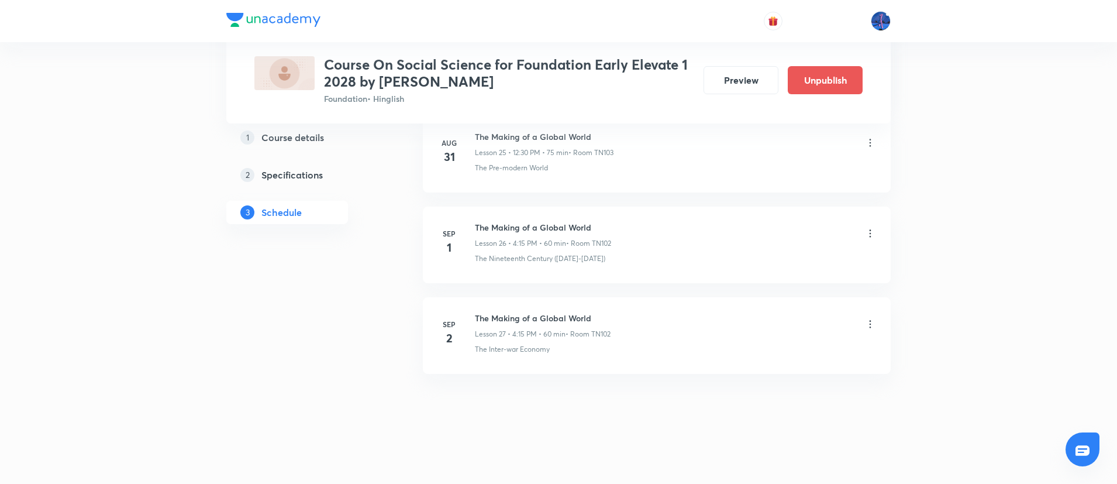
scroll to position [2379, 0]
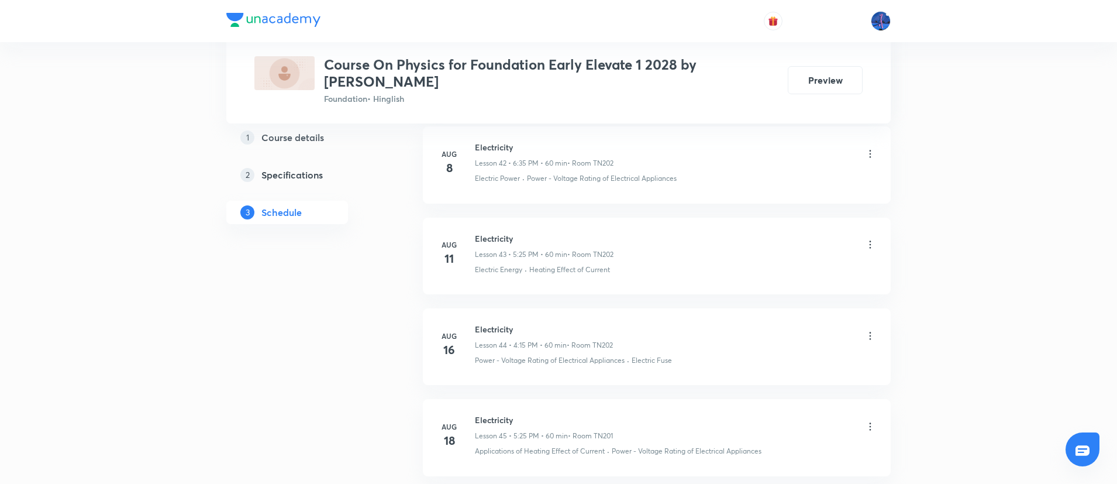
scroll to position [4643, 0]
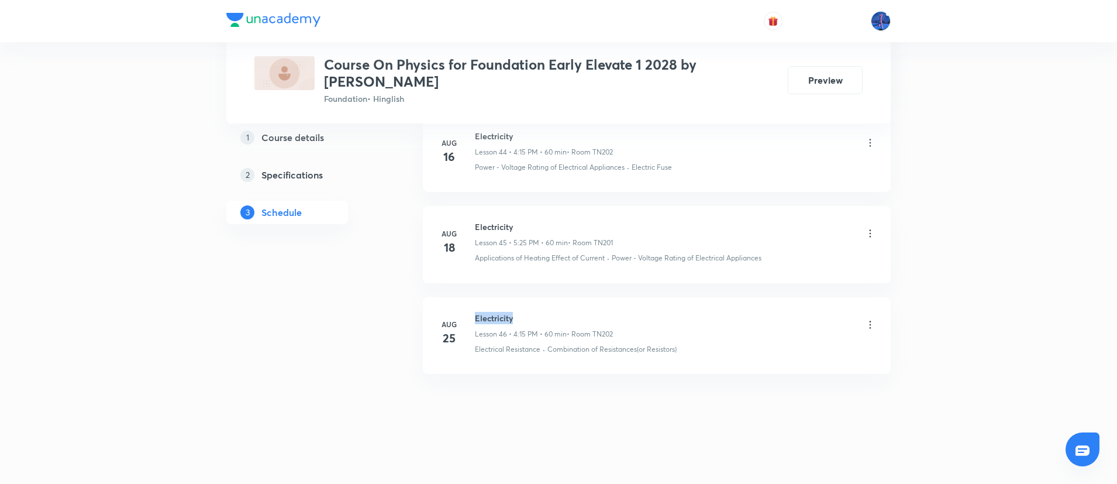
drag, startPoint x: 476, startPoint y: 316, endPoint x: 519, endPoint y: 313, distance: 43.3
click at [519, 313] on h6 "Electricity" at bounding box center [544, 318] width 138 height 12
copy h6 "Electricity"
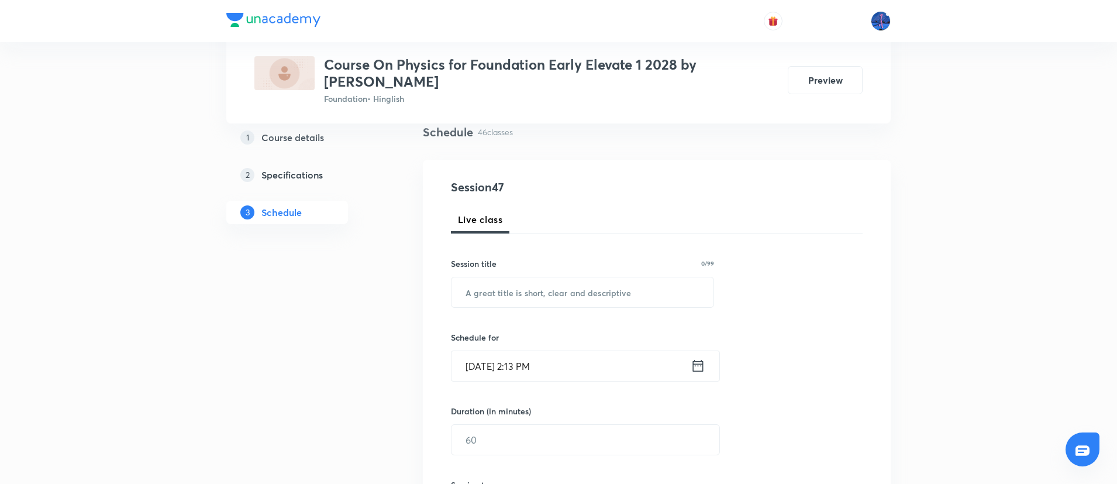
scroll to position [175, 0]
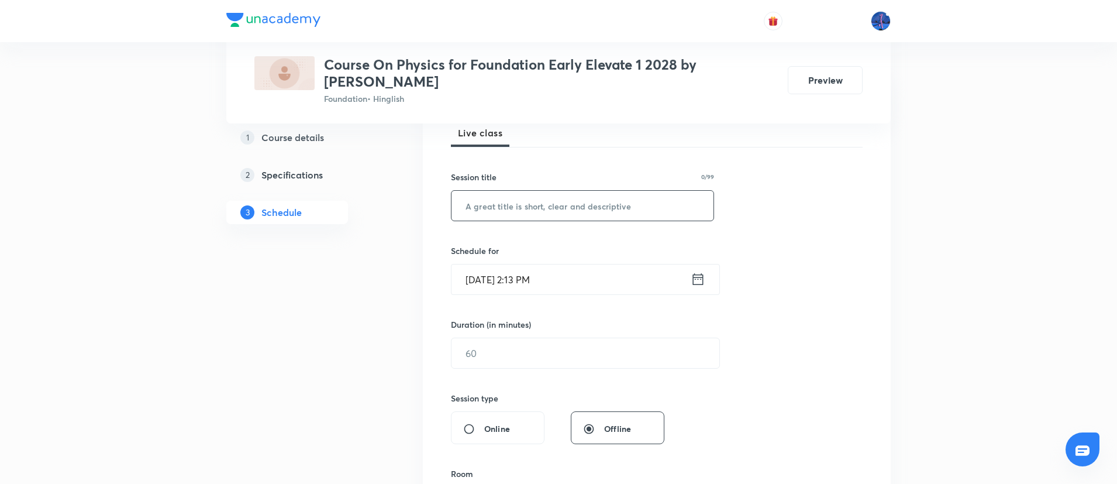
click at [582, 213] on input "text" at bounding box center [582, 206] width 262 height 30
paste input "Electricity"
type input "Electricity"
click at [592, 271] on input "[DATE] 2:13 PM" at bounding box center [570, 279] width 239 height 30
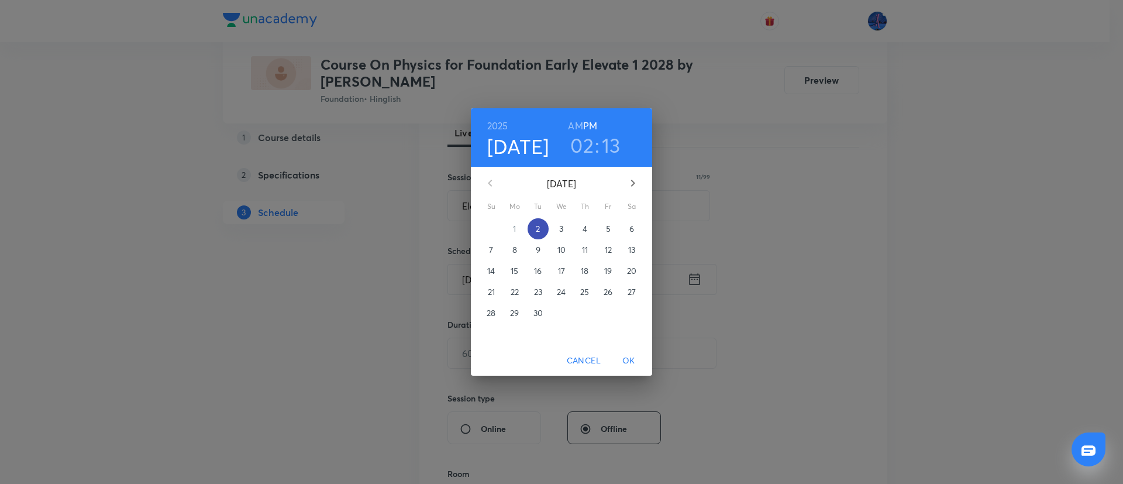
click at [538, 229] on p "2" at bounding box center [538, 229] width 4 height 12
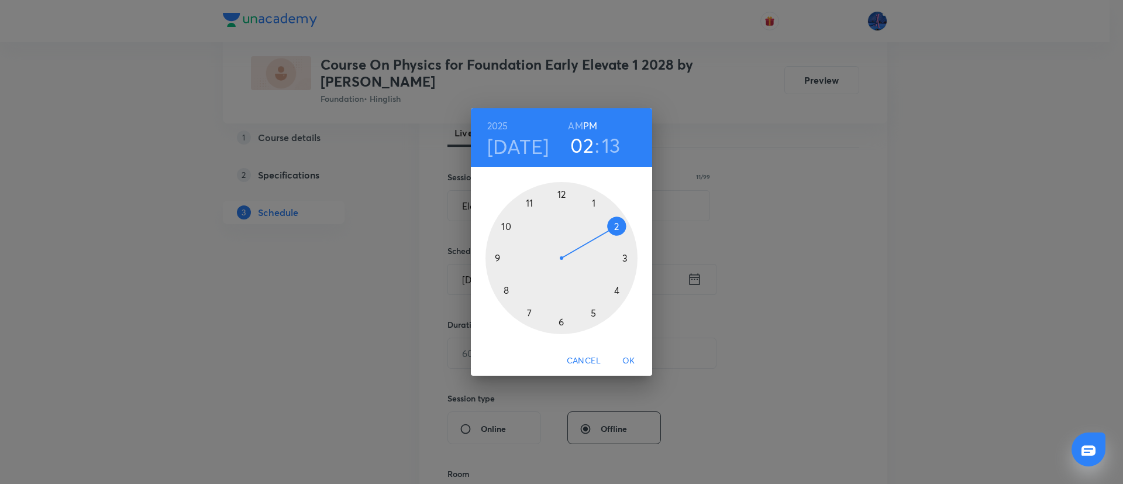
click at [561, 323] on div at bounding box center [561, 258] width 152 height 152
click at [532, 311] on div at bounding box center [561, 258] width 152 height 152
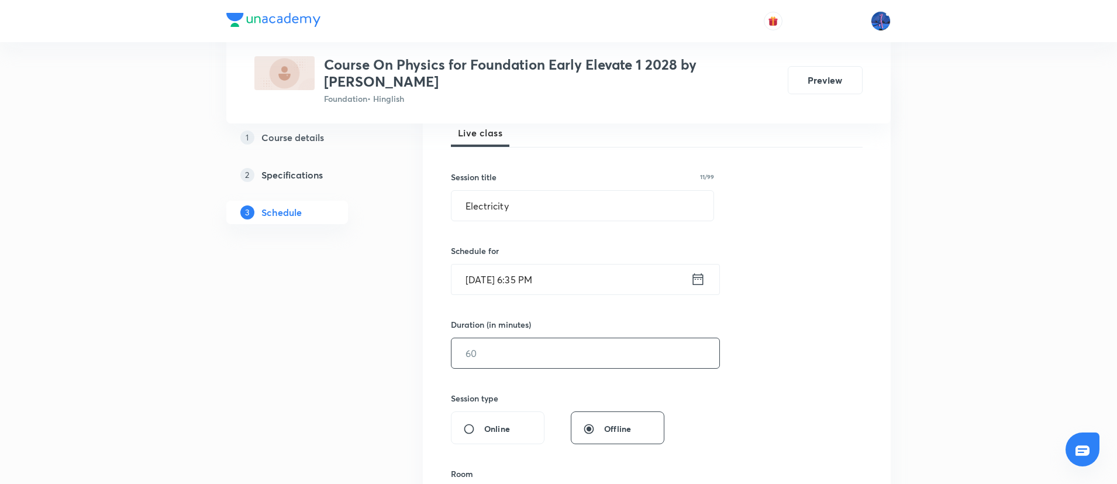
click at [513, 346] on input "text" at bounding box center [585, 353] width 268 height 30
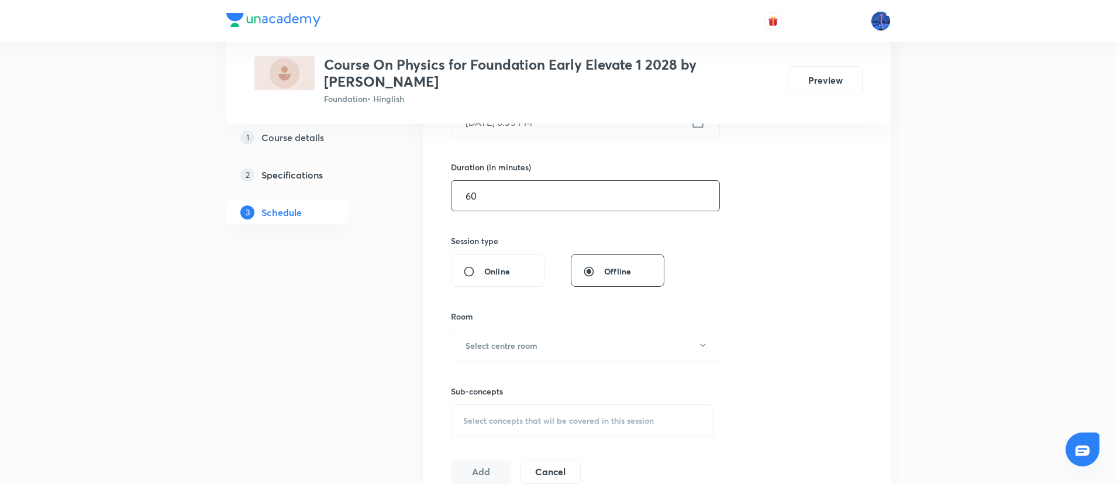
scroll to position [333, 0]
type input "60"
click at [553, 343] on button "Select centre room" at bounding box center [586, 345] width 271 height 32
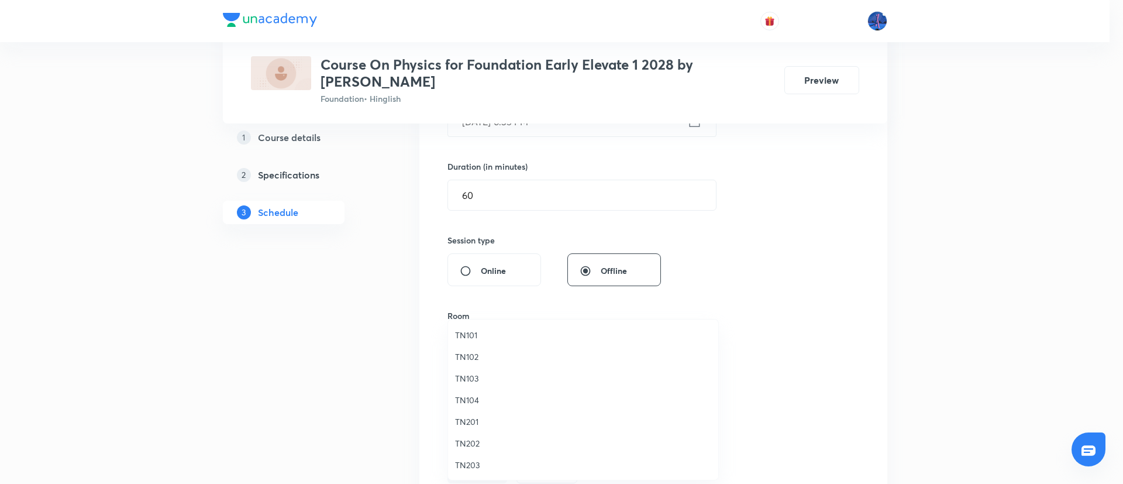
click at [815, 302] on div at bounding box center [561, 242] width 1123 height 484
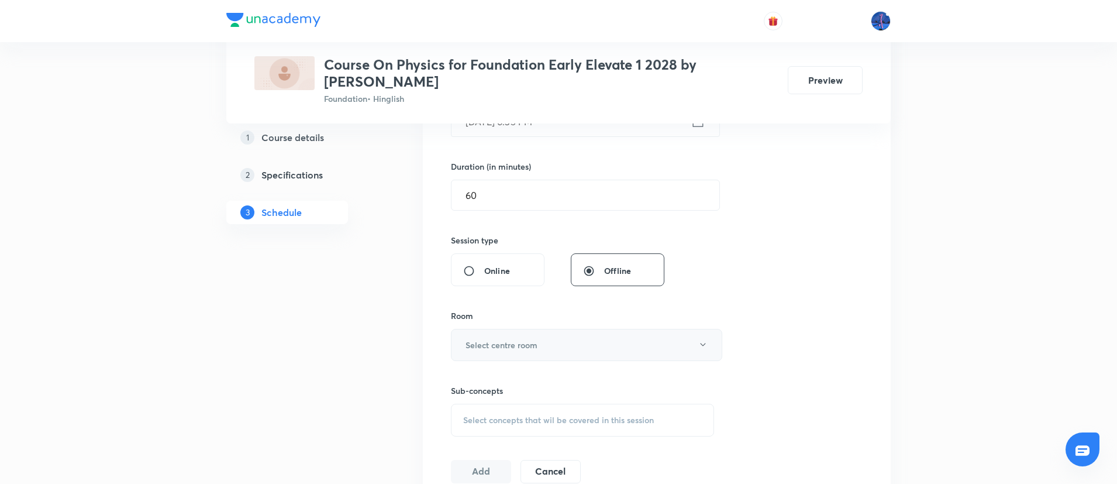
click at [631, 332] on button "Select centre room" at bounding box center [586, 345] width 271 height 32
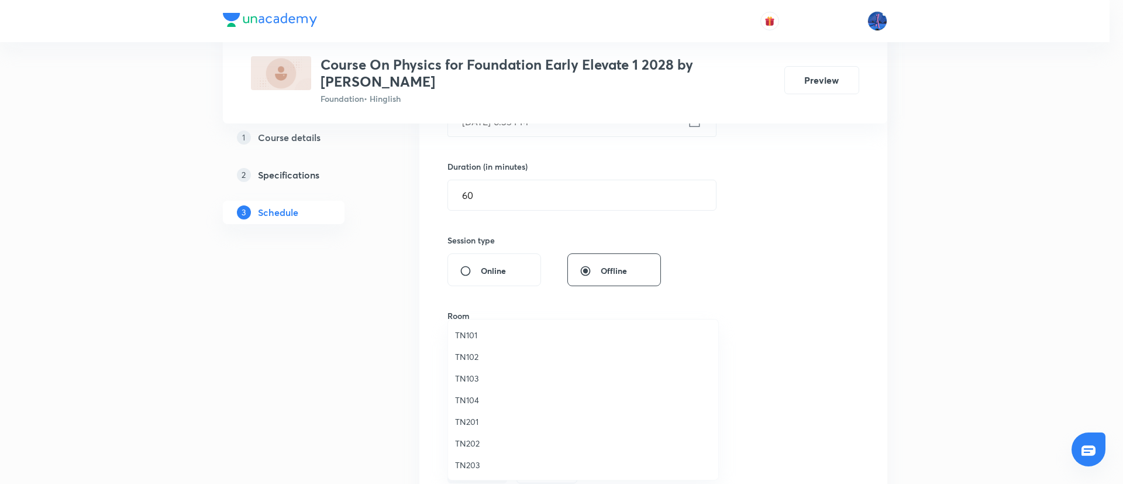
click at [472, 351] on span "TN102" at bounding box center [583, 356] width 256 height 12
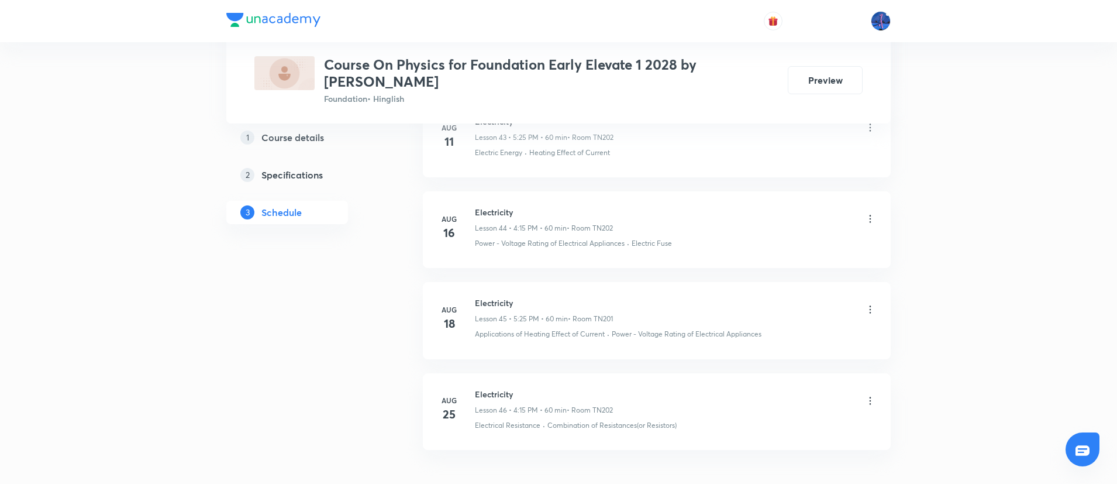
scroll to position [4643, 0]
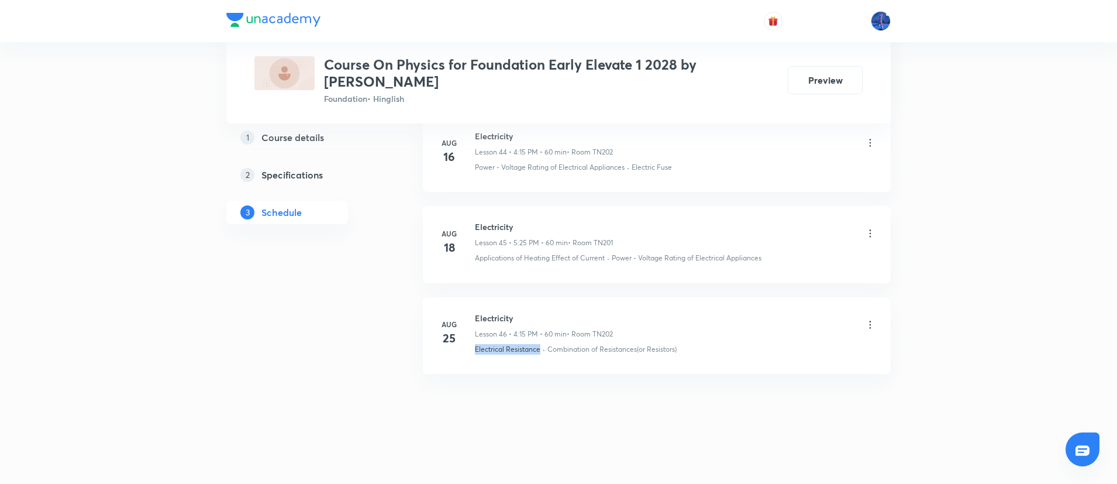
drag, startPoint x: 471, startPoint y: 360, endPoint x: 541, endPoint y: 367, distance: 70.0
click at [541, 367] on li "[DATE] Electricity Lesson 46 • 4:15 PM • 60 min • Room TN202 Electrical Resista…" at bounding box center [657, 335] width 468 height 77
copy p "Electrical Resistance"
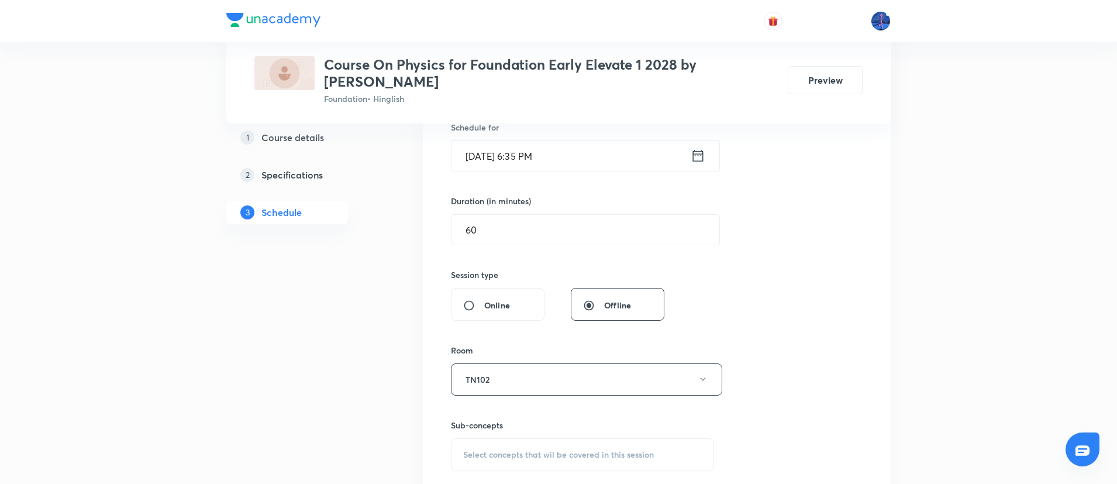
scroll to position [471, 0]
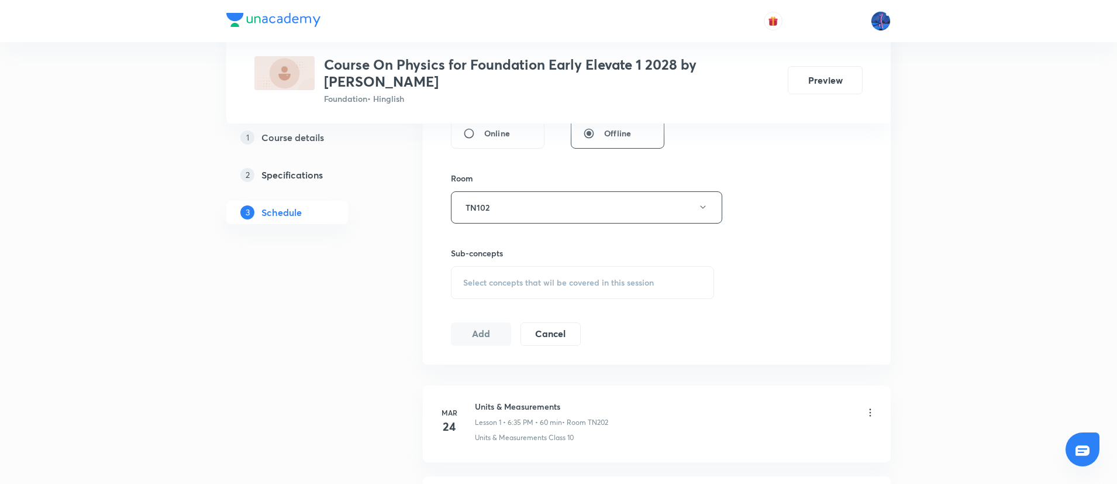
click at [582, 291] on div "Select concepts that wil be covered in this session" at bounding box center [582, 282] width 263 height 33
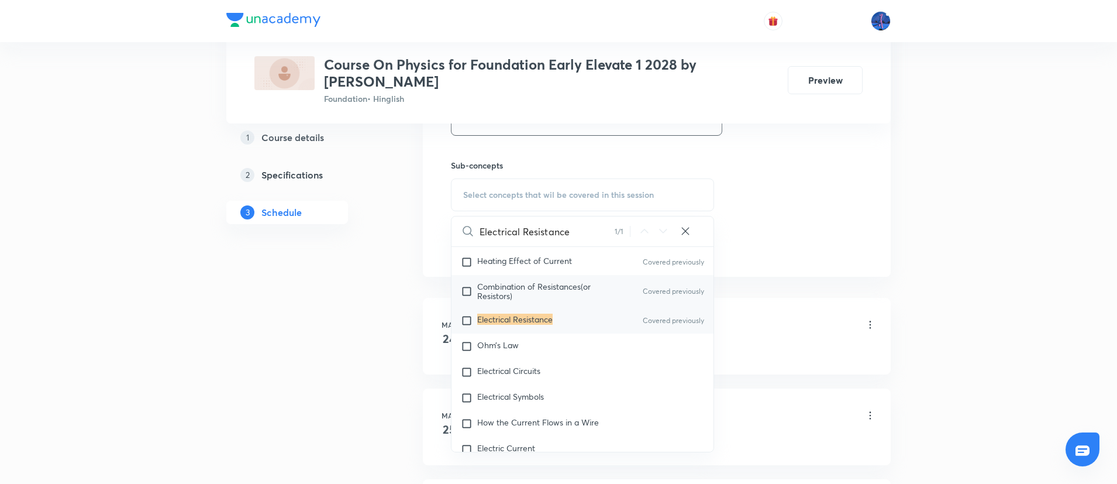
scroll to position [916, 0]
type input "Electrical Resistance"
click at [521, 343] on div "Ohm’s Law" at bounding box center [582, 344] width 262 height 26
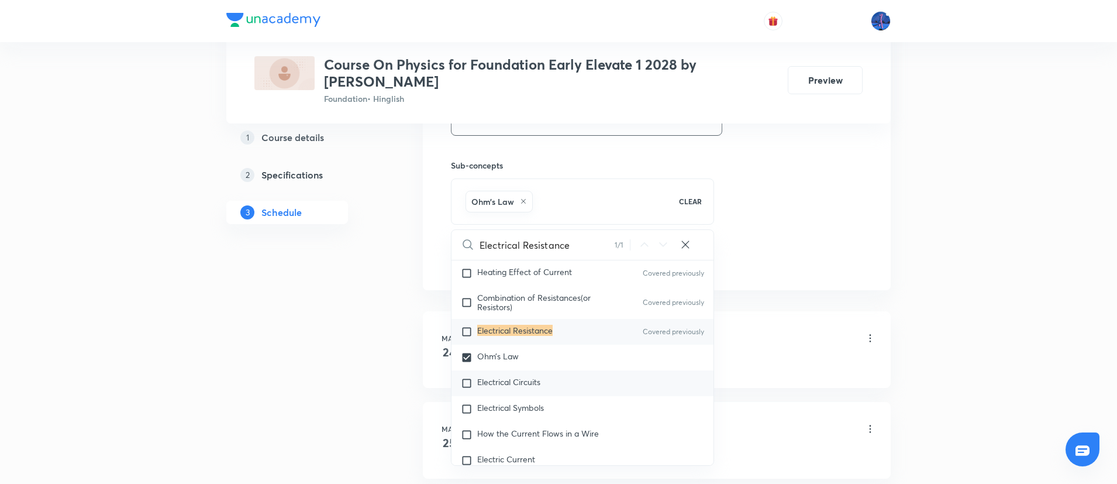
click at [517, 379] on span "Electrical Circuits" at bounding box center [508, 381] width 63 height 11
checkbox input "true"
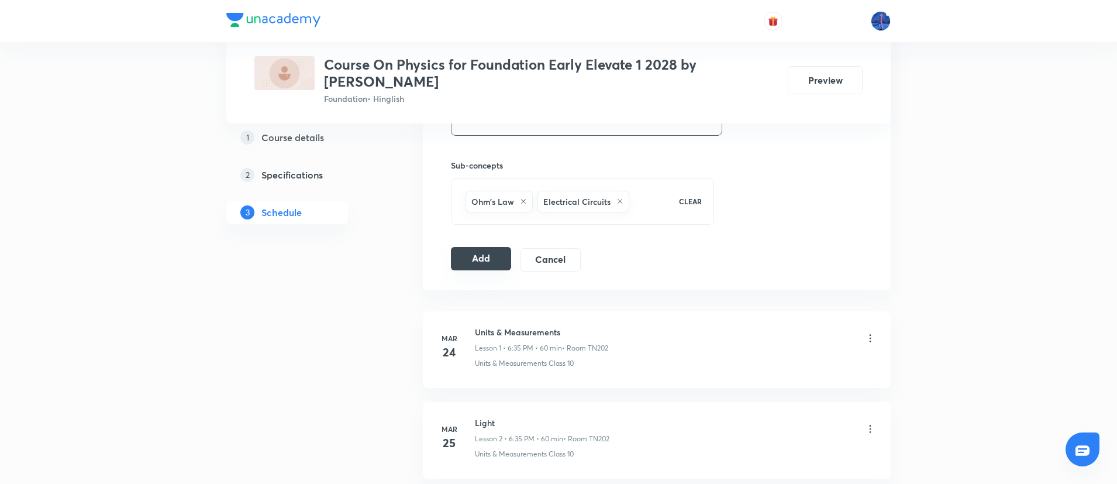
click at [471, 254] on button "Add" at bounding box center [481, 258] width 60 height 23
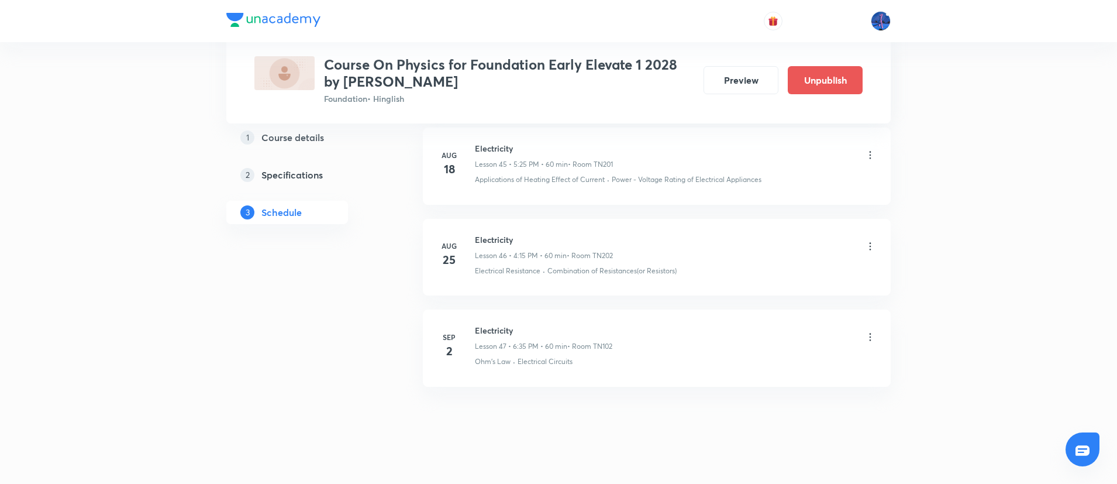
scroll to position [4197, 0]
